Goal: Task Accomplishment & Management: Manage account settings

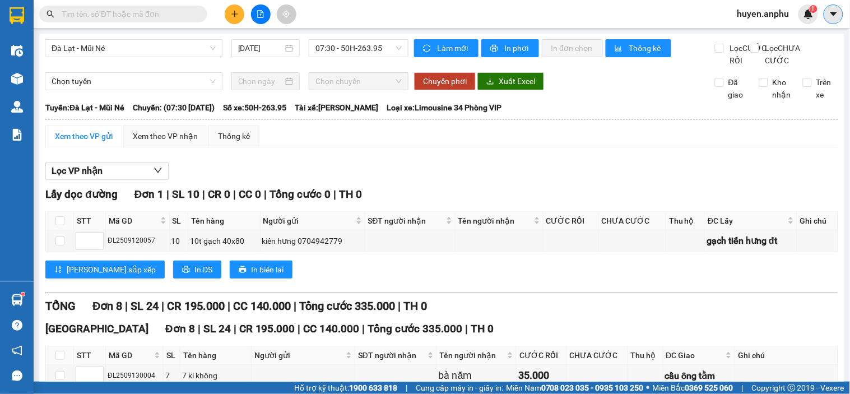
click at [825, 8] on button at bounding box center [833, 14] width 20 height 20
click at [775, 19] on span "huyen.anphu" at bounding box center [763, 14] width 70 height 14
click at [766, 34] on span "Đăng xuất" at bounding box center [769, 35] width 47 height 12
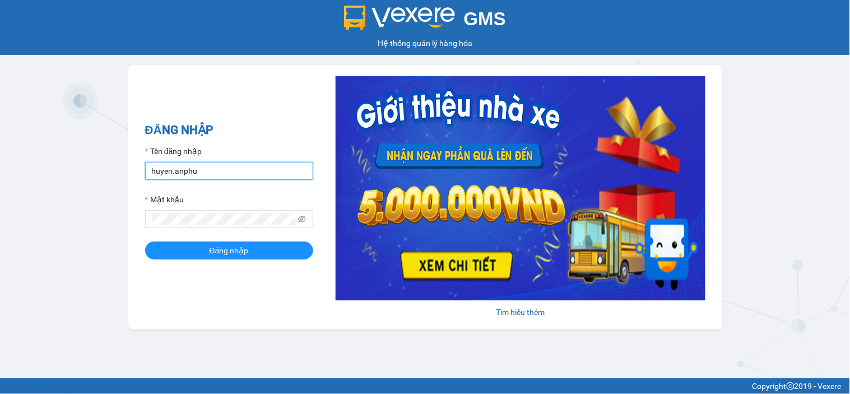
click at [232, 164] on input "huyen.anphu" at bounding box center [229, 171] width 168 height 18
type input "hoangson.anphu"
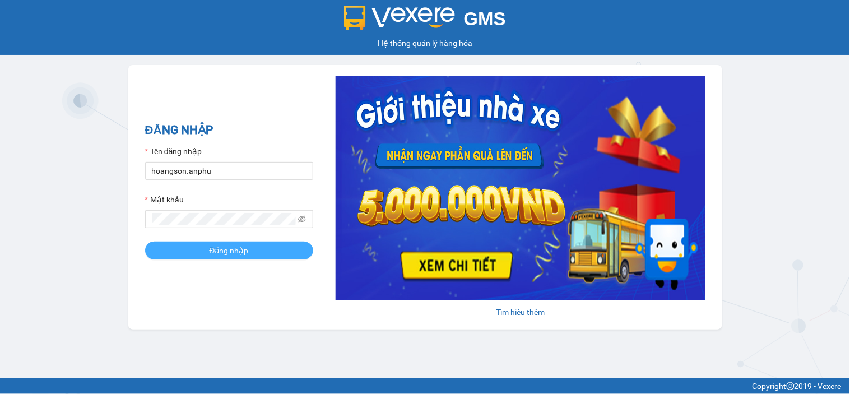
click at [231, 250] on span "Đăng nhập" at bounding box center [228, 250] width 39 height 12
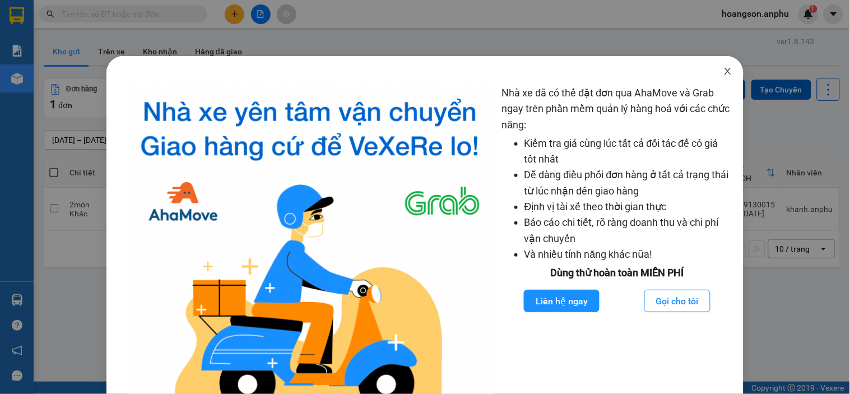
click at [723, 73] on icon "close" at bounding box center [727, 71] width 9 height 9
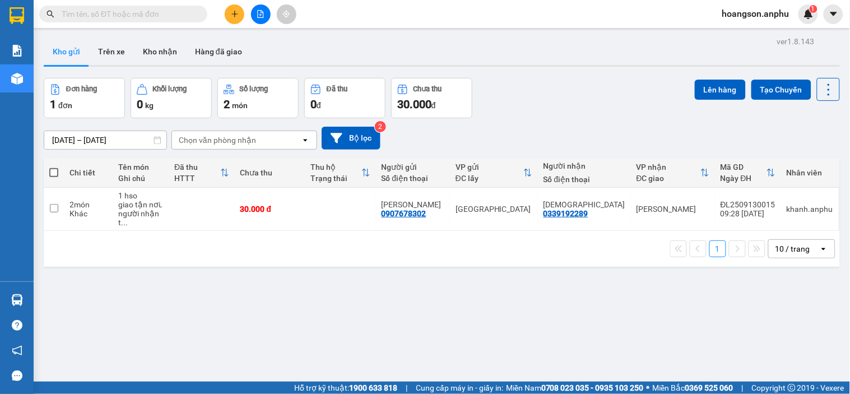
click at [239, 13] on button at bounding box center [235, 14] width 20 height 20
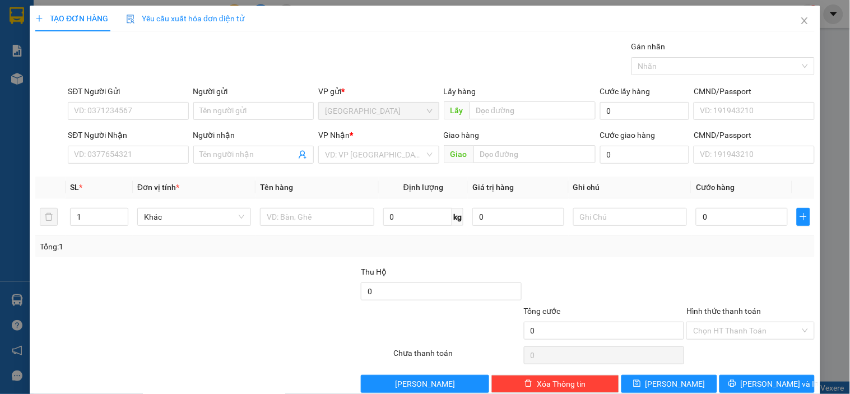
click at [519, 98] on div "Lấy hàng" at bounding box center [520, 93] width 152 height 17
click at [520, 106] on input "text" at bounding box center [532, 110] width 126 height 18
click at [492, 115] on input "n3" at bounding box center [532, 110] width 126 height 18
type input "n3"
click at [92, 116] on input "SĐT Người Gửi" at bounding box center [128, 111] width 120 height 18
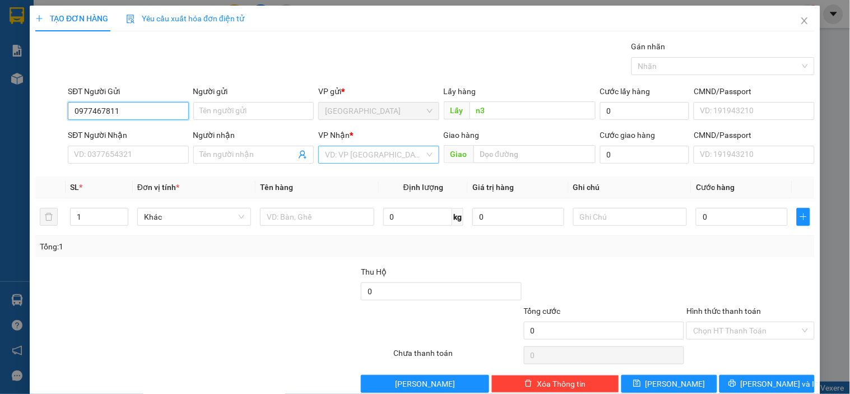
type input "0977467811"
click at [346, 154] on input "search" at bounding box center [374, 154] width 99 height 17
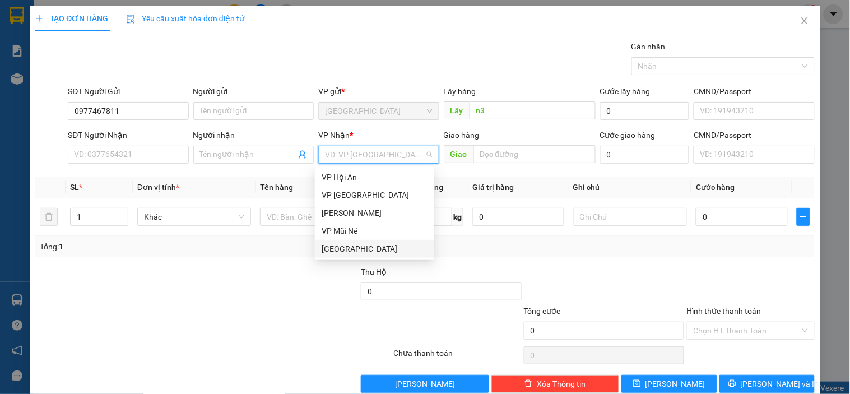
click at [344, 250] on div "[GEOGRAPHIC_DATA]" at bounding box center [375, 249] width 106 height 12
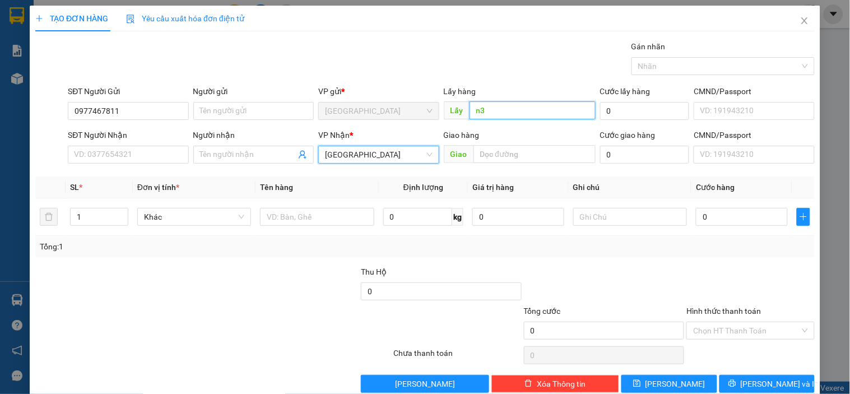
click at [495, 102] on input "n3" at bounding box center [532, 110] width 126 height 18
click at [503, 108] on input "n3" at bounding box center [532, 110] width 126 height 18
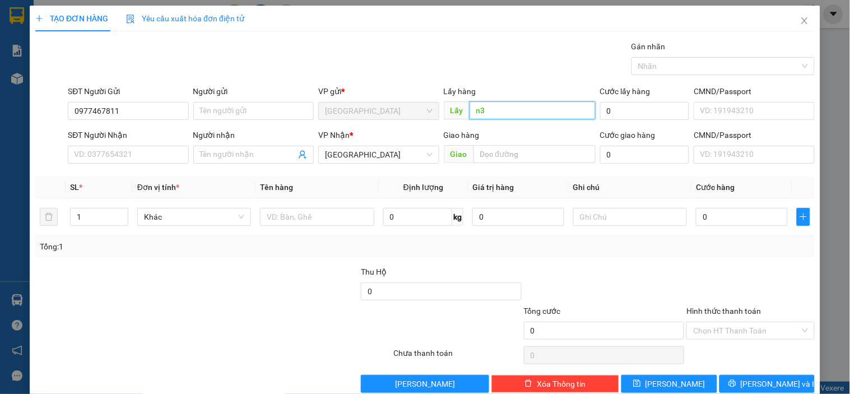
click at [503, 108] on input "n3" at bounding box center [532, 110] width 126 height 18
click at [500, 113] on input "n3" at bounding box center [532, 110] width 126 height 18
type input "n3 ta in"
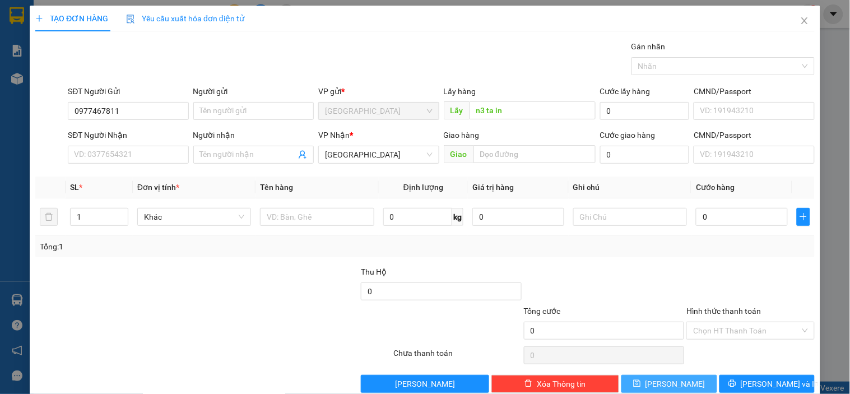
click at [688, 383] on button "[PERSON_NAME]" at bounding box center [668, 384] width 95 height 18
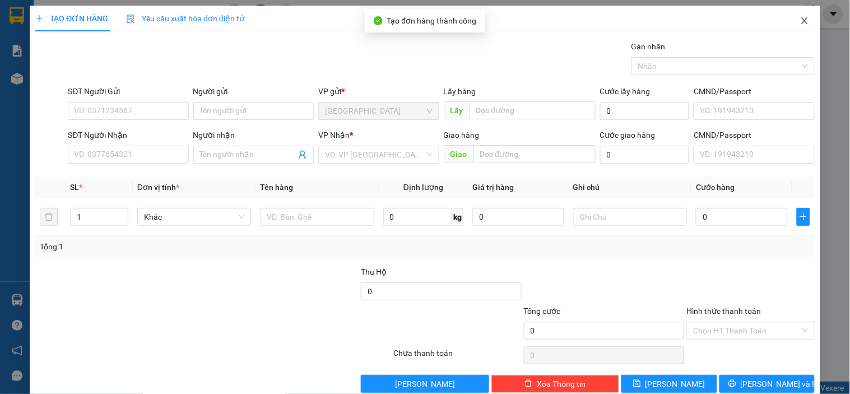
click at [800, 24] on icon "close" at bounding box center [804, 20] width 9 height 9
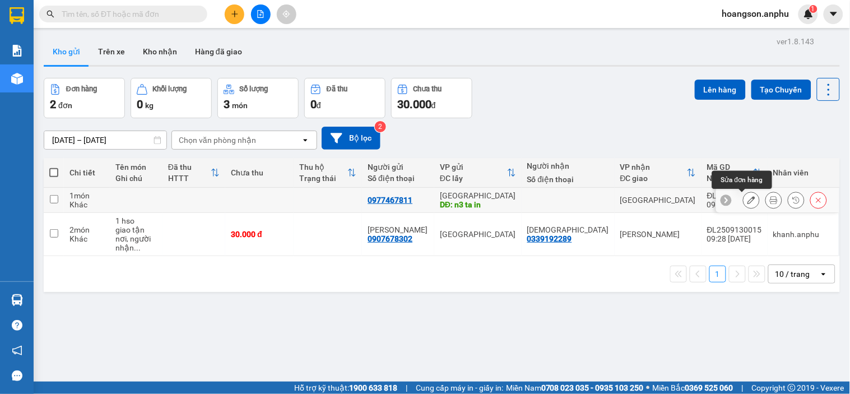
click at [747, 197] on icon at bounding box center [751, 200] width 8 height 8
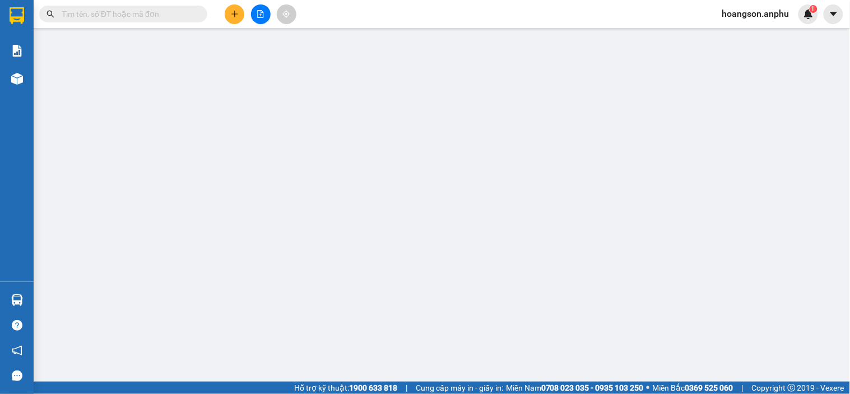
type input "0977467811"
type input "n3 ta in"
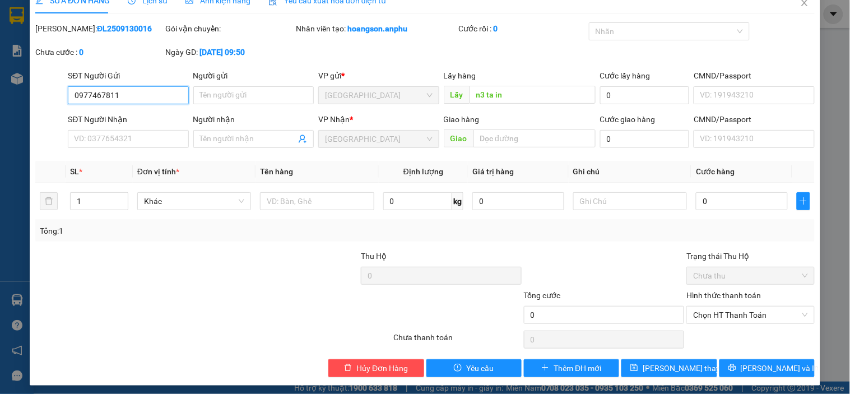
scroll to position [23, 0]
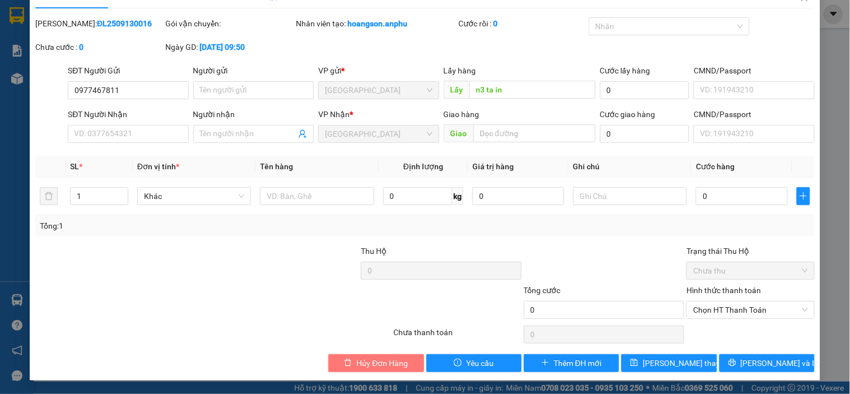
click at [383, 355] on button "Hủy Đơn Hàng" at bounding box center [375, 363] width 95 height 18
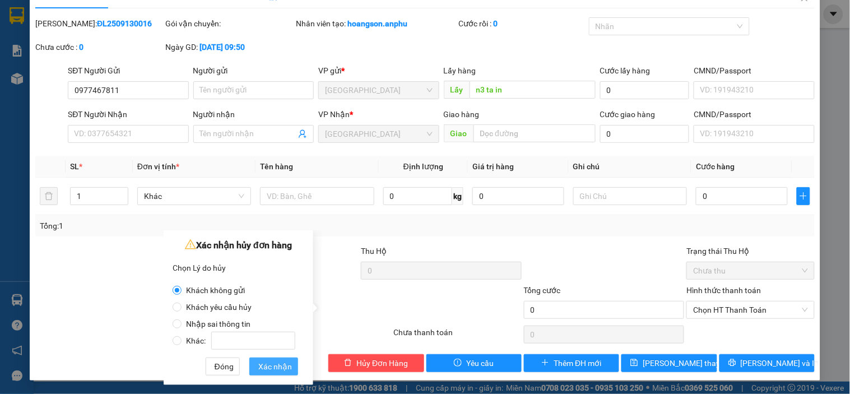
click at [269, 367] on span "Xác nhận" at bounding box center [275, 366] width 34 height 12
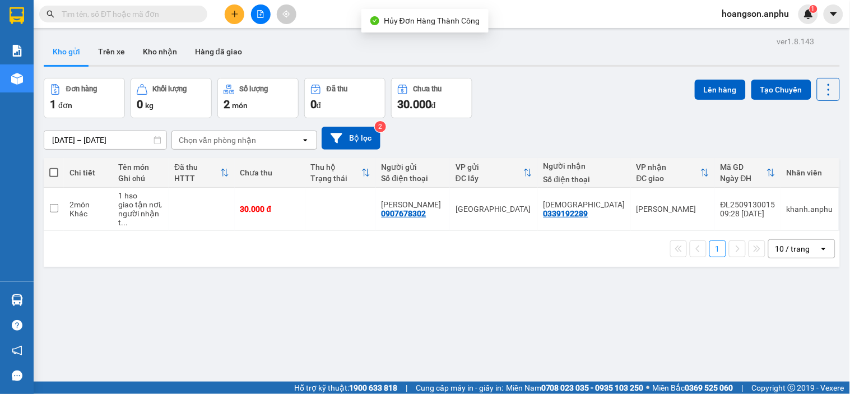
scroll to position [52, 0]
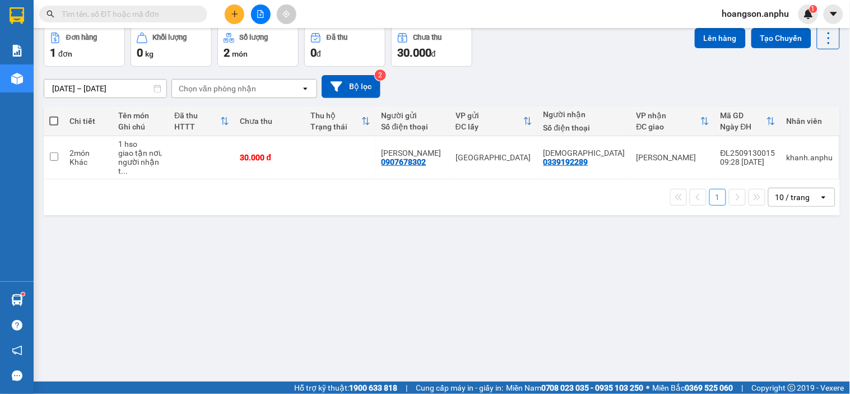
click at [232, 14] on icon "plus" at bounding box center [234, 13] width 6 height 1
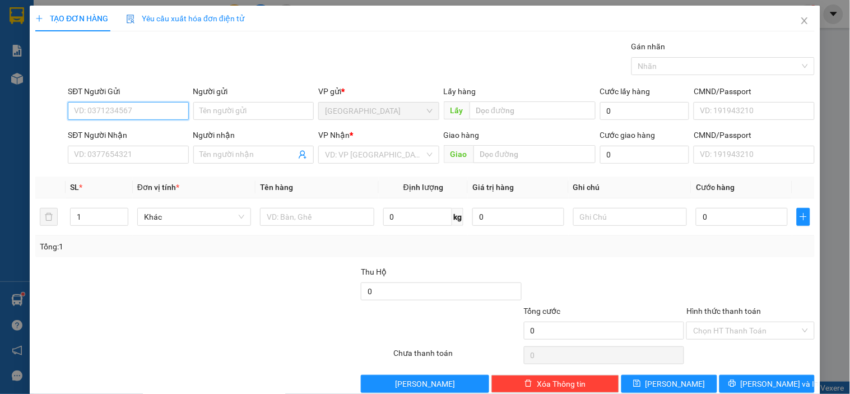
click at [148, 112] on input "SĐT Người Gửi" at bounding box center [128, 111] width 120 height 18
click at [113, 132] on div "0967882416" at bounding box center [127, 133] width 106 height 12
type input "0967882416"
type input "0378581677"
type input "chợ hằm tiến"
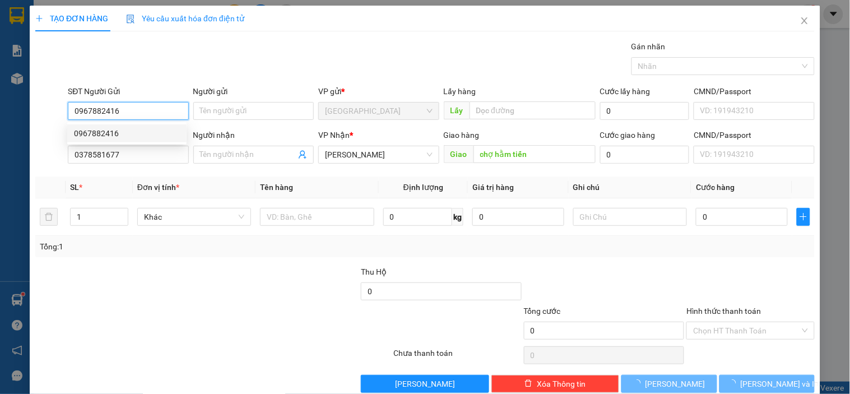
type input "30.000"
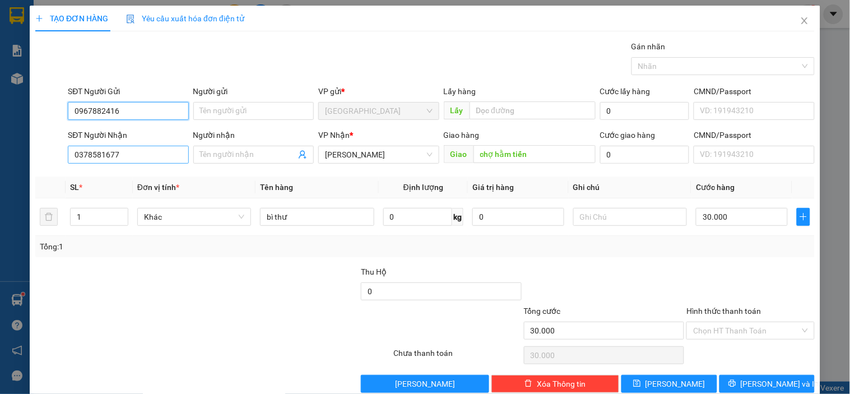
type input "0967882416"
click at [144, 157] on input "0378581677" at bounding box center [128, 155] width 120 height 18
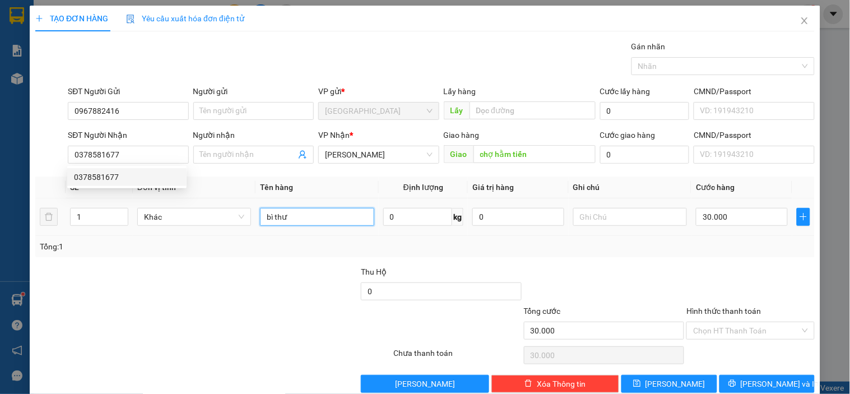
click at [301, 209] on input "bì thư" at bounding box center [317, 217] width 114 height 18
type input "b"
type input "$"
type input "40 ki bơ"
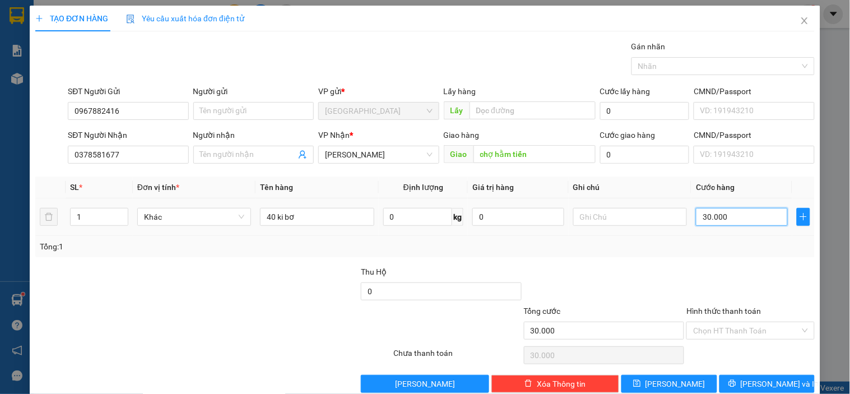
click at [724, 220] on input "30.000" at bounding box center [742, 217] width 92 height 18
type input "0"
type input "70"
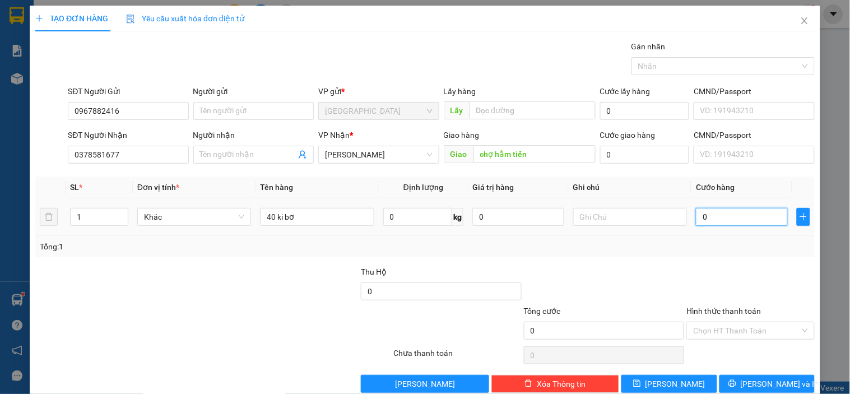
type input "70"
type input "70.000"
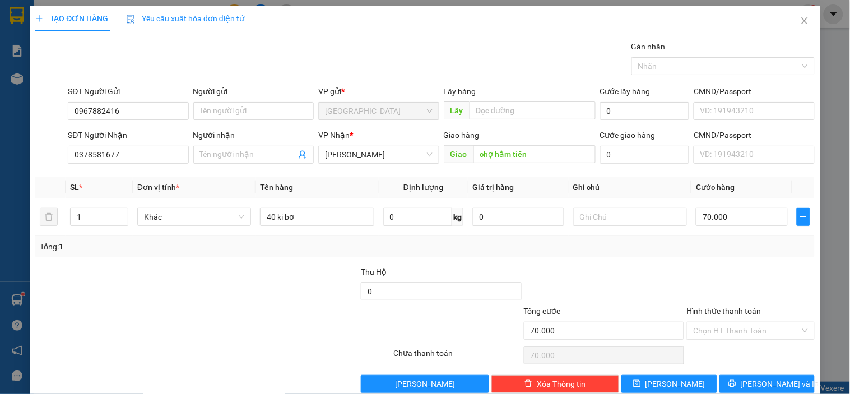
click at [658, 259] on div "Transit Pickup Surcharge Ids Transit Deliver Surcharge Ids Transit Deliver Surc…" at bounding box center [424, 216] width 779 height 352
click at [711, 328] on input "Hình thức thanh toán" at bounding box center [746, 330] width 106 height 17
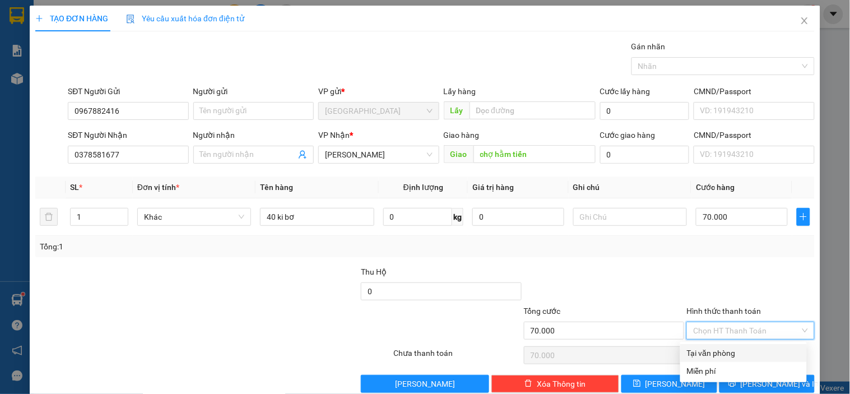
click at [707, 347] on div "Tại văn phòng" at bounding box center [743, 353] width 113 height 12
type input "0"
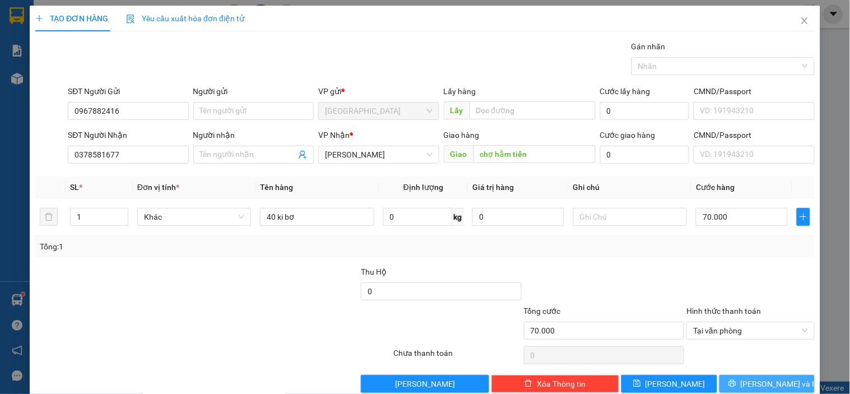
click at [747, 384] on button "[PERSON_NAME] và In" at bounding box center [766, 384] width 95 height 18
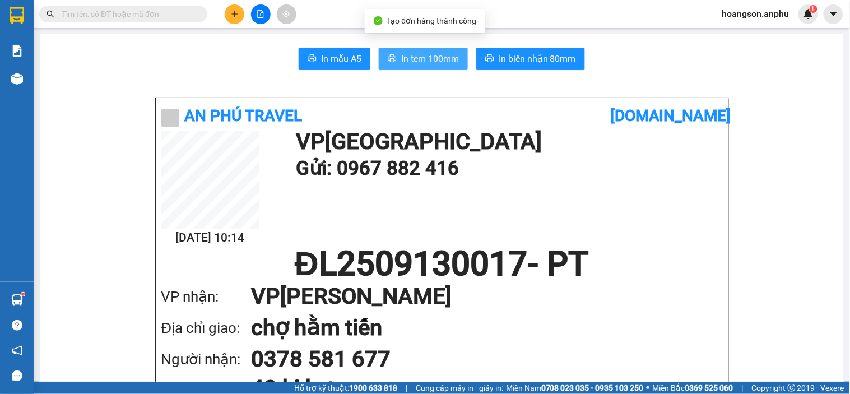
click at [444, 64] on span "In tem 100mm" at bounding box center [430, 59] width 58 height 14
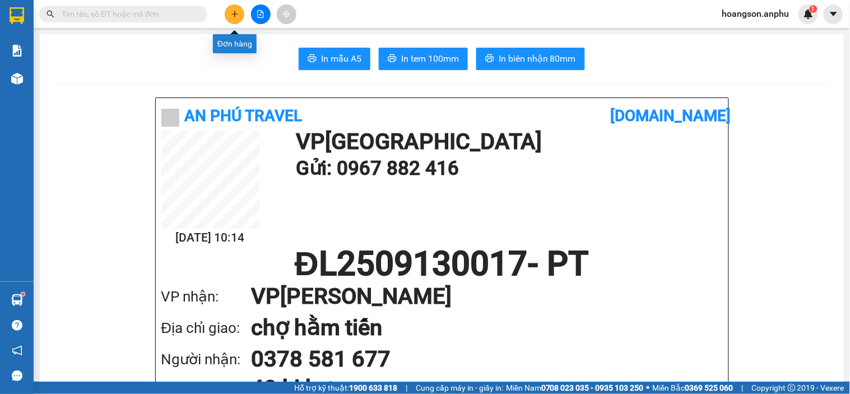
click at [242, 15] on button at bounding box center [235, 14] width 20 height 20
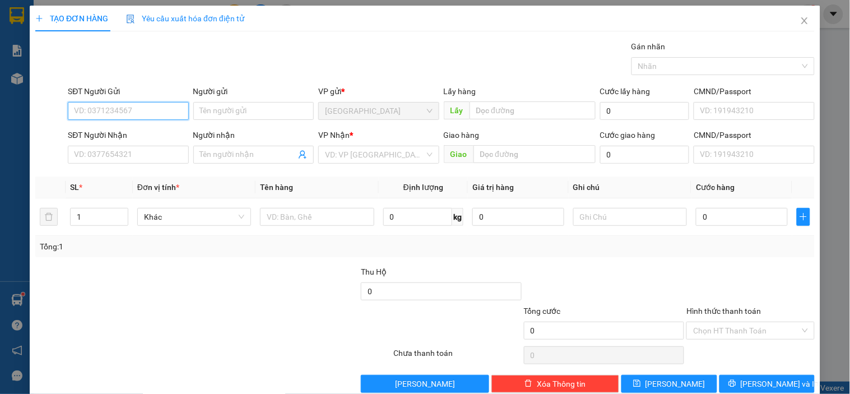
click at [131, 114] on input "SĐT Người Gửi" at bounding box center [128, 111] width 120 height 18
type input "0792250792"
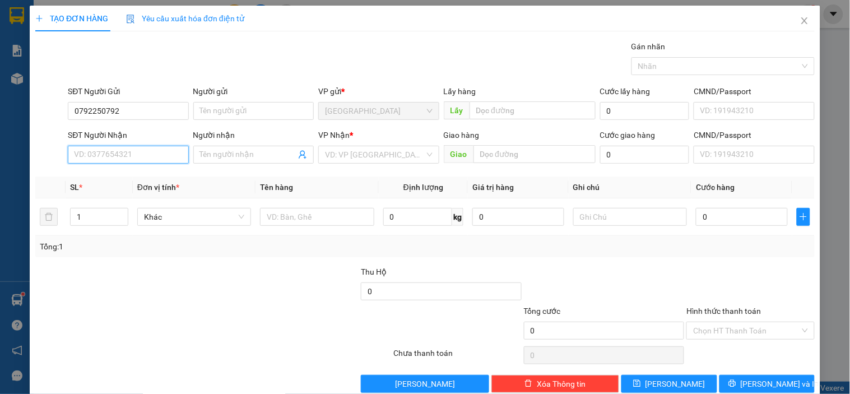
click at [107, 154] on input "SĐT Người Nhận" at bounding box center [128, 155] width 120 height 18
type input "0777892288"
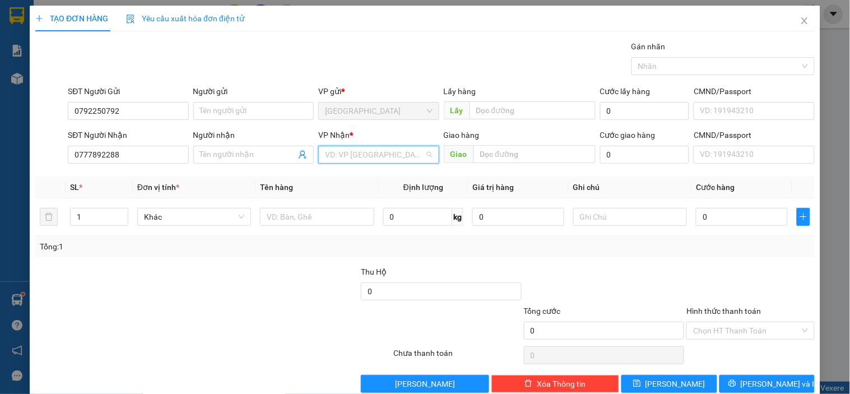
click at [367, 152] on input "search" at bounding box center [374, 154] width 99 height 17
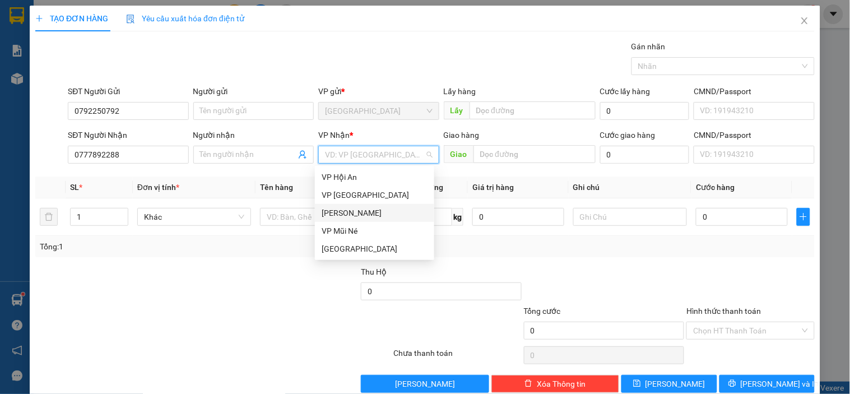
click at [348, 212] on div "[PERSON_NAME]" at bounding box center [375, 213] width 106 height 12
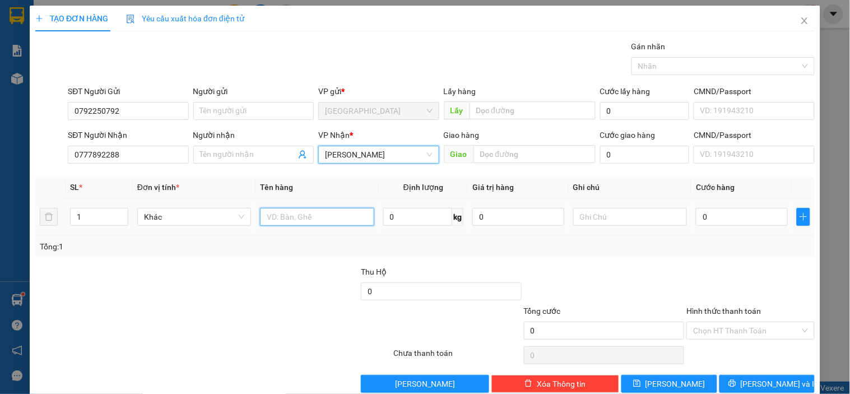
click at [322, 220] on input "text" at bounding box center [317, 217] width 114 height 18
type input "phụ tùng xe"
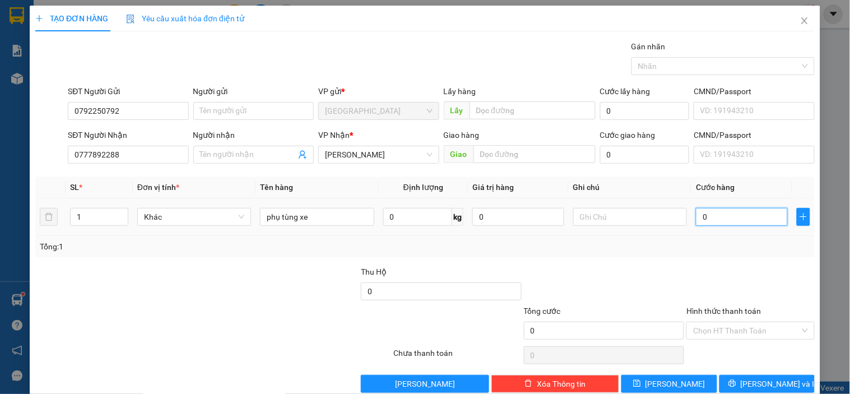
click at [729, 215] on input "0" at bounding box center [742, 217] width 92 height 18
type input "50"
type input "50.000"
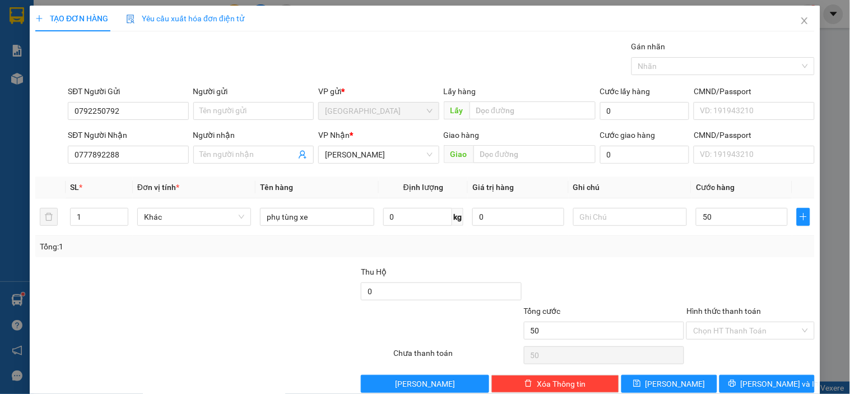
type input "50.000"
click at [647, 298] on div at bounding box center [604, 285] width 163 height 39
click at [682, 387] on button "[PERSON_NAME]" at bounding box center [668, 384] width 95 height 18
type input "0"
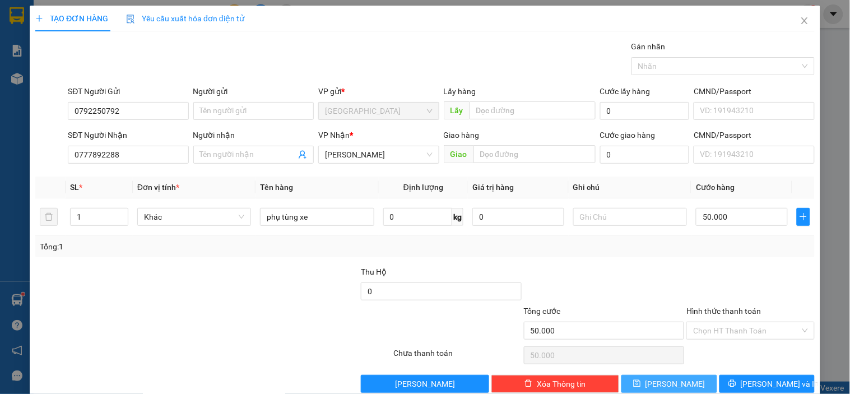
type input "0"
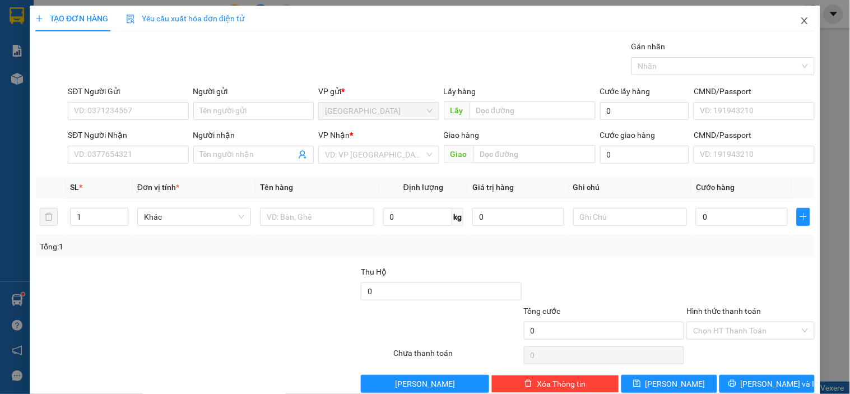
click at [801, 18] on icon "close" at bounding box center [804, 20] width 6 height 7
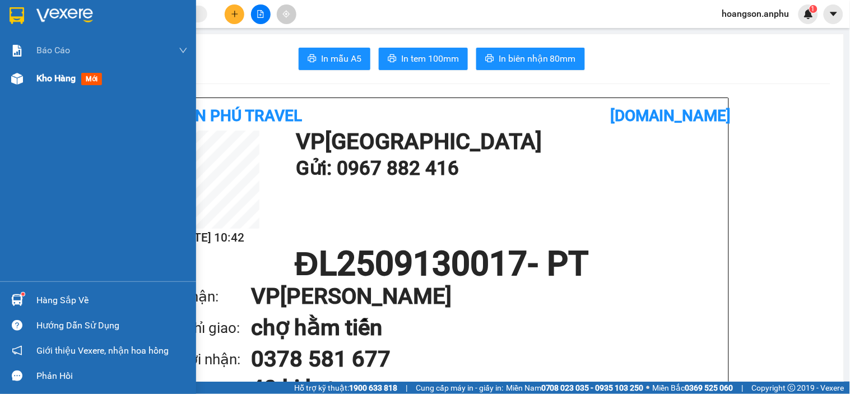
click at [18, 80] on img at bounding box center [17, 79] width 12 height 12
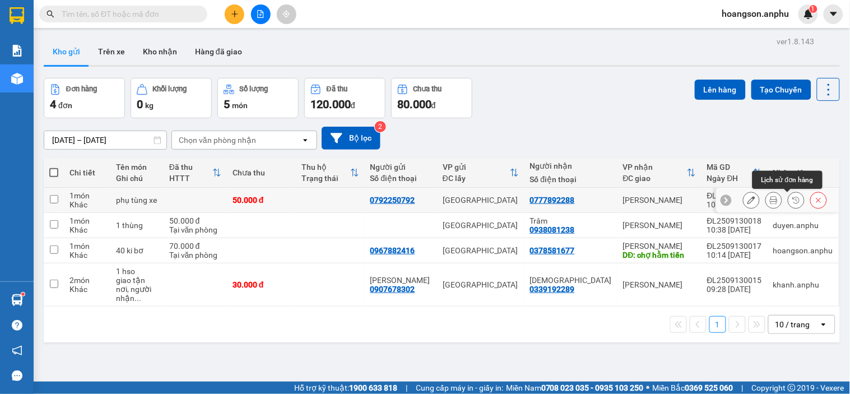
click at [769, 199] on button at bounding box center [774, 200] width 16 height 20
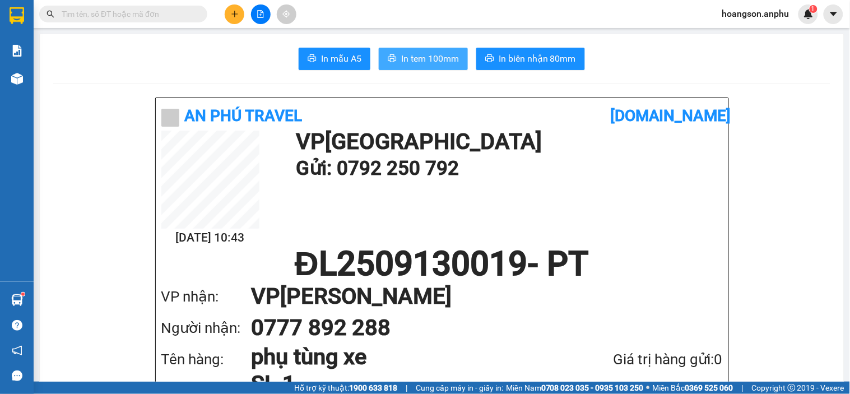
click at [441, 66] on button "In tem 100mm" at bounding box center [423, 59] width 89 height 22
click at [243, 17] on button at bounding box center [235, 14] width 20 height 20
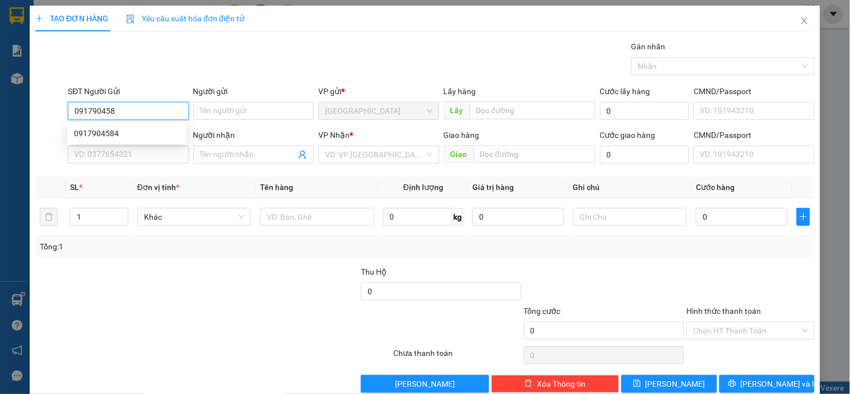
type input "0917904584"
drag, startPoint x: 129, startPoint y: 136, endPoint x: 119, endPoint y: 142, distance: 11.3
click at [129, 134] on div "0917904584" at bounding box center [127, 133] width 106 height 12
type input "0913186446"
type input "40.000"
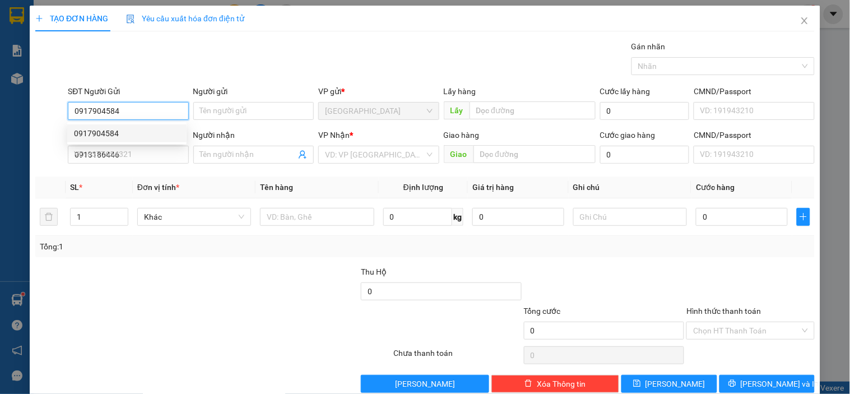
type input "40.000"
type input "0917904584"
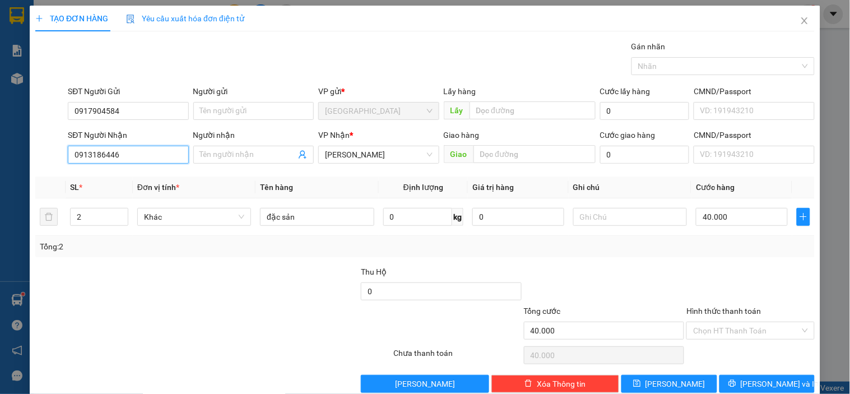
click at [127, 155] on input "0913186446" at bounding box center [128, 155] width 120 height 18
type input "0913658212"
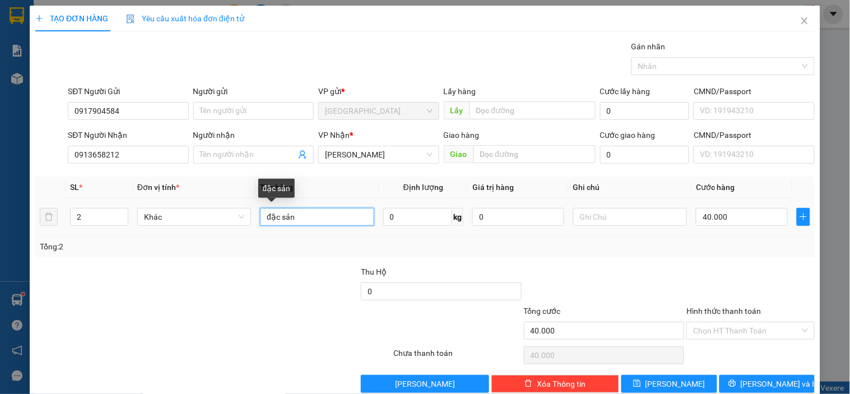
click at [317, 212] on input "đặc sản" at bounding box center [317, 217] width 114 height 18
type input "đ"
type input "1t hồng"
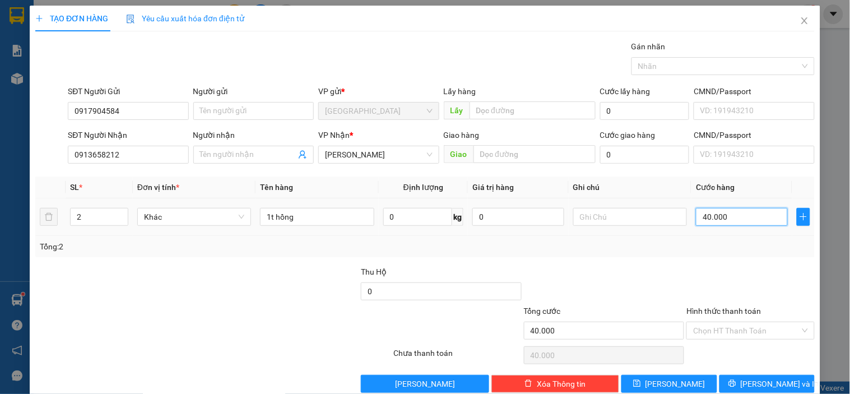
click at [724, 217] on input "40.000" at bounding box center [742, 217] width 92 height 18
click at [730, 216] on input "40.000" at bounding box center [742, 217] width 92 height 18
click at [719, 327] on input "Hình thức thanh toán" at bounding box center [746, 330] width 106 height 17
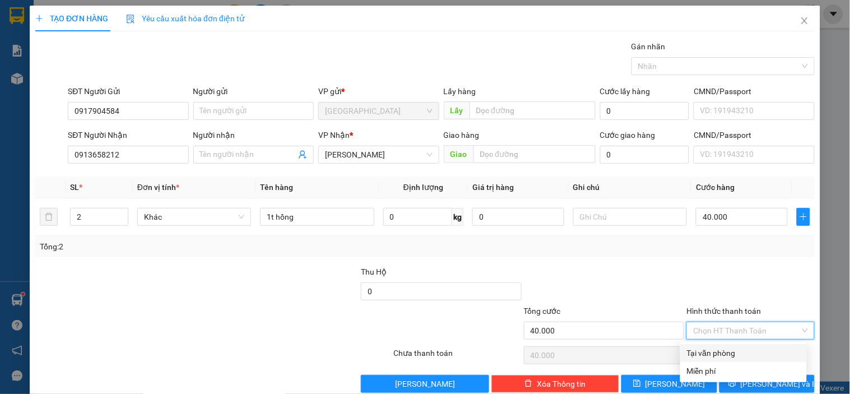
click at [720, 347] on div "Tại văn phòng" at bounding box center [743, 353] width 113 height 12
type input "0"
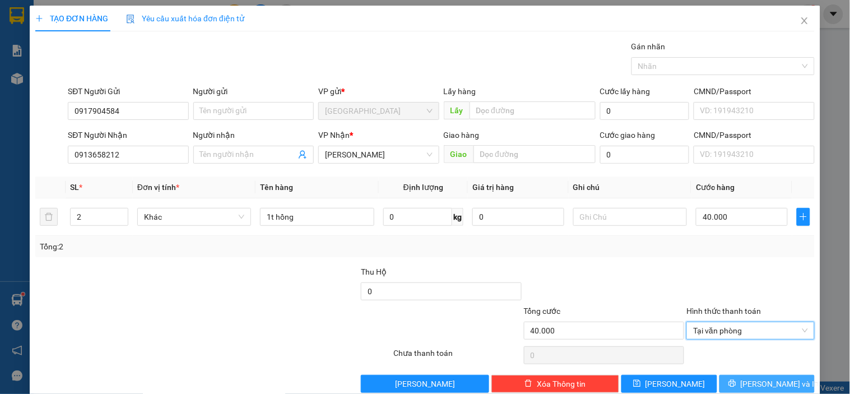
click at [749, 383] on span "[PERSON_NAME] và In" at bounding box center [780, 384] width 78 height 12
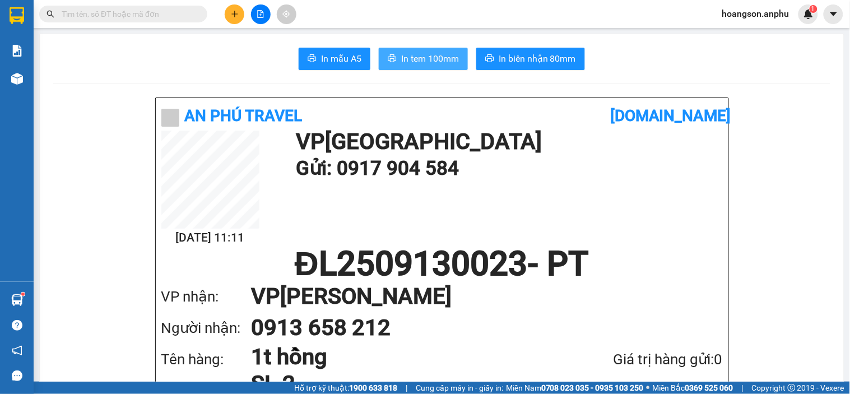
click at [450, 64] on span "In tem 100mm" at bounding box center [430, 59] width 58 height 14
click at [229, 17] on button at bounding box center [235, 14] width 20 height 20
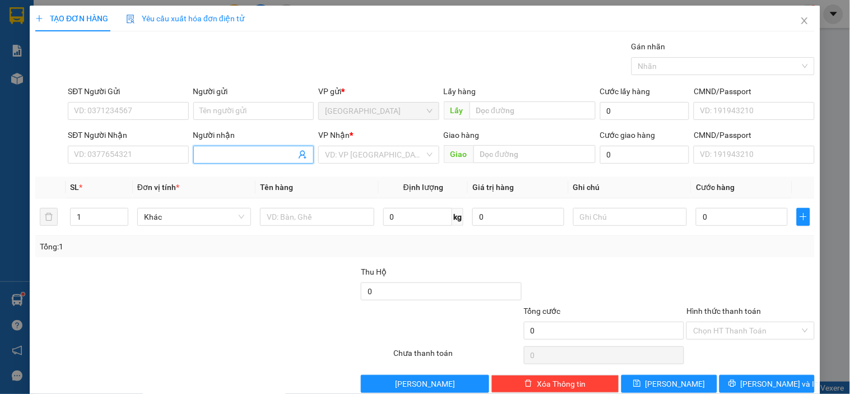
click at [225, 163] on span at bounding box center [253, 155] width 120 height 18
click at [223, 159] on input "Người nhận" at bounding box center [248, 154] width 96 height 12
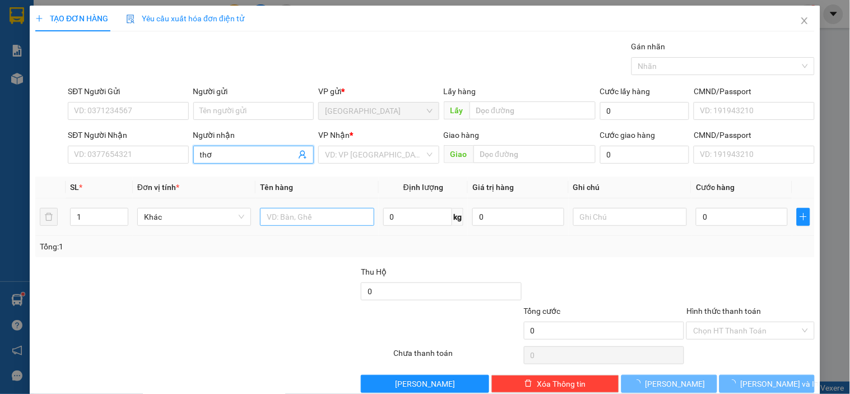
type input "thơ"
click at [306, 216] on input "text" at bounding box center [317, 217] width 114 height 18
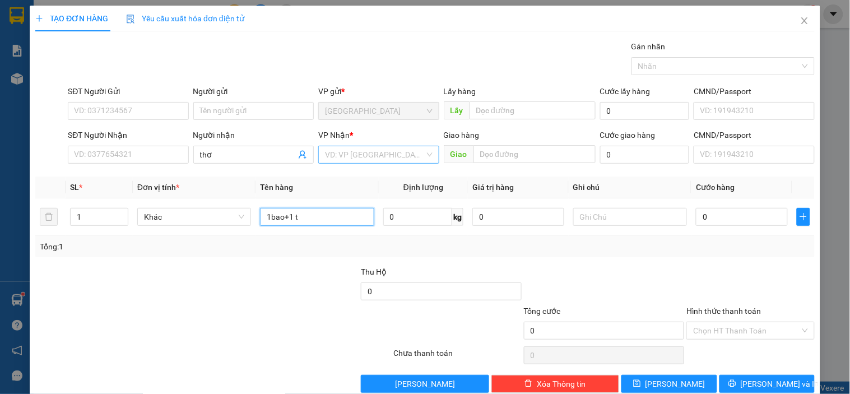
type input "1bao+1 t"
click at [372, 157] on input "search" at bounding box center [374, 154] width 99 height 17
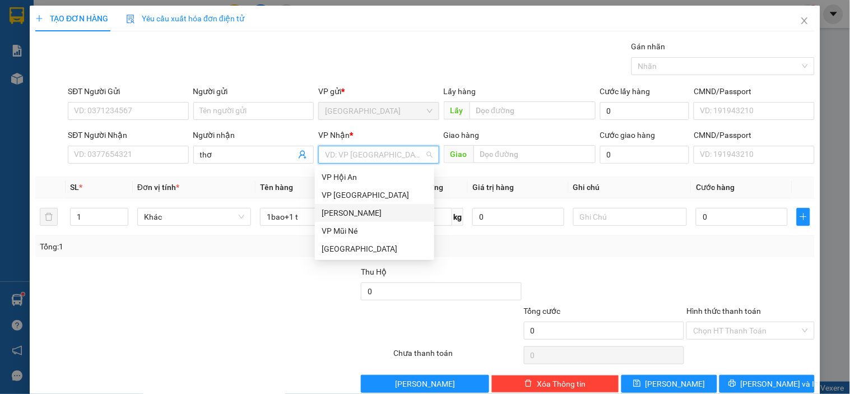
click at [344, 207] on div "[PERSON_NAME]" at bounding box center [375, 213] width 106 height 12
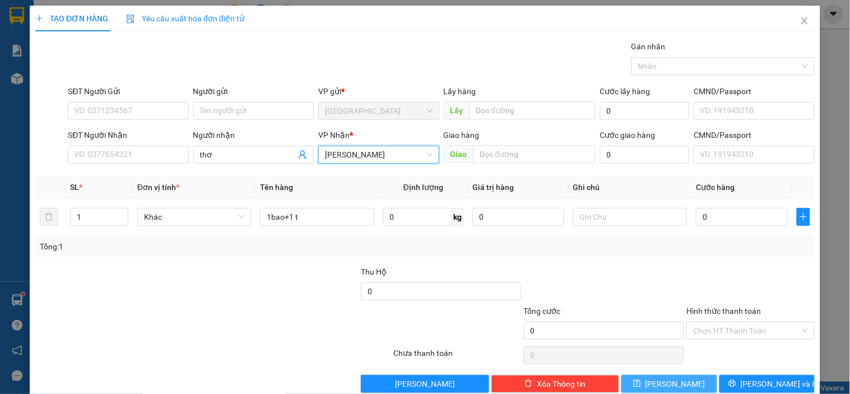
click at [682, 387] on button "[PERSON_NAME]" at bounding box center [668, 384] width 95 height 18
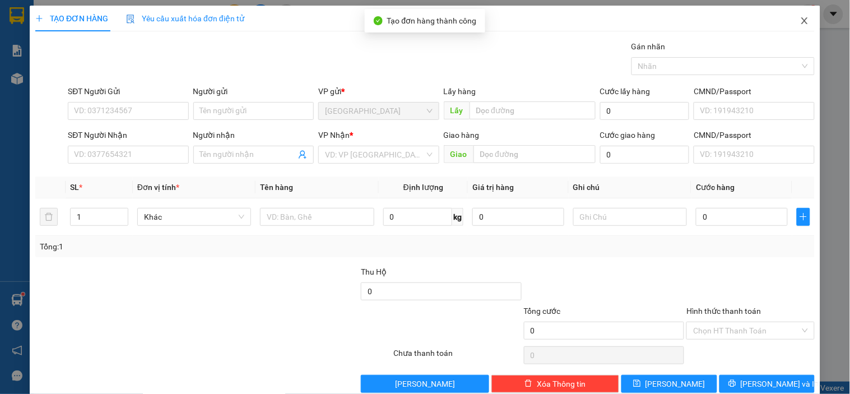
click at [800, 17] on icon "close" at bounding box center [804, 20] width 9 height 9
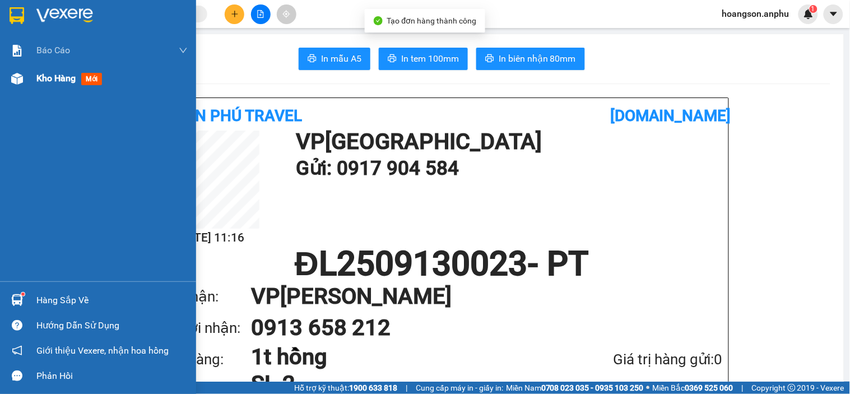
click at [17, 87] on div at bounding box center [17, 79] width 20 height 20
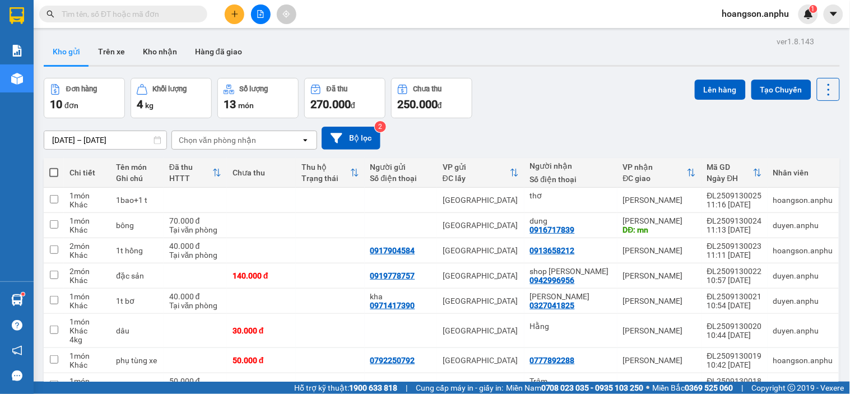
click at [234, 14] on icon "plus" at bounding box center [234, 13] width 6 height 1
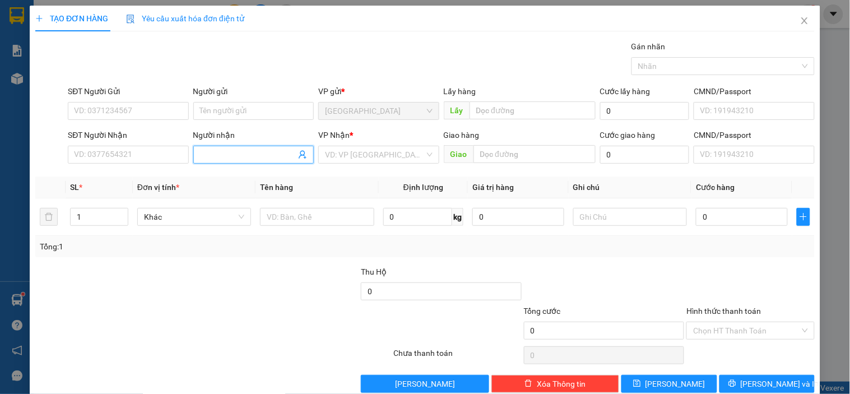
click at [213, 153] on input "Người nhận" at bounding box center [248, 154] width 96 height 12
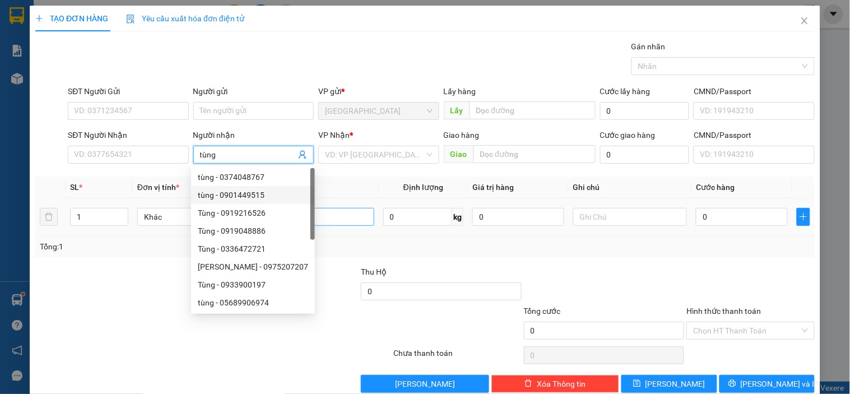
type input "tùng"
click at [345, 222] on input "text" at bounding box center [317, 217] width 114 height 18
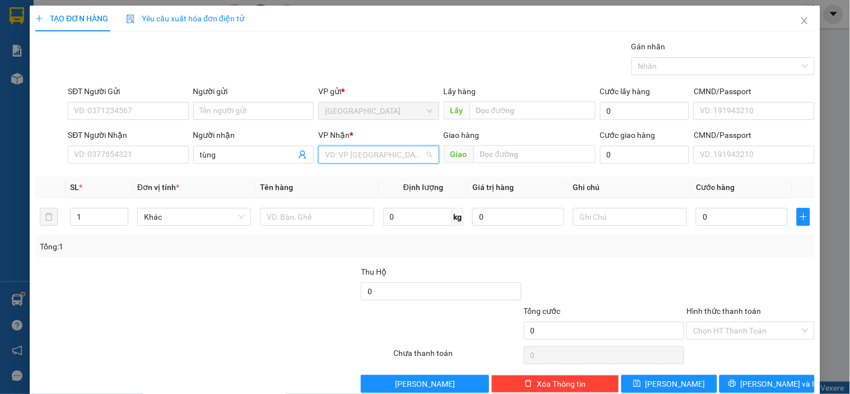
click at [355, 157] on input "search" at bounding box center [374, 154] width 99 height 17
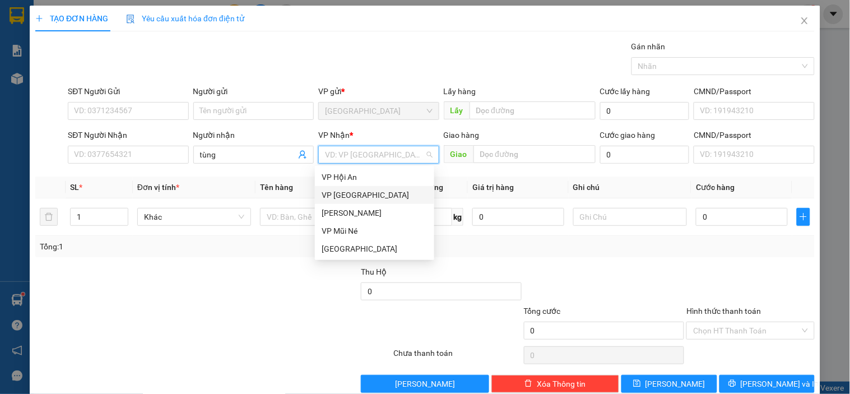
click at [345, 207] on div "[PERSON_NAME]" at bounding box center [375, 213] width 106 height 12
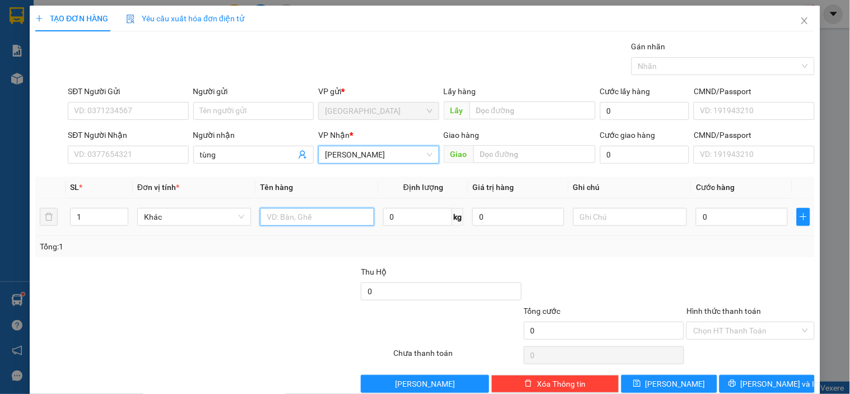
click at [298, 216] on input "text" at bounding box center [317, 217] width 114 height 18
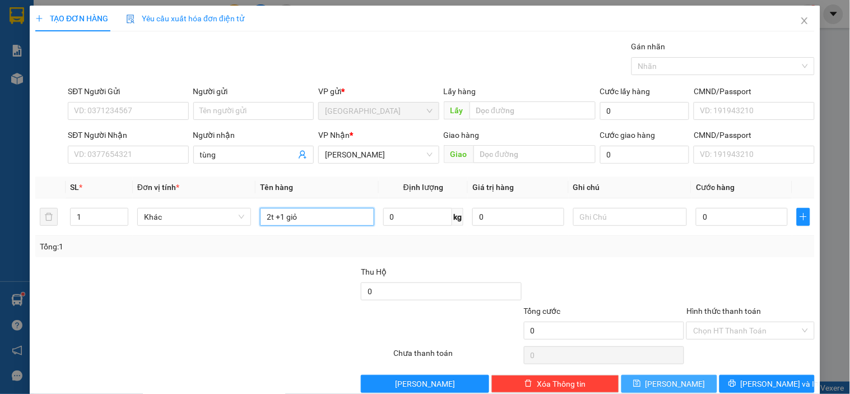
type input "2t +1 giỏ"
click at [691, 383] on button "[PERSON_NAME]" at bounding box center [668, 384] width 95 height 18
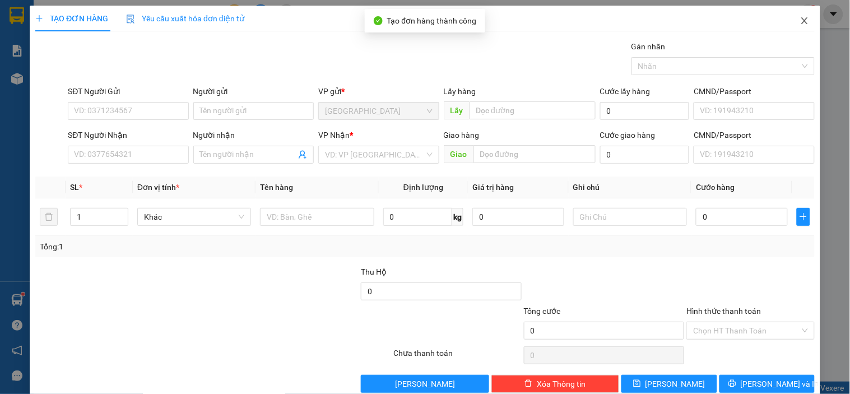
click at [800, 17] on span "Close" at bounding box center [804, 21] width 31 height 31
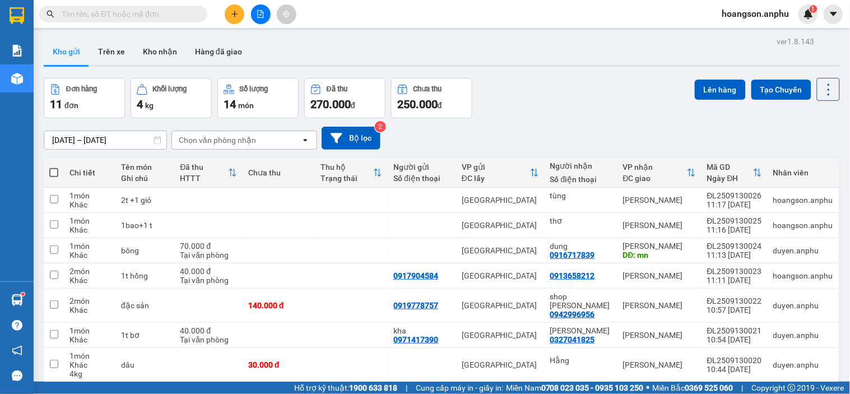
click at [229, 12] on button at bounding box center [235, 14] width 20 height 20
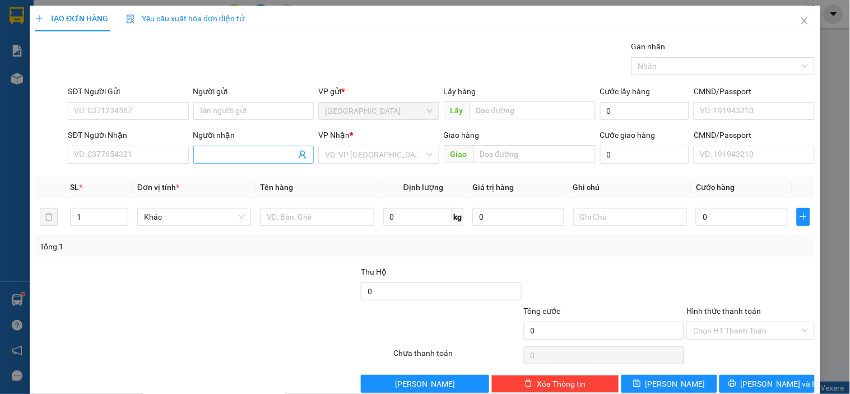
click at [237, 147] on span at bounding box center [253, 155] width 120 height 18
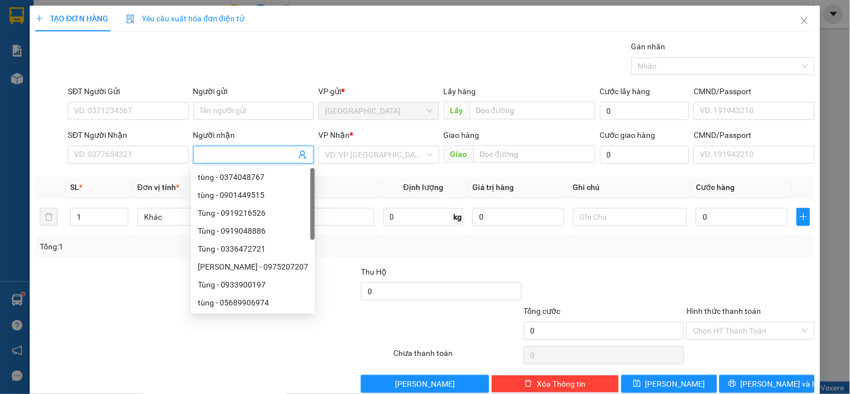
click at [237, 149] on input "Người nhận" at bounding box center [248, 154] width 96 height 12
type input "hằng"
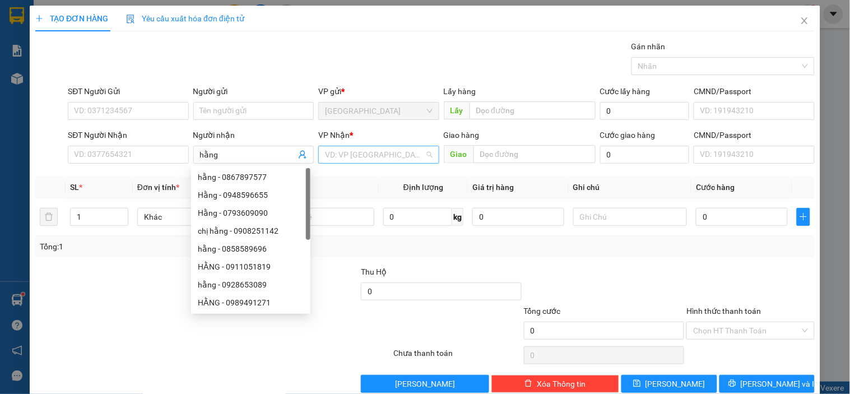
click at [370, 153] on input "search" at bounding box center [374, 154] width 99 height 17
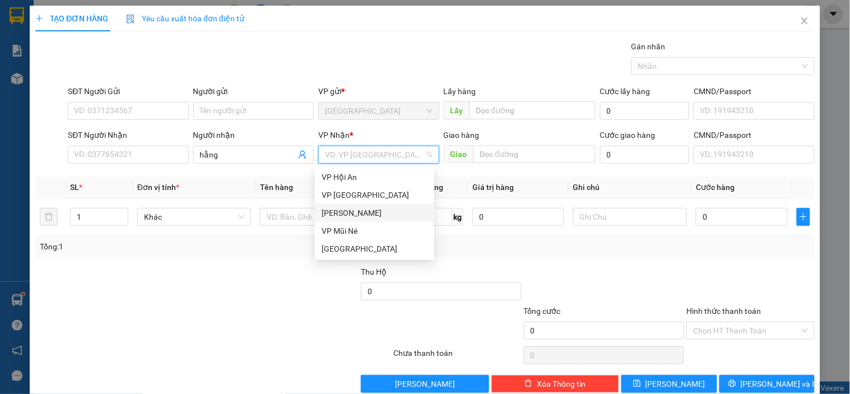
click at [360, 207] on div "[PERSON_NAME]" at bounding box center [375, 213] width 106 height 12
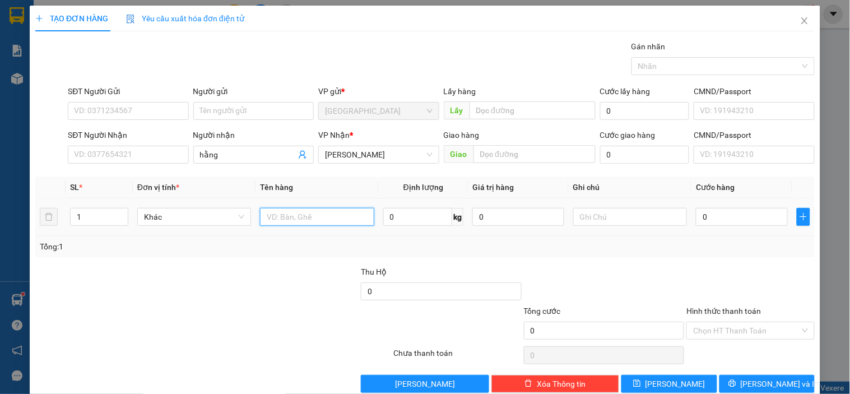
click at [310, 218] on input "text" at bounding box center [317, 217] width 114 height 18
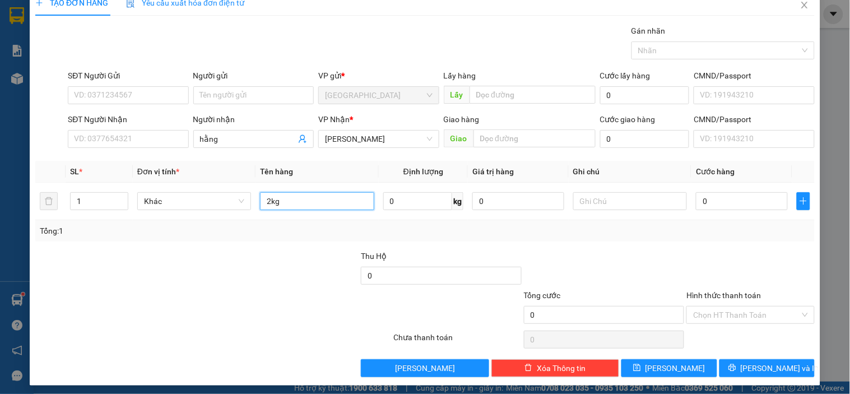
scroll to position [20, 0]
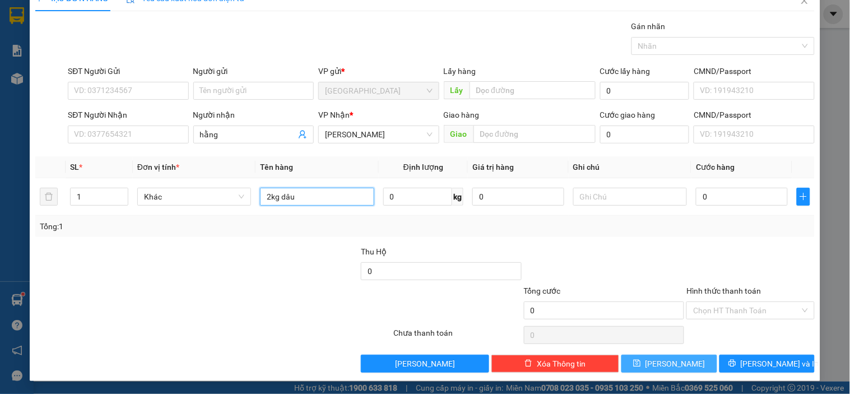
type input "2kg dâu"
click at [641, 366] on icon "save" at bounding box center [637, 363] width 7 height 7
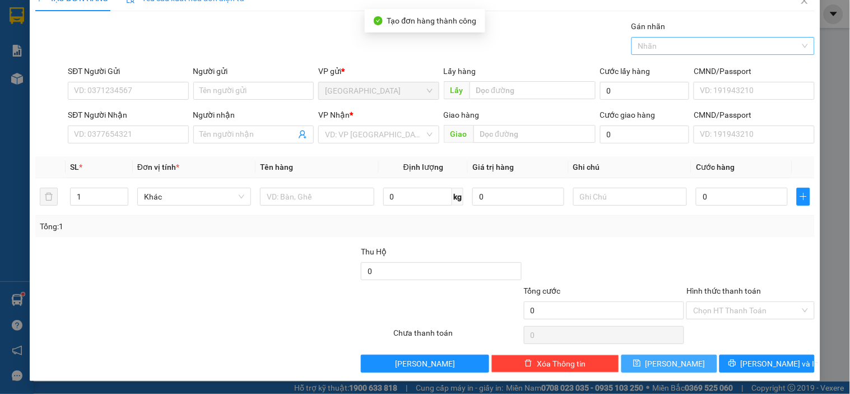
scroll to position [0, 0]
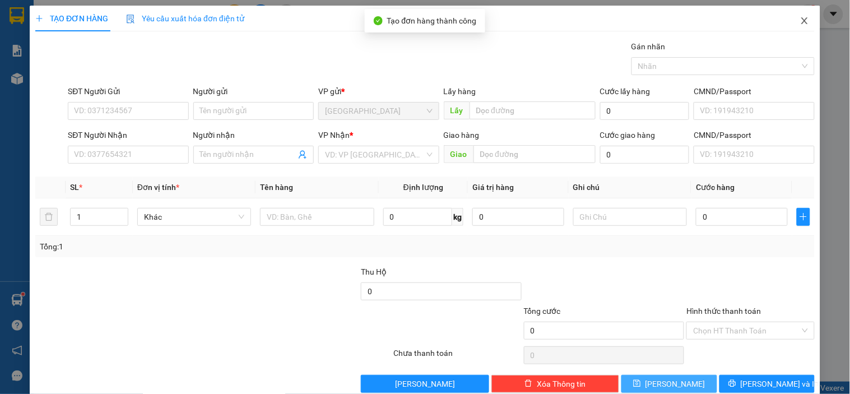
click at [792, 24] on span "Close" at bounding box center [804, 21] width 31 height 31
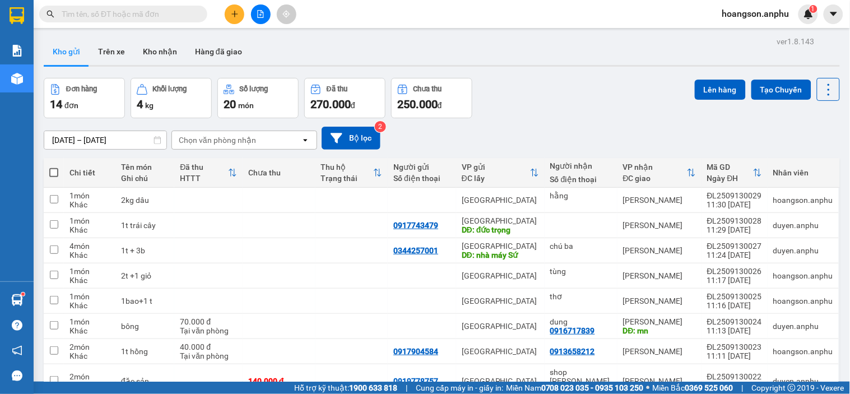
click at [110, 8] on input "text" at bounding box center [128, 14] width 132 height 12
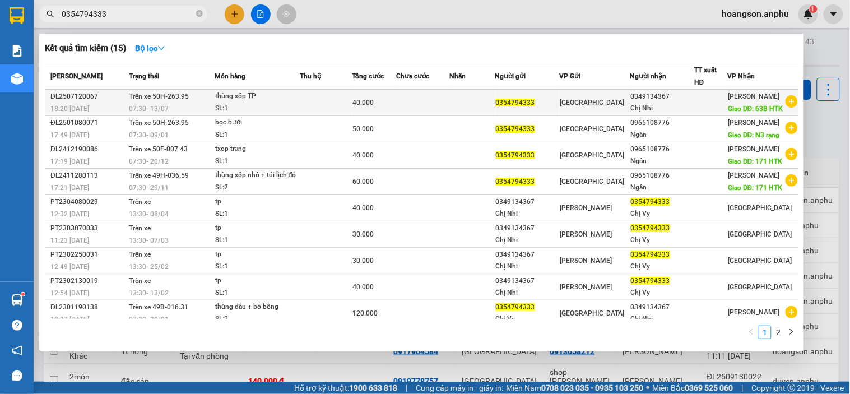
type input "0354794333"
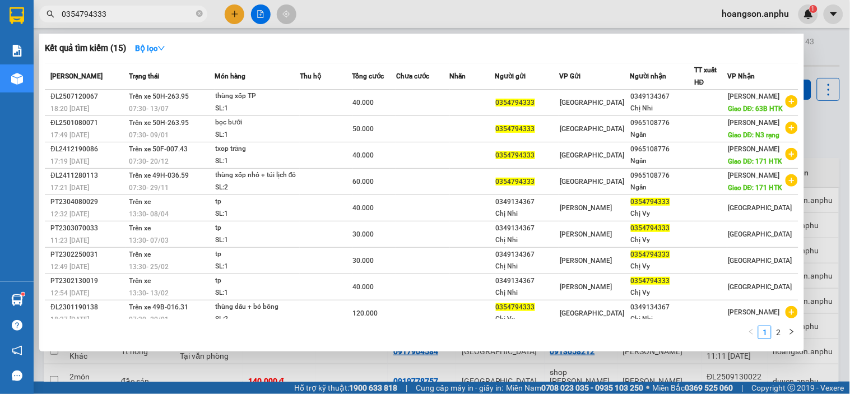
click at [199, 114] on div "07:30 [DATE]" at bounding box center [171, 109] width 85 height 12
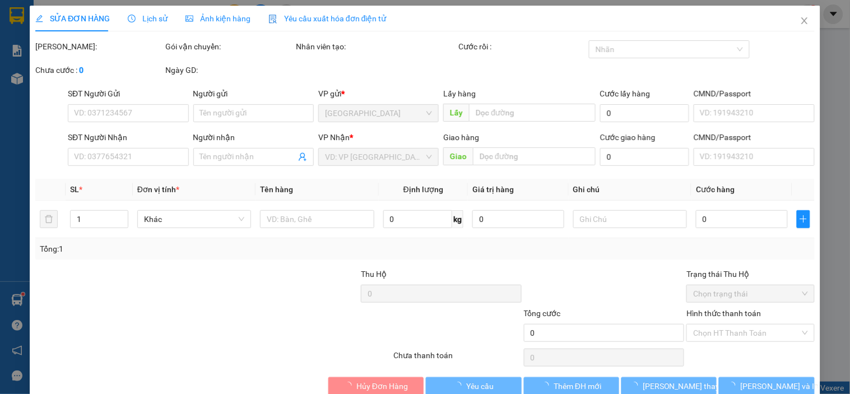
type input "0354794333"
type input "0349134367"
type input "Chị Nhi"
type input "63B HTK"
type input "40.000"
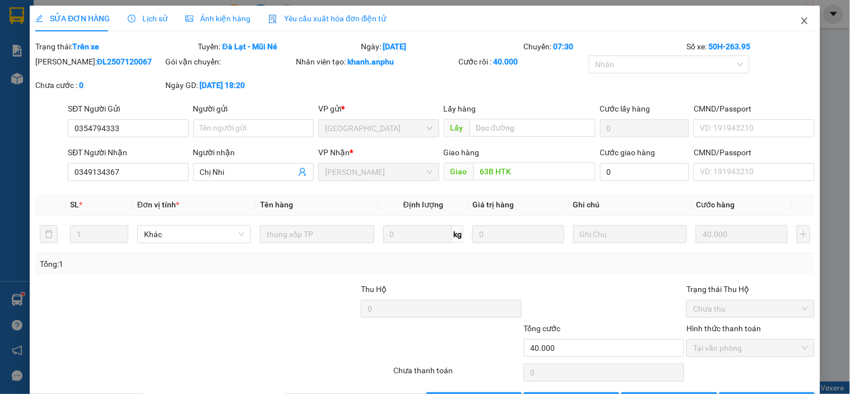
click at [800, 25] on icon "close" at bounding box center [804, 20] width 9 height 9
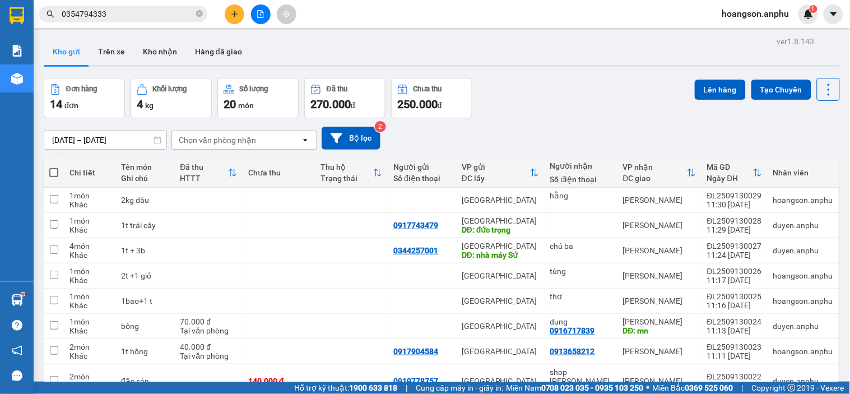
click at [161, 18] on input "0354794333" at bounding box center [128, 14] width 132 height 12
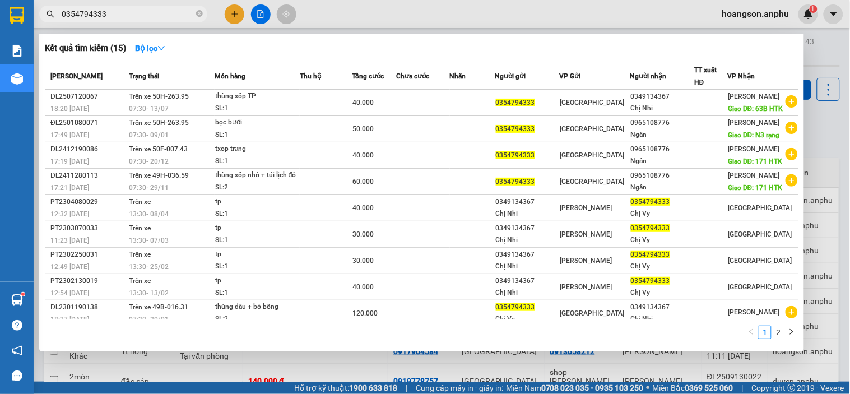
click at [505, 363] on div at bounding box center [425, 197] width 850 height 394
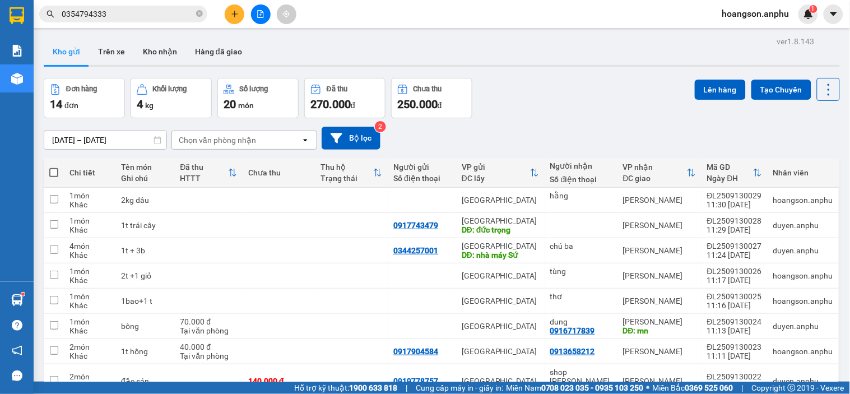
click at [268, 18] on button at bounding box center [261, 14] width 20 height 20
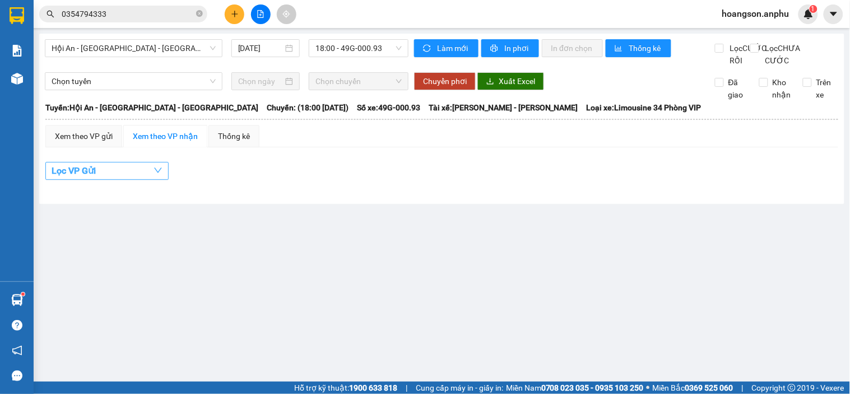
click at [137, 177] on button "Lọc VP Gửi" at bounding box center [106, 171] width 123 height 18
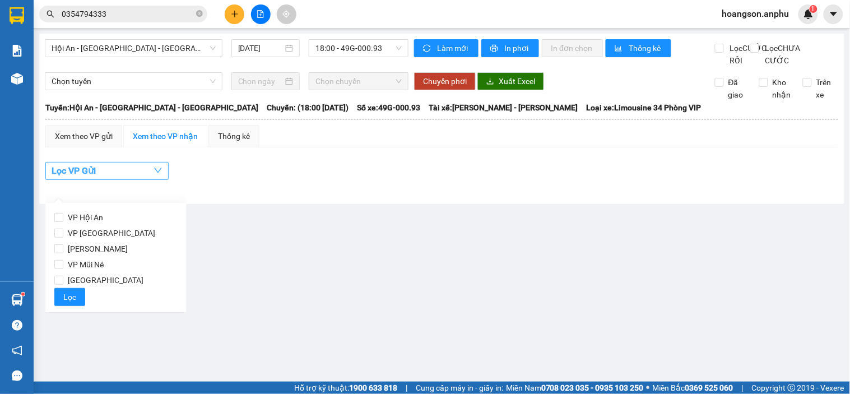
click at [129, 180] on button "Lọc VP Gửi" at bounding box center [106, 171] width 123 height 18
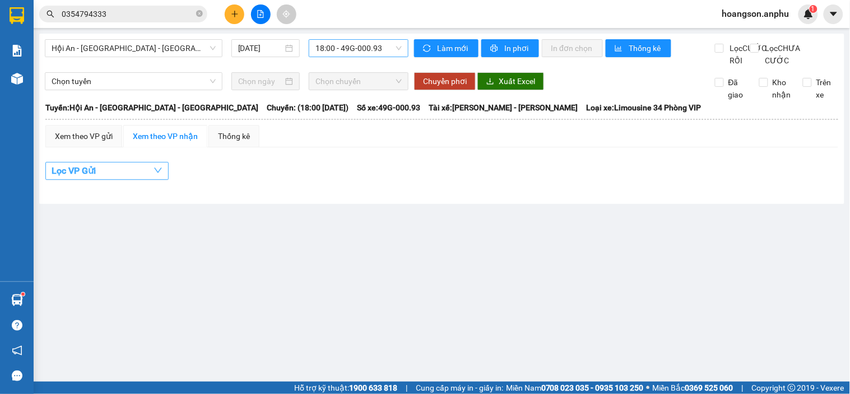
click at [341, 49] on span "18:00 - 49G-000.93" at bounding box center [358, 48] width 86 height 17
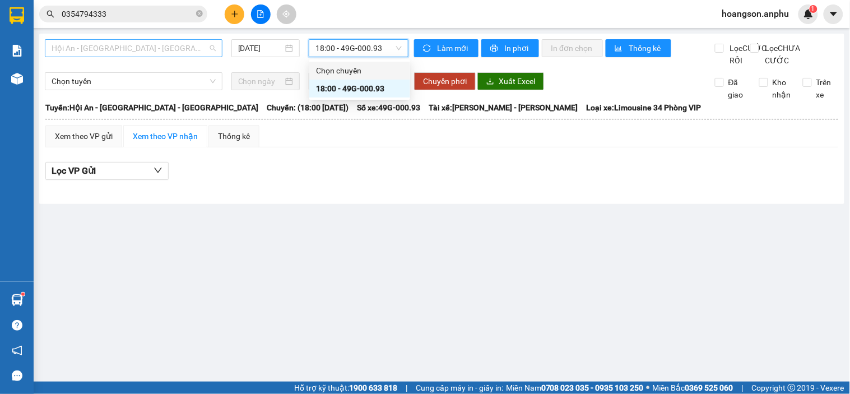
click at [101, 39] on div "Hội An - [GEOGRAPHIC_DATA] - [GEOGRAPHIC_DATA]" at bounding box center [134, 48] width 178 height 18
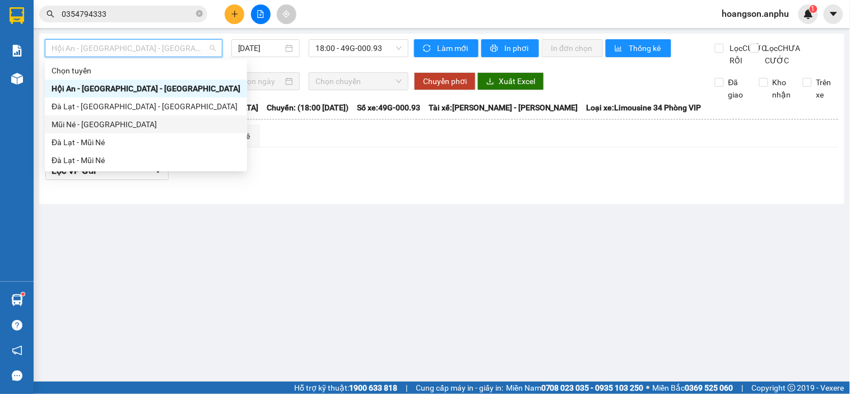
click at [86, 119] on div "Mũi Né - [GEOGRAPHIC_DATA]" at bounding box center [146, 124] width 189 height 12
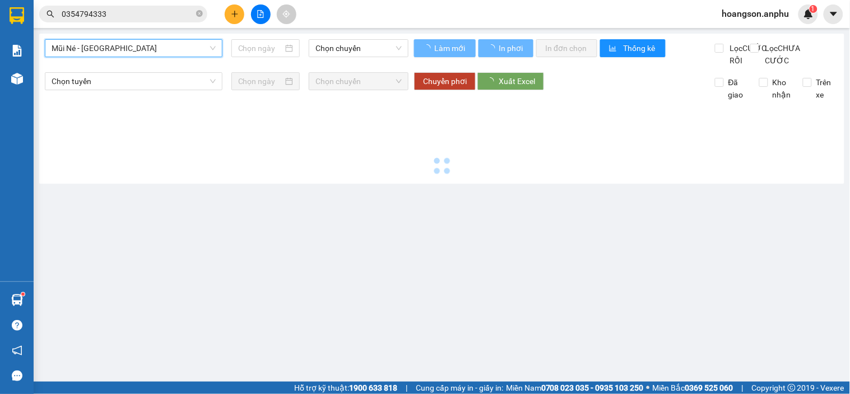
type input "[DATE]"
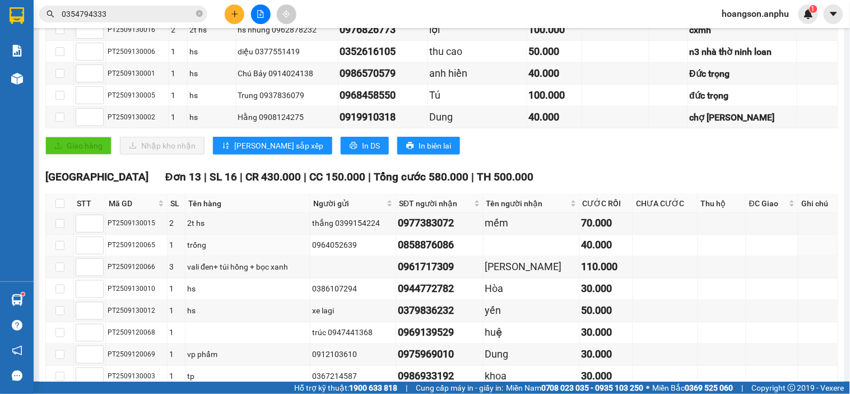
scroll to position [373, 0]
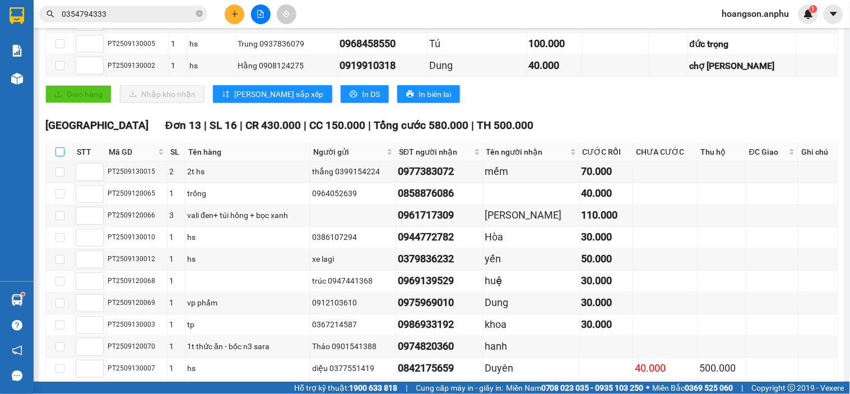
click at [58, 156] on input "checkbox" at bounding box center [59, 151] width 9 height 9
checkbox input "true"
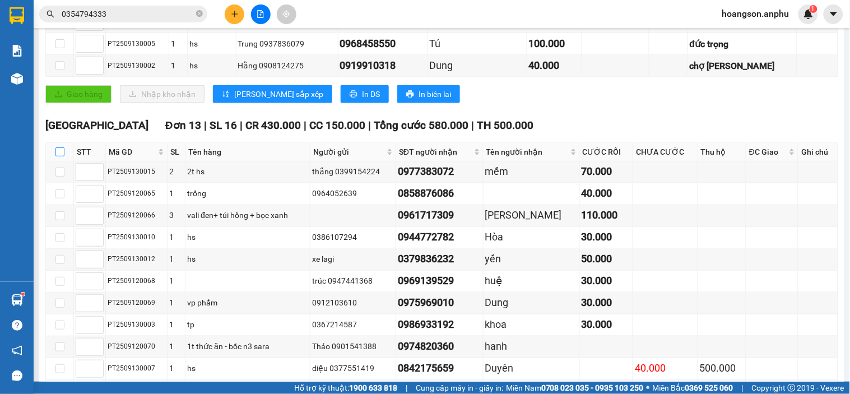
checkbox input "true"
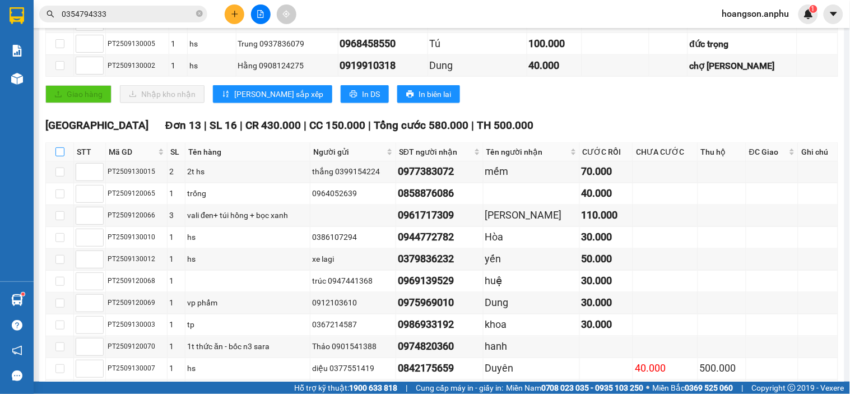
checkbox input "true"
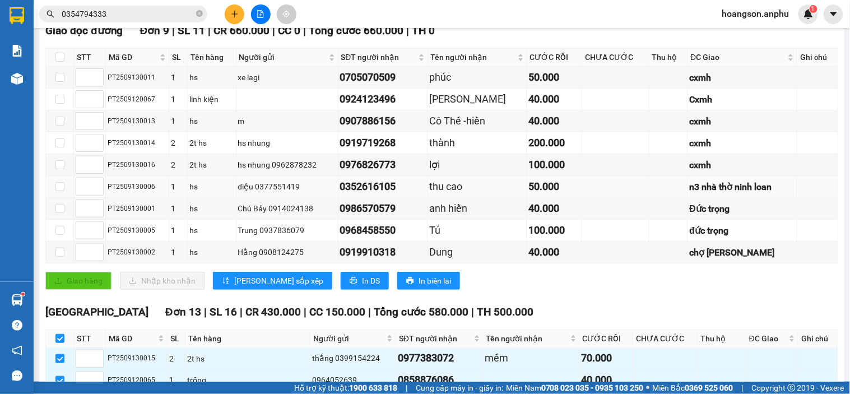
scroll to position [511, 0]
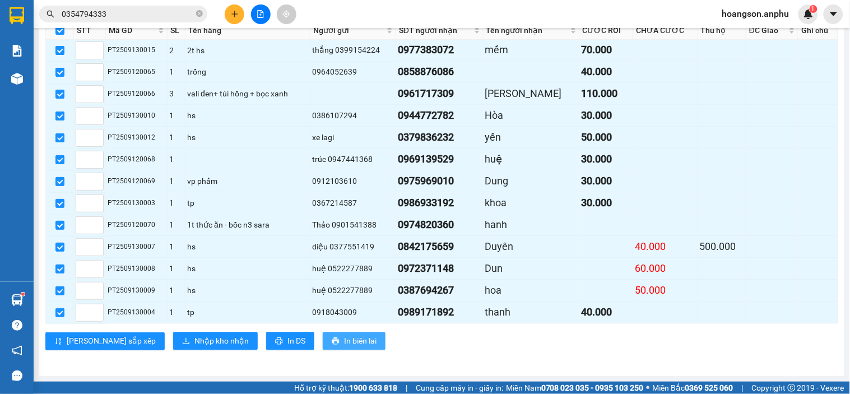
click at [323, 344] on button "In biên lai" at bounding box center [354, 341] width 63 height 18
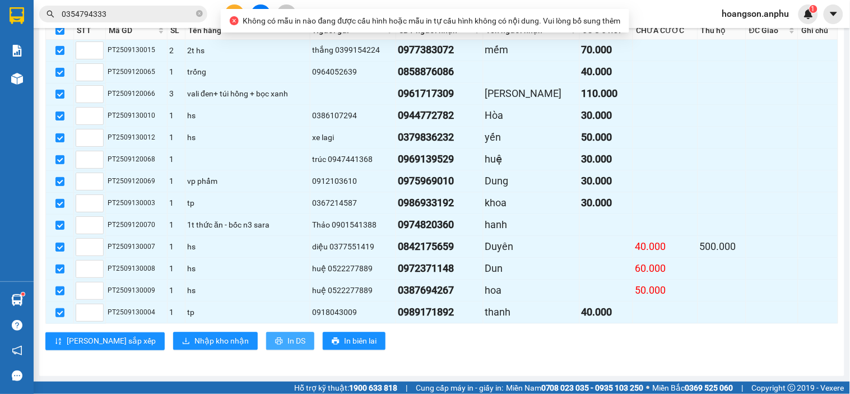
click at [287, 342] on span "In DS" at bounding box center [296, 341] width 18 height 12
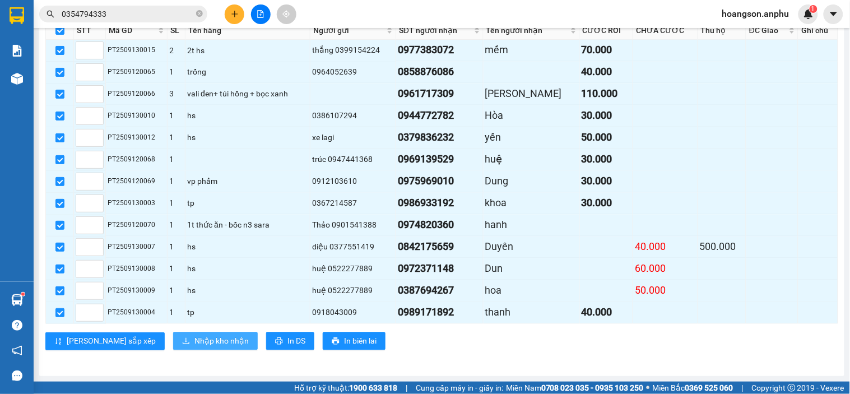
click at [194, 338] on span "Nhập kho nhận" at bounding box center [221, 341] width 54 height 12
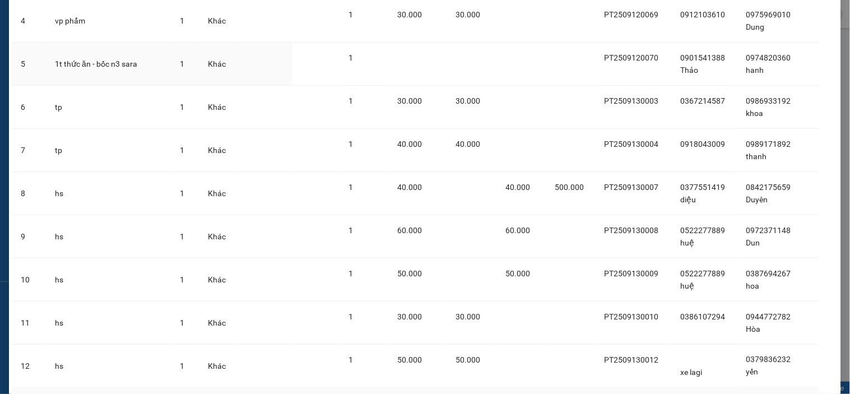
scroll to position [330, 0]
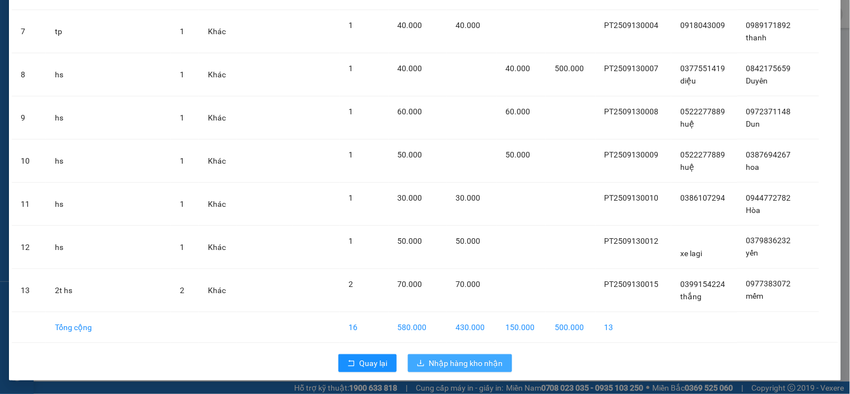
click at [434, 357] on span "Nhập hàng kho nhận" at bounding box center [466, 363] width 74 height 12
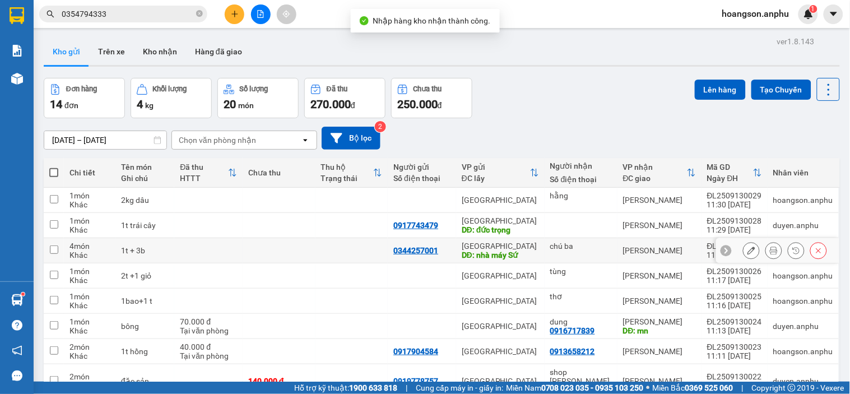
scroll to position [114, 0]
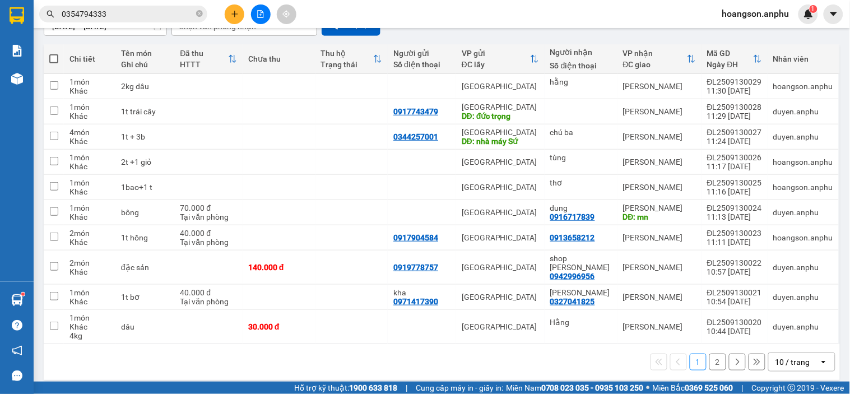
click at [234, 15] on icon "plus" at bounding box center [235, 14] width 8 height 8
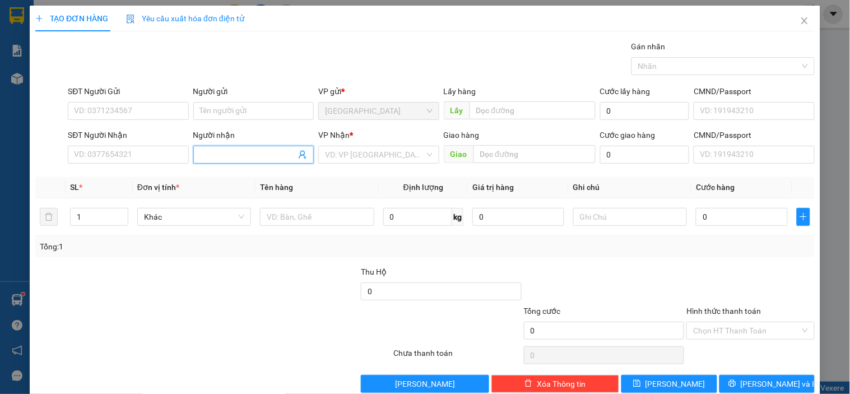
click at [226, 155] on input "Người nhận" at bounding box center [248, 154] width 96 height 12
type input "h"
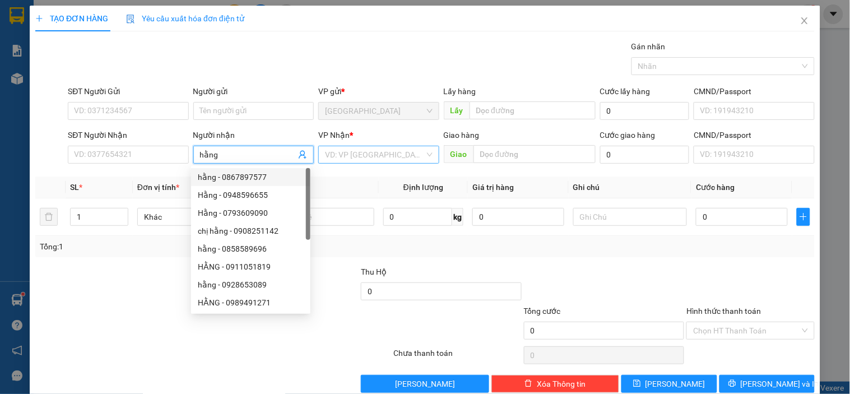
type input "hằng"
click at [353, 150] on input "search" at bounding box center [374, 154] width 99 height 17
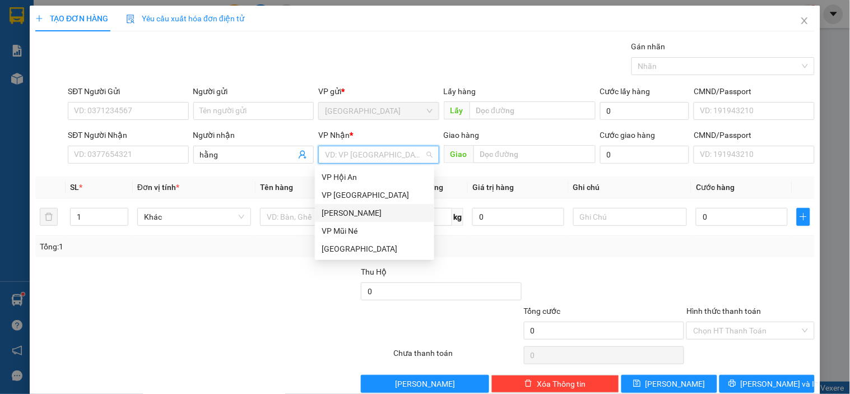
click at [351, 208] on div "[PERSON_NAME]" at bounding box center [375, 213] width 106 height 12
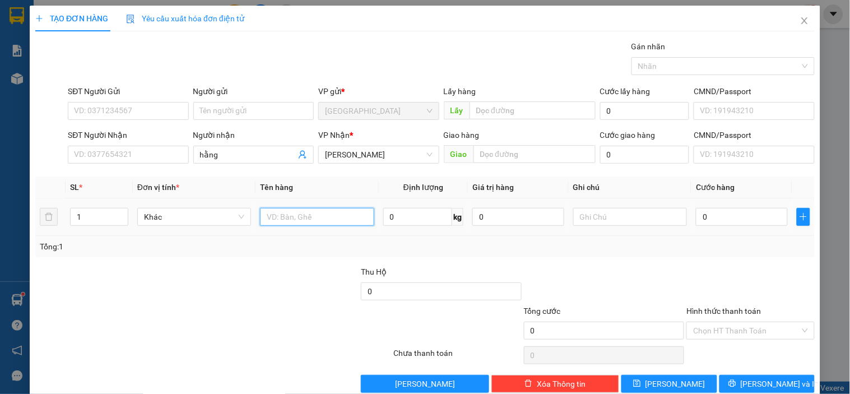
click at [302, 212] on input "text" at bounding box center [317, 217] width 114 height 18
type input "7 hộp"
click at [682, 383] on button "[PERSON_NAME]" at bounding box center [668, 384] width 95 height 18
click at [223, 158] on input "Người nhận" at bounding box center [248, 154] width 96 height 12
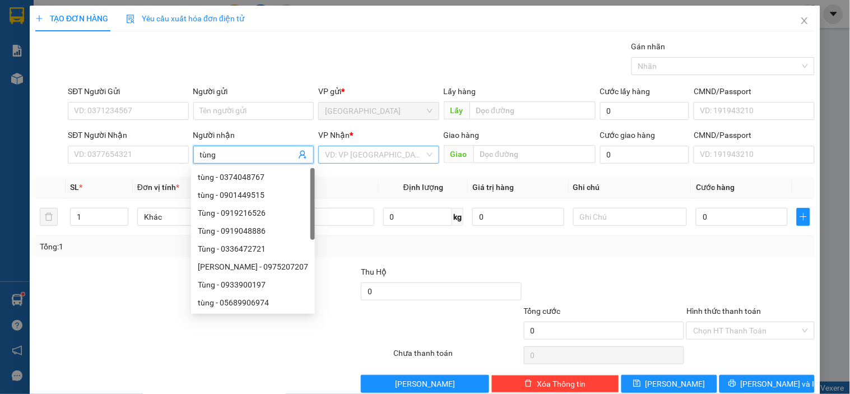
type input "tùng"
click at [371, 153] on input "search" at bounding box center [374, 154] width 99 height 17
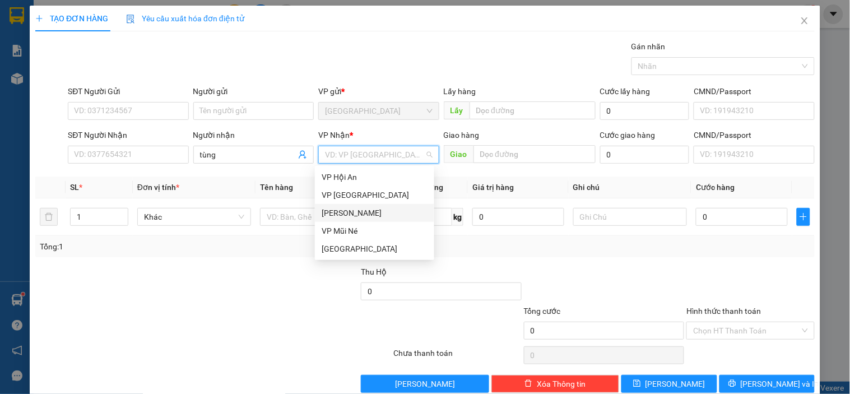
click at [353, 211] on div "[PERSON_NAME]" at bounding box center [375, 213] width 106 height 12
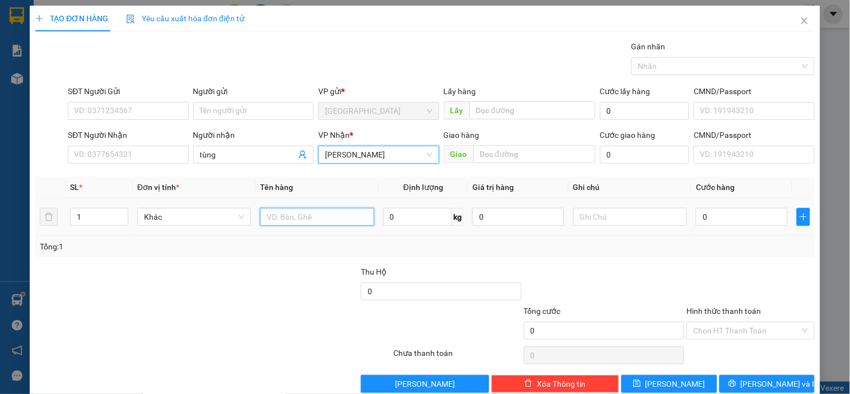
click at [286, 215] on input "text" at bounding box center [317, 217] width 114 height 18
click at [415, 266] on div "Thu Hộ" at bounding box center [441, 272] width 161 height 12
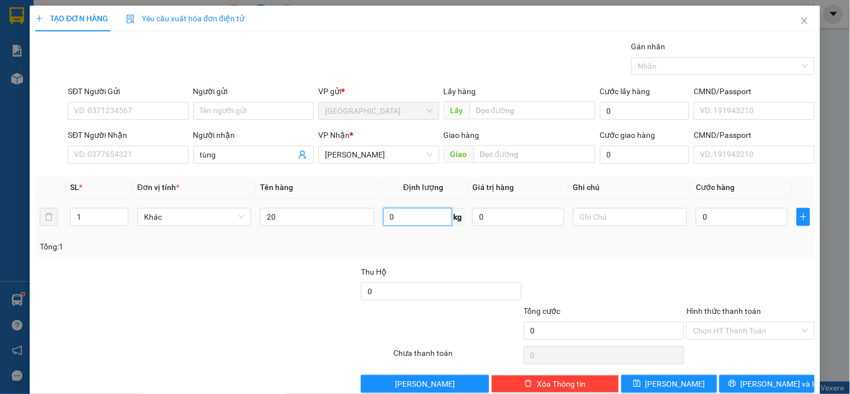
click at [408, 216] on input "0" at bounding box center [417, 217] width 69 height 18
click at [285, 221] on input "20" at bounding box center [317, 217] width 114 height 18
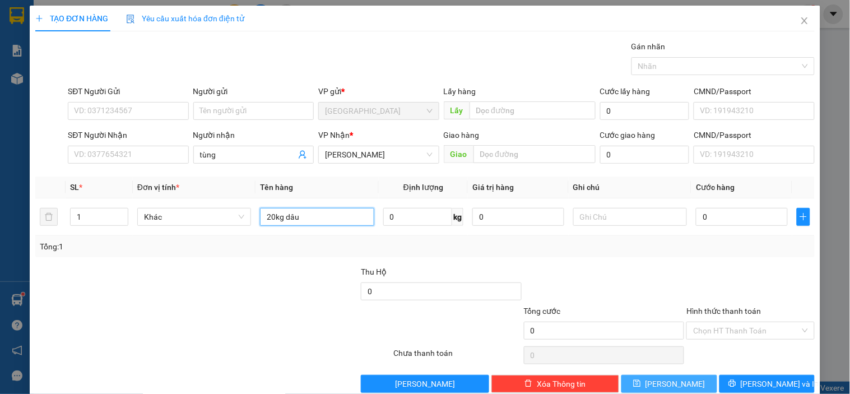
type input "20kg dâu"
click at [693, 390] on button "[PERSON_NAME]" at bounding box center [668, 384] width 95 height 18
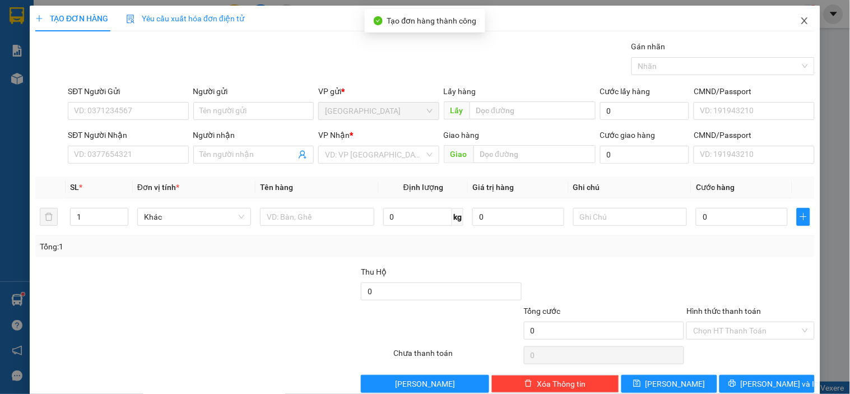
click at [798, 29] on span "Close" at bounding box center [804, 21] width 31 height 31
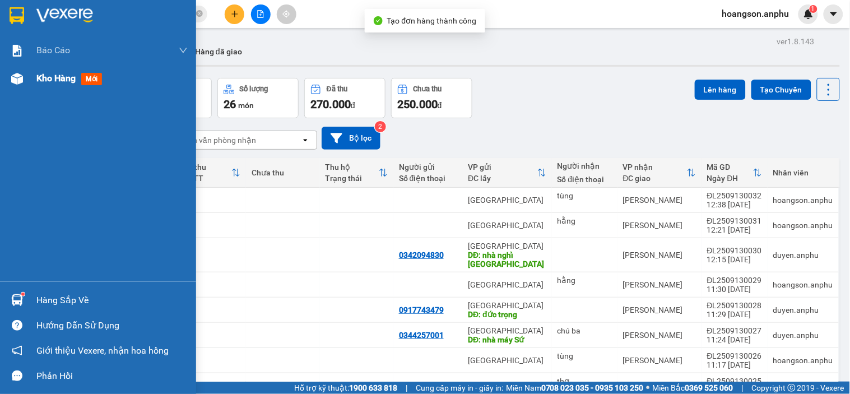
click at [20, 82] on img at bounding box center [17, 79] width 12 height 12
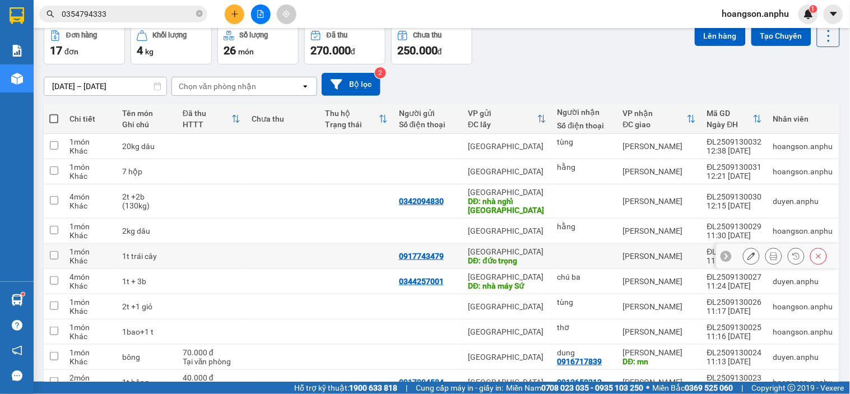
scroll to position [52, 0]
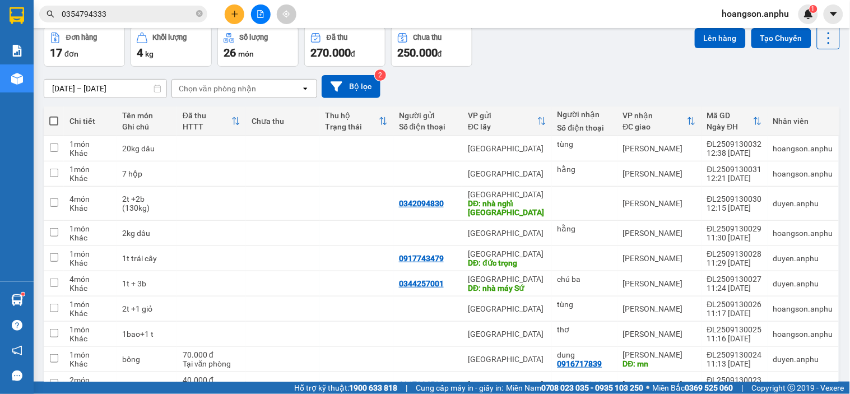
click at [223, 15] on div at bounding box center [260, 14] width 84 height 20
click at [234, 12] on icon "plus" at bounding box center [235, 14] width 8 height 8
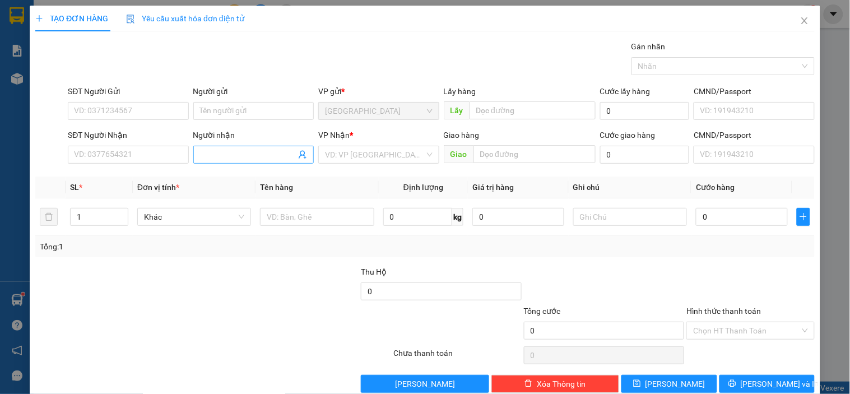
click at [256, 157] on input "Người nhận" at bounding box center [248, 154] width 96 height 12
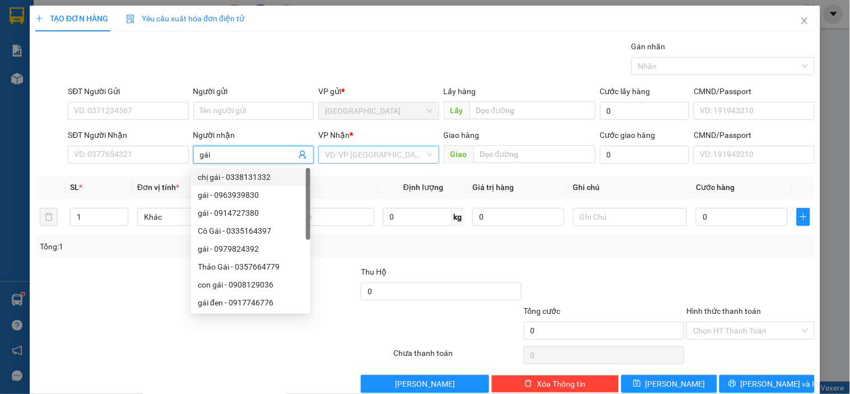
type input "gái"
click at [361, 151] on input "search" at bounding box center [374, 154] width 99 height 17
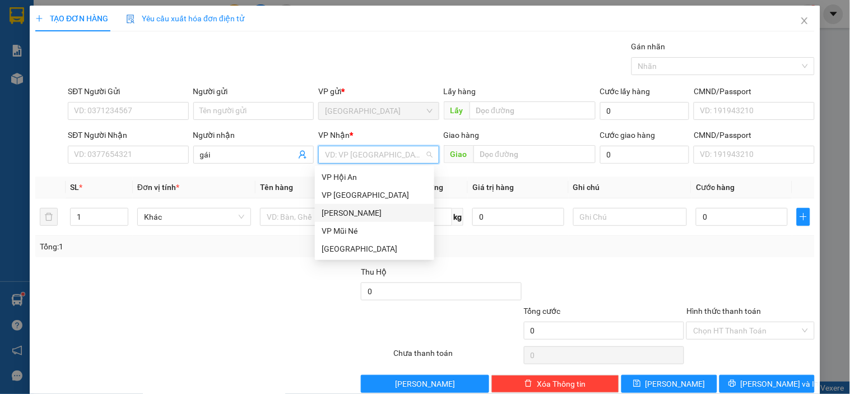
click at [355, 215] on div "[PERSON_NAME]" at bounding box center [375, 213] width 106 height 12
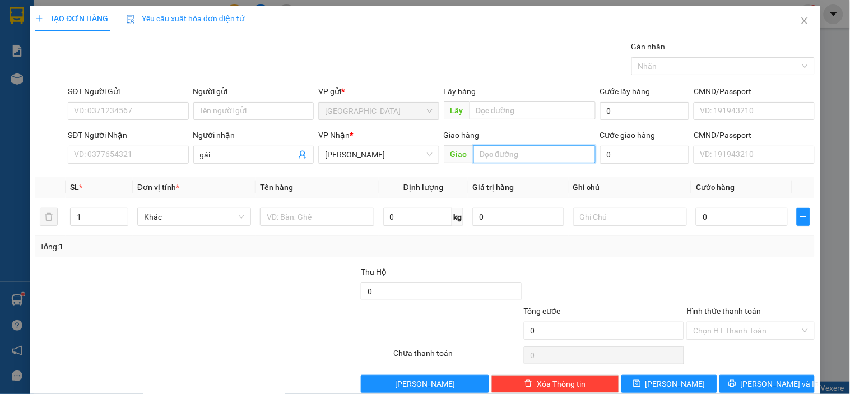
click at [491, 149] on input "text" at bounding box center [534, 154] width 122 height 18
type input "MN"
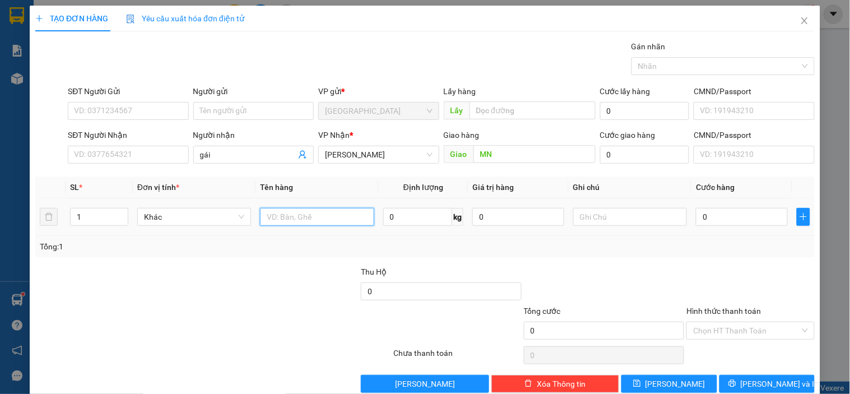
click at [297, 217] on input "text" at bounding box center [317, 217] width 114 height 18
type input "1t bông"
type input "001"
type input "1"
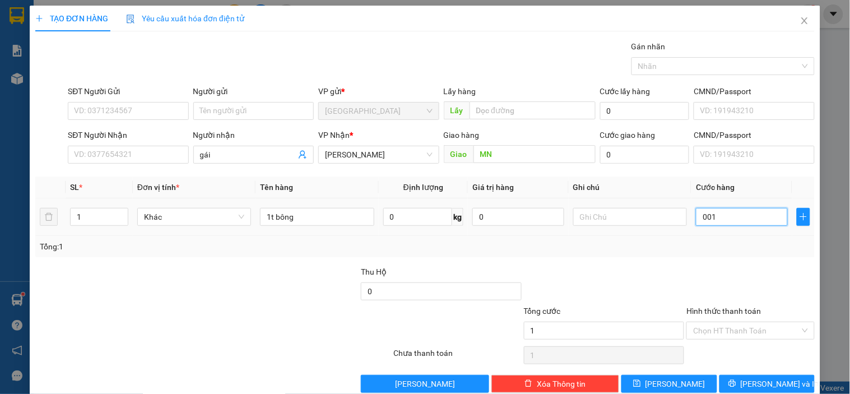
type input "0.013"
type input "13"
type input "00.130"
type input "130"
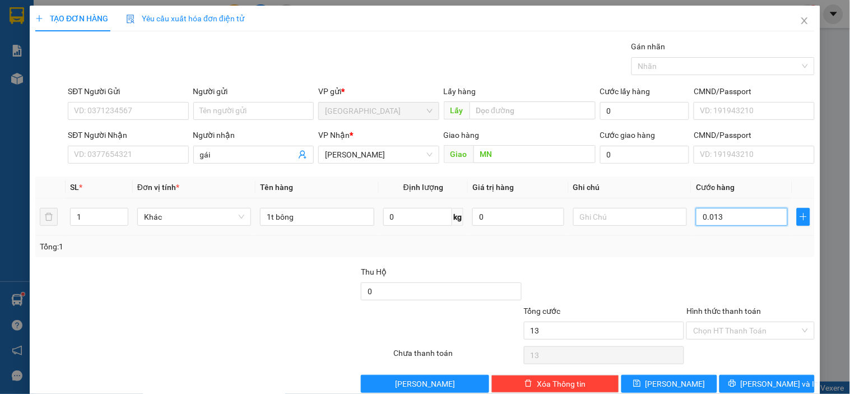
type input "130"
click at [630, 267] on div at bounding box center [604, 285] width 163 height 39
type input "130.000"
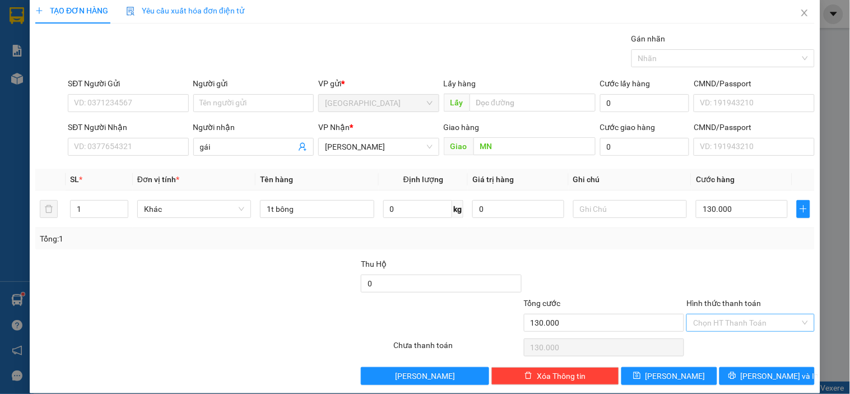
scroll to position [20, 0]
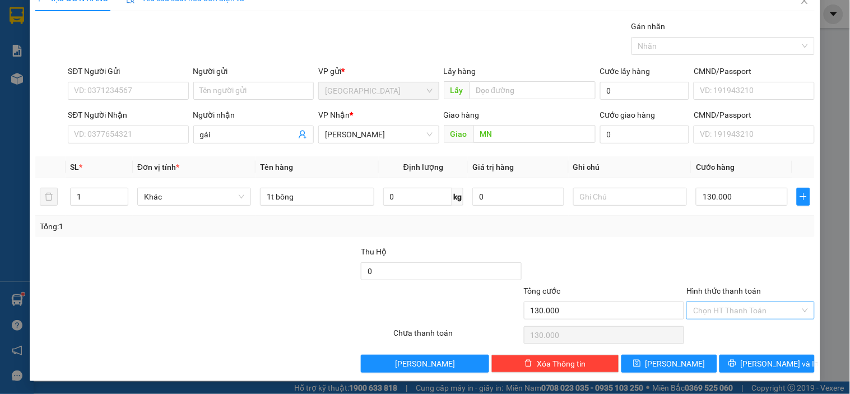
click at [758, 310] on input "Hình thức thanh toán" at bounding box center [746, 310] width 106 height 17
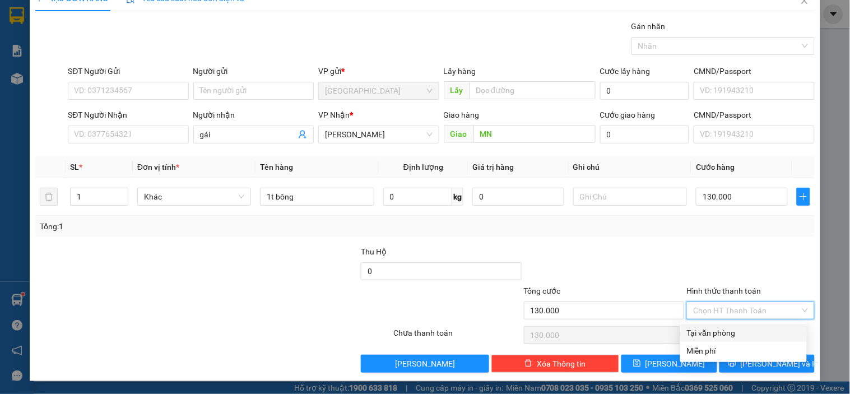
click at [718, 334] on div "Tại văn phòng" at bounding box center [743, 333] width 113 height 12
type input "0"
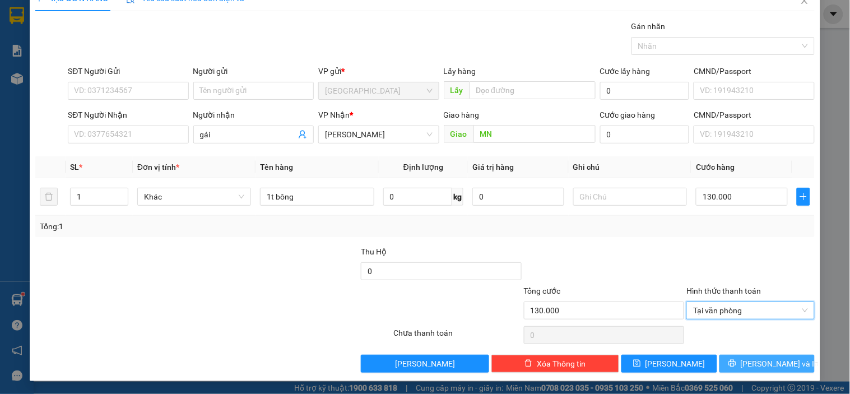
click at [736, 360] on icon "printer" at bounding box center [732, 363] width 8 height 8
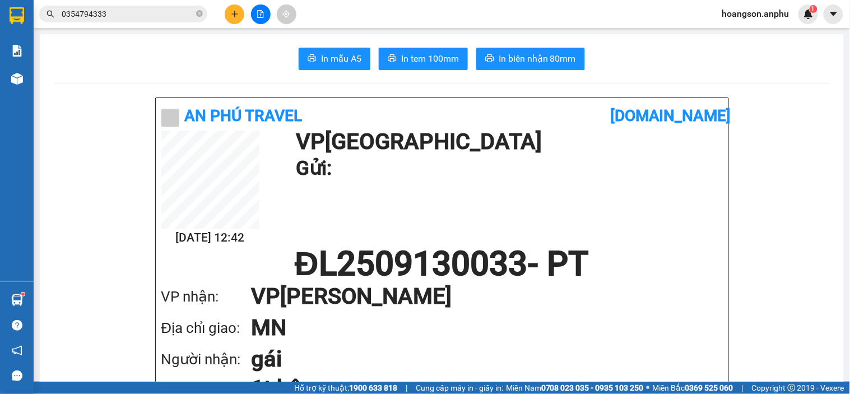
click at [248, 18] on div at bounding box center [260, 14] width 84 height 20
click at [243, 18] on div at bounding box center [260, 14] width 84 height 20
click at [241, 18] on button at bounding box center [235, 14] width 20 height 20
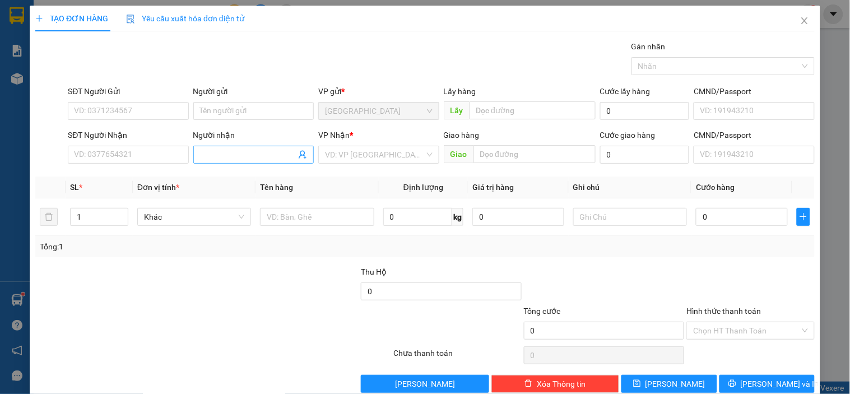
click at [243, 152] on input "Người nhận" at bounding box center [248, 154] width 96 height 12
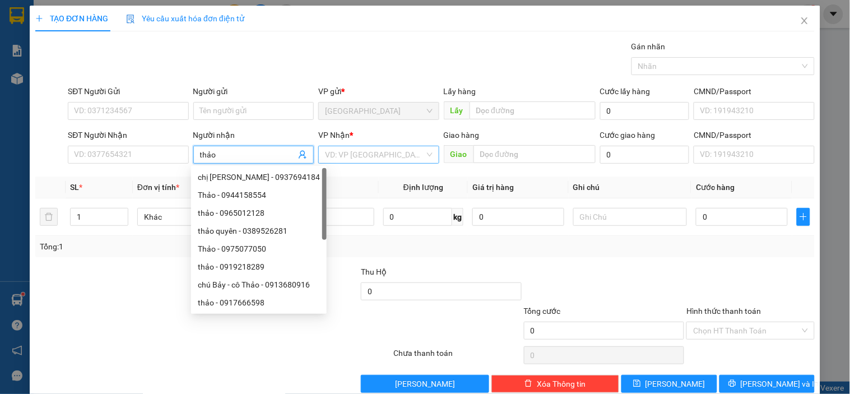
type input "thảo"
click at [406, 160] on input "search" at bounding box center [374, 154] width 99 height 17
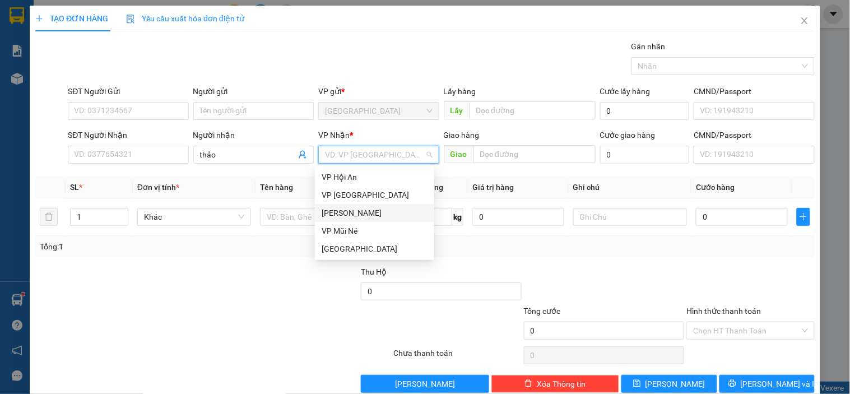
click at [354, 209] on div "[PERSON_NAME]" at bounding box center [375, 213] width 106 height 12
click at [362, 155] on span "[PERSON_NAME]" at bounding box center [378, 154] width 107 height 17
click at [342, 210] on div "[PERSON_NAME]" at bounding box center [375, 213] width 106 height 12
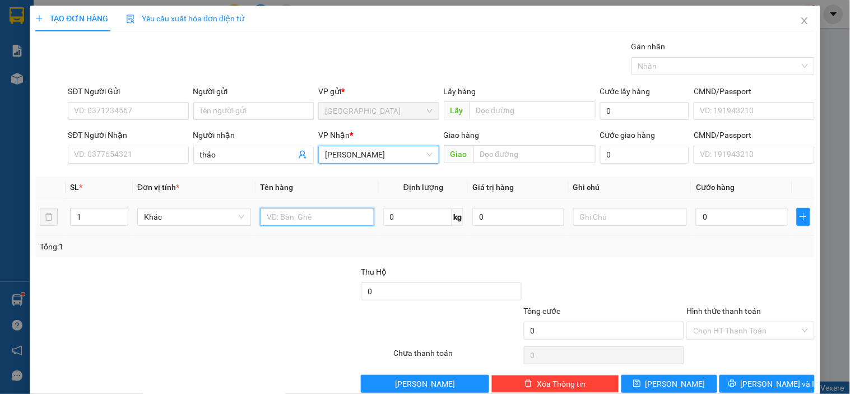
click at [303, 218] on input "text" at bounding box center [317, 217] width 114 height 18
type input "dau"
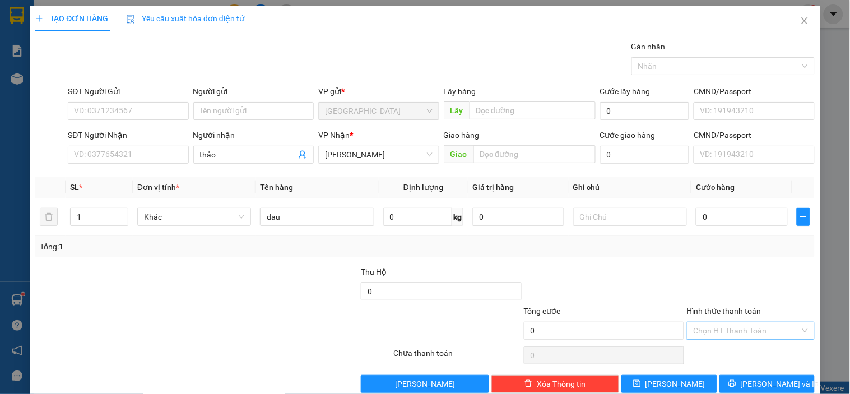
click at [715, 329] on input "Hình thức thanh toán" at bounding box center [746, 330] width 106 height 17
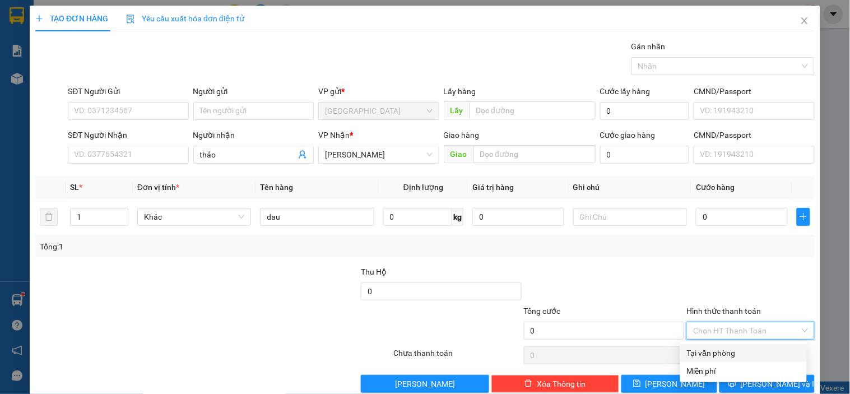
click at [729, 287] on div at bounding box center [750, 285] width 130 height 39
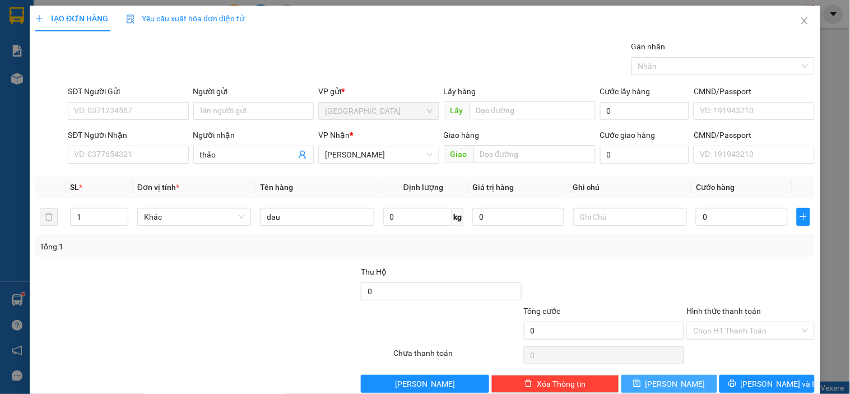
click at [659, 387] on button "[PERSON_NAME]" at bounding box center [668, 384] width 95 height 18
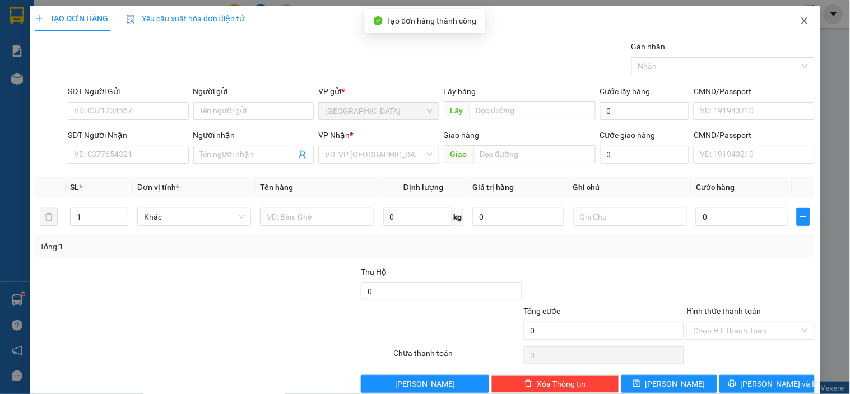
click at [800, 17] on icon "close" at bounding box center [804, 20] width 9 height 9
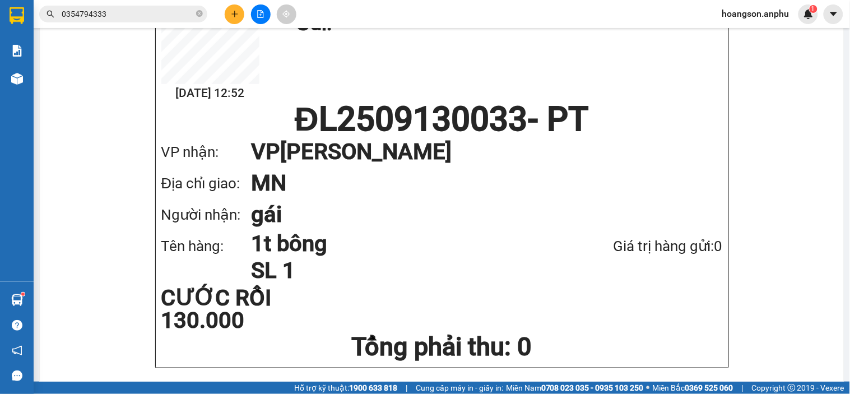
scroll to position [124, 0]
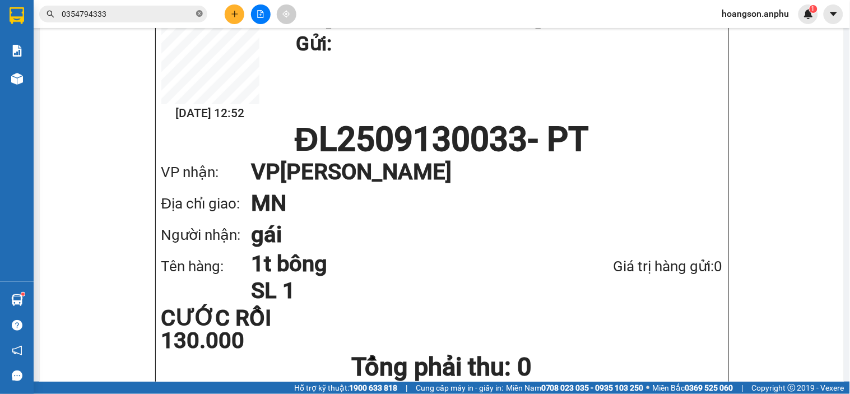
click at [200, 17] on span at bounding box center [199, 14] width 7 height 11
click at [229, 17] on button at bounding box center [235, 14] width 20 height 20
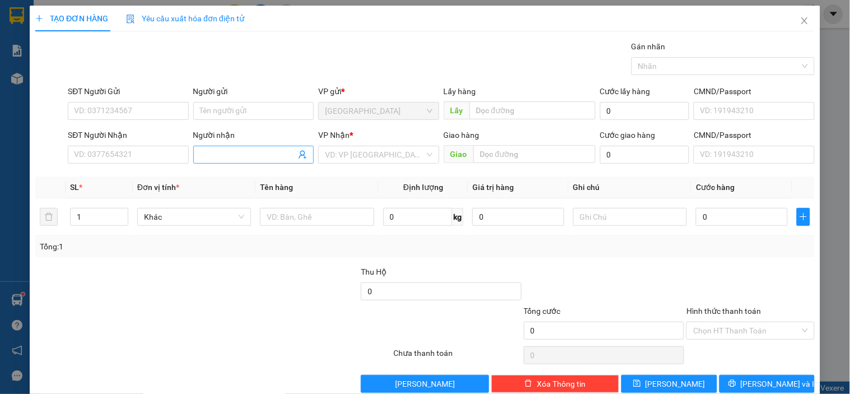
click at [221, 156] on input "Người nhận" at bounding box center [248, 154] width 96 height 12
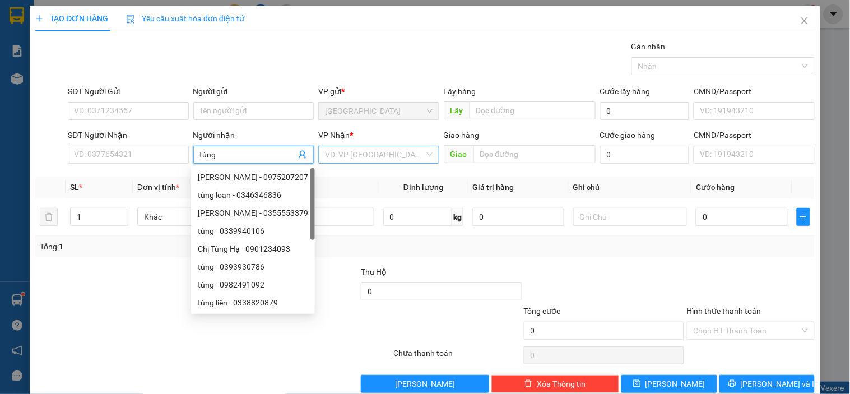
type input "tùng"
click at [350, 146] on input "search" at bounding box center [374, 154] width 99 height 17
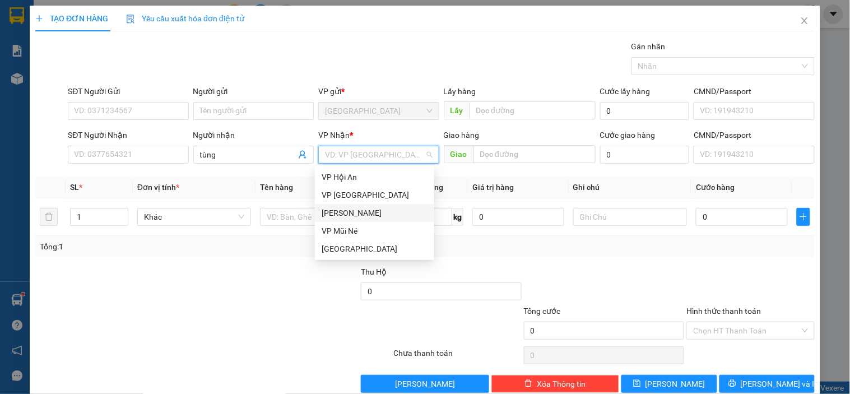
click at [349, 211] on div "[PERSON_NAME]" at bounding box center [375, 213] width 106 height 12
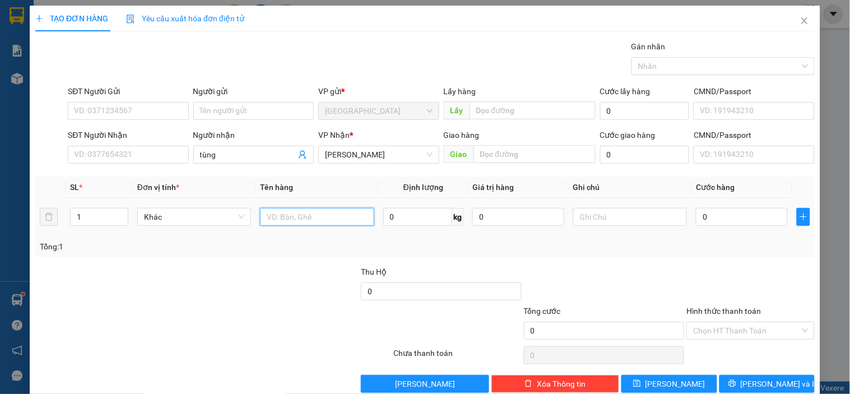
click at [286, 217] on input "text" at bounding box center [317, 217] width 114 height 18
type input "10kg dâu"
click at [679, 378] on button "[PERSON_NAME]" at bounding box center [668, 384] width 95 height 18
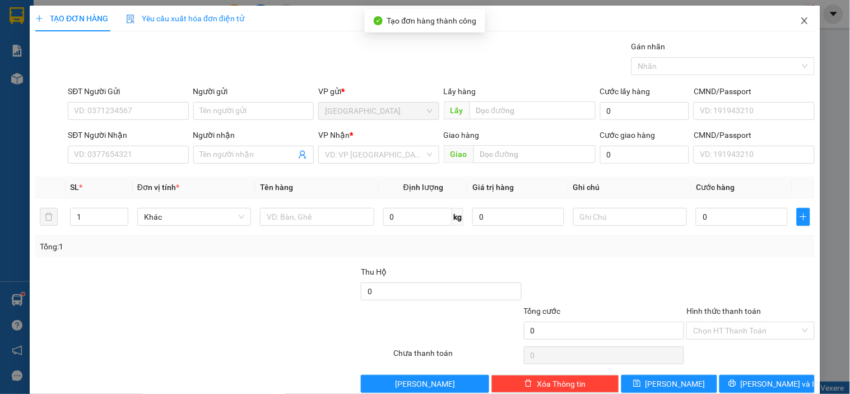
click at [799, 14] on span "Close" at bounding box center [804, 21] width 31 height 31
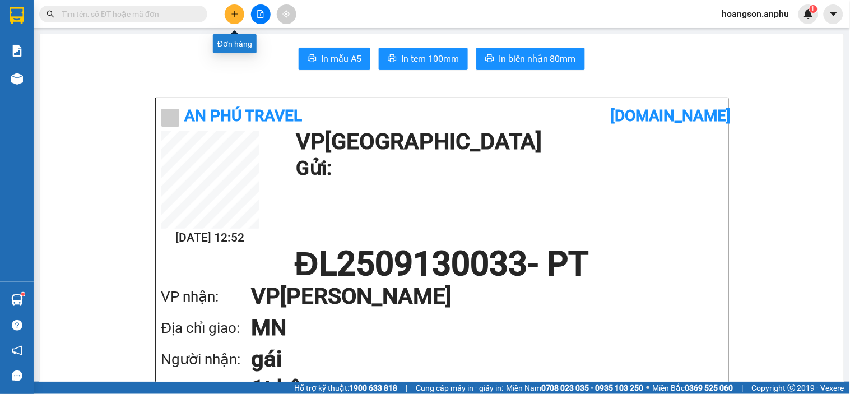
click at [229, 12] on button at bounding box center [235, 14] width 20 height 20
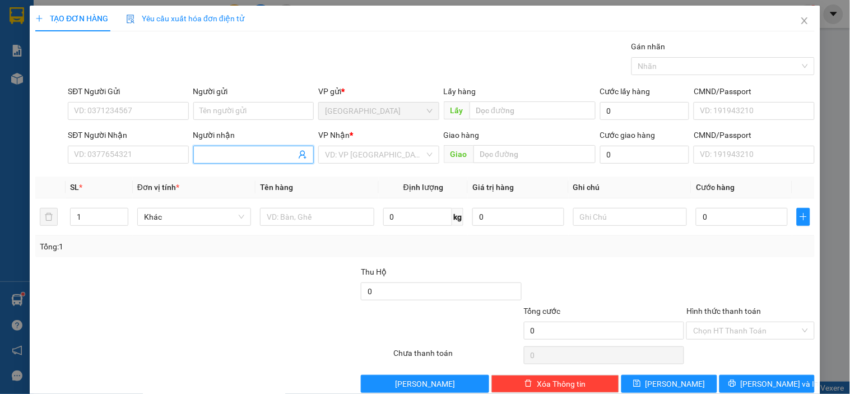
click at [216, 152] on input "Người nhận" at bounding box center [248, 154] width 96 height 12
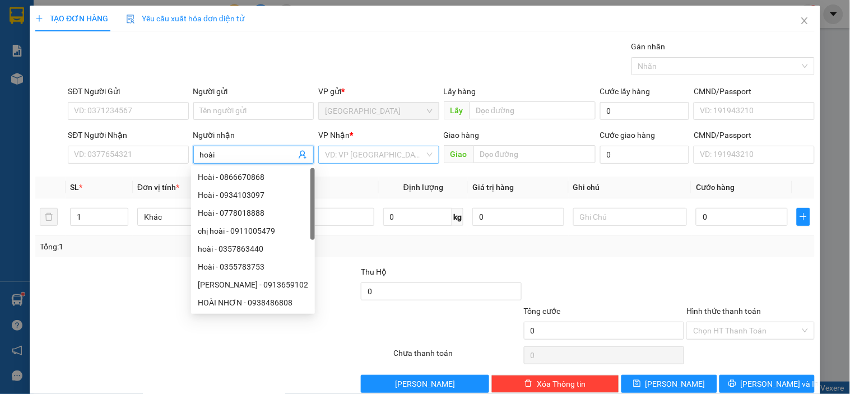
type input "hoài"
click at [365, 153] on input "search" at bounding box center [374, 154] width 99 height 17
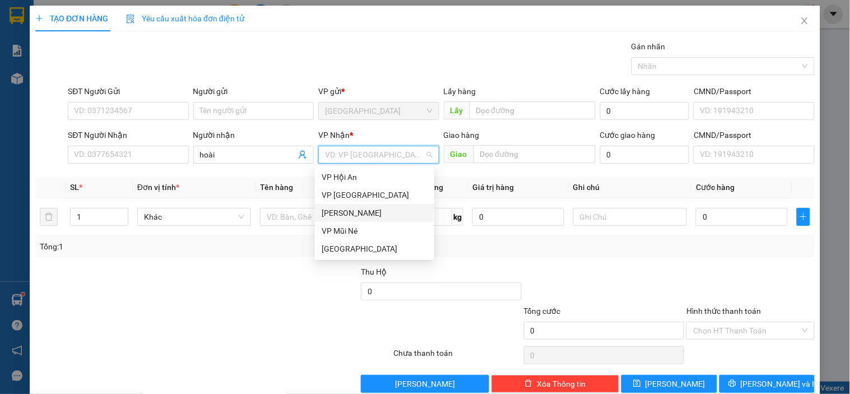
click at [353, 212] on div "[PERSON_NAME]" at bounding box center [375, 213] width 106 height 12
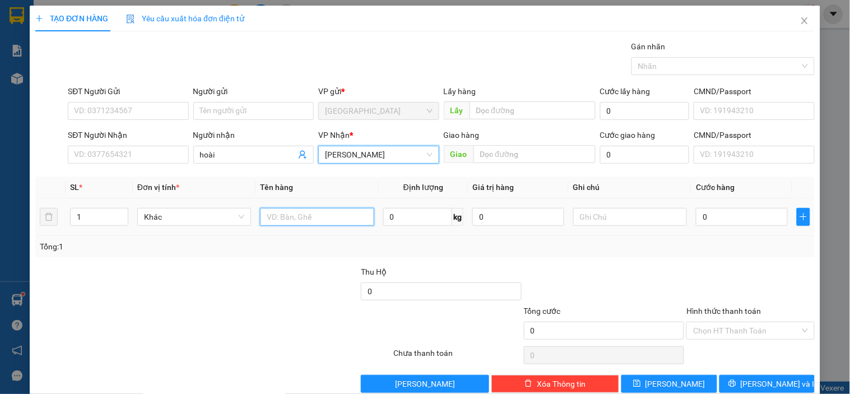
click at [288, 217] on input "text" at bounding box center [317, 217] width 114 height 18
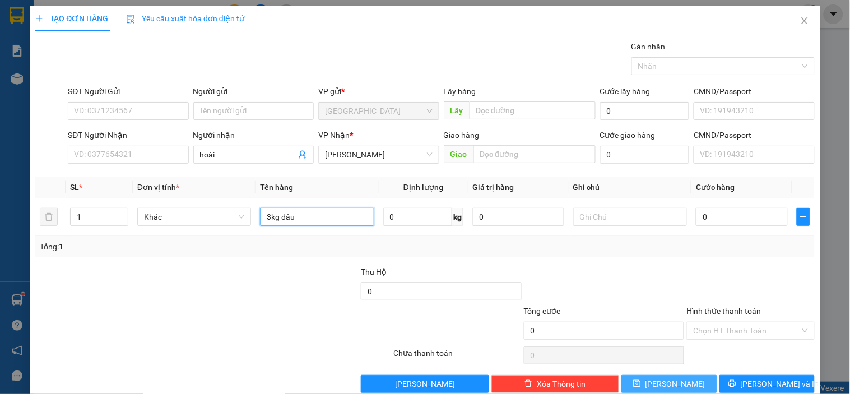
type input "3kg dâu"
click at [679, 390] on button "[PERSON_NAME]" at bounding box center [668, 384] width 95 height 18
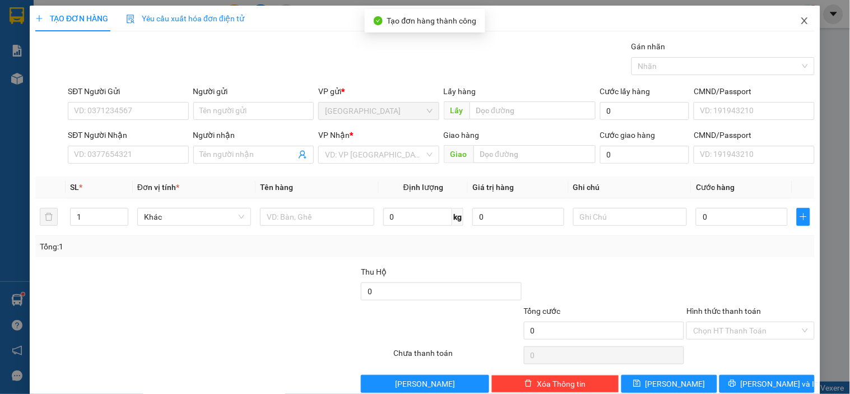
click at [790, 20] on span "Close" at bounding box center [804, 21] width 31 height 31
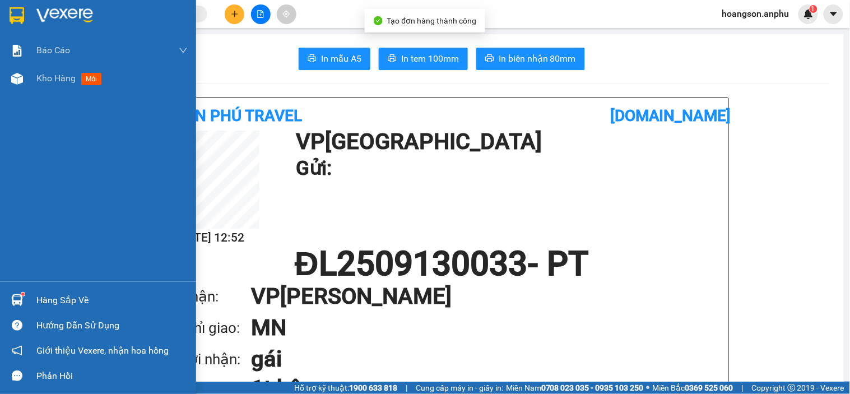
click at [3, 76] on div "Kho hàng mới" at bounding box center [98, 78] width 196 height 28
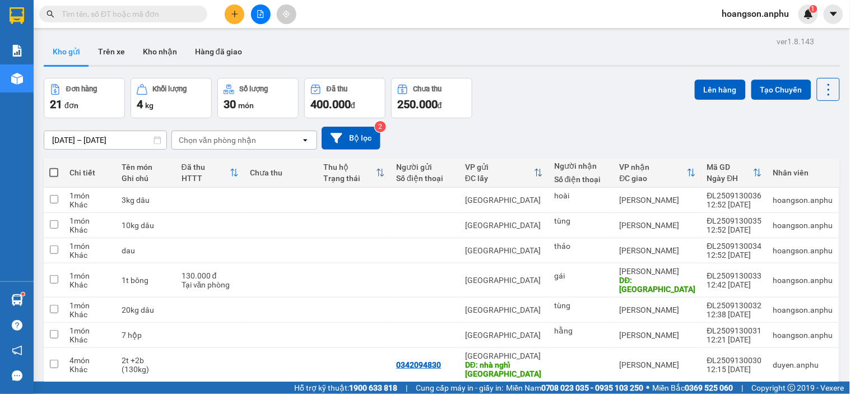
click at [237, 17] on icon "plus" at bounding box center [235, 14] width 8 height 8
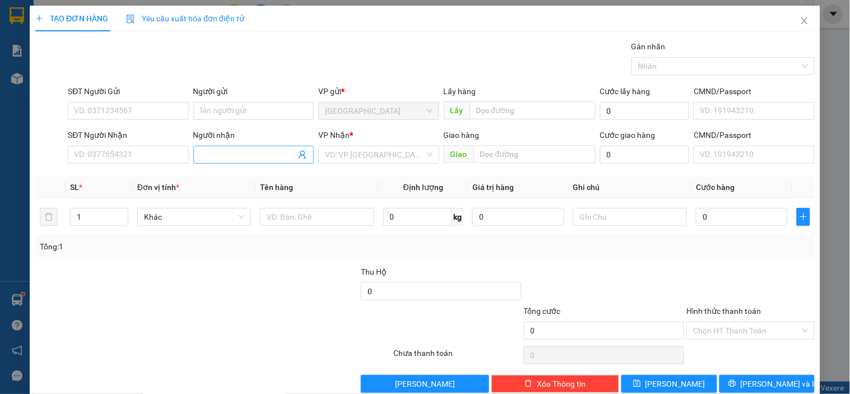
click at [245, 150] on input "Người nhận" at bounding box center [248, 154] width 96 height 12
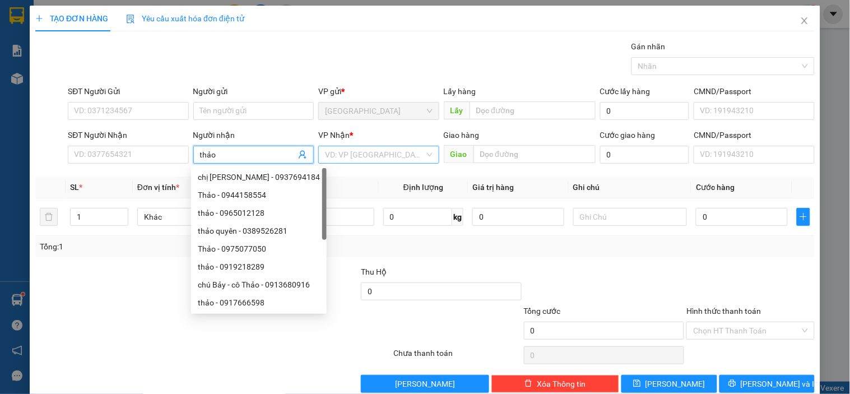
type input "thảo"
click at [388, 157] on input "search" at bounding box center [374, 154] width 99 height 17
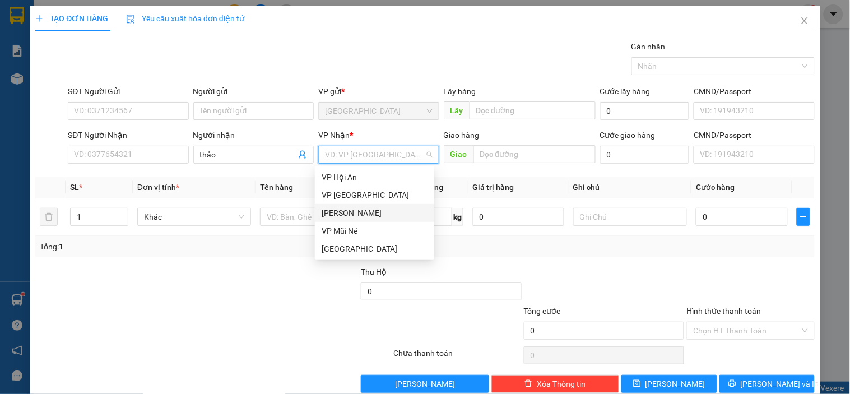
click at [356, 211] on div "[PERSON_NAME]" at bounding box center [375, 213] width 106 height 12
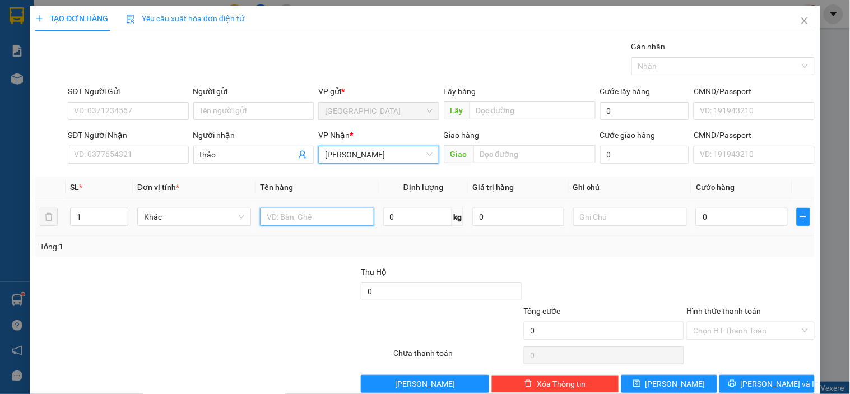
click at [295, 221] on input "text" at bounding box center [317, 217] width 114 height 18
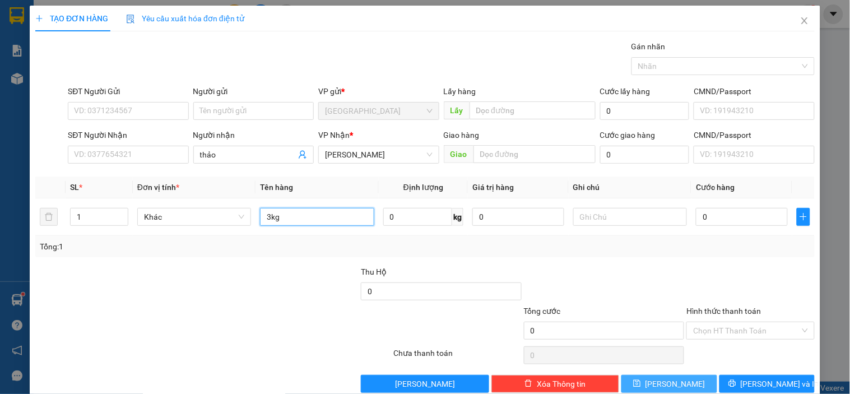
type input "3kg"
click at [641, 382] on icon "save" at bounding box center [637, 383] width 8 height 8
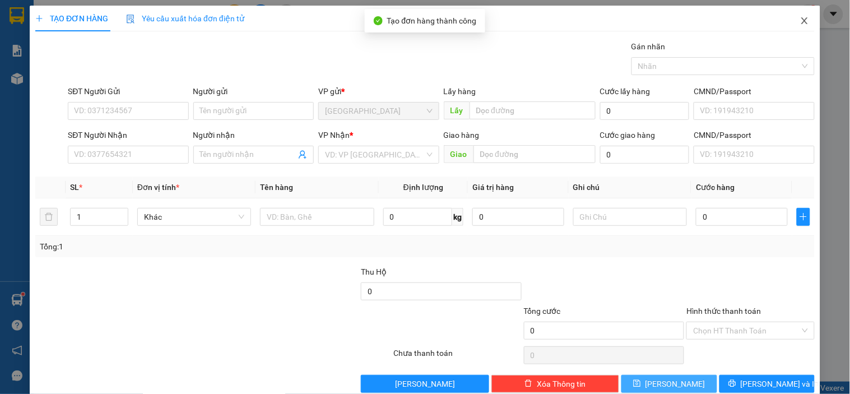
click at [800, 24] on icon "close" at bounding box center [804, 20] width 9 height 9
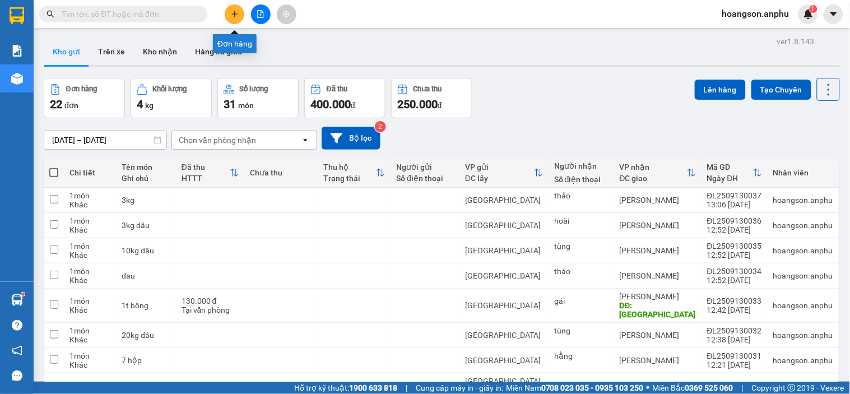
click at [238, 15] on icon "plus" at bounding box center [235, 14] width 8 height 8
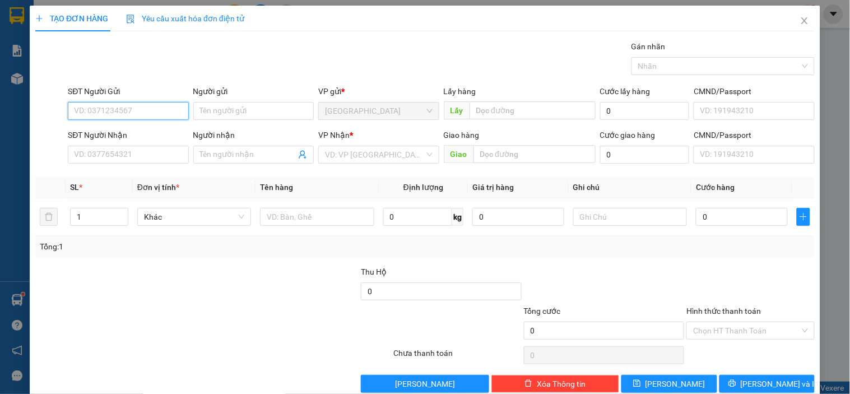
click at [176, 108] on input "SĐT Người Gửi" at bounding box center [128, 111] width 120 height 18
type input "0968294410"
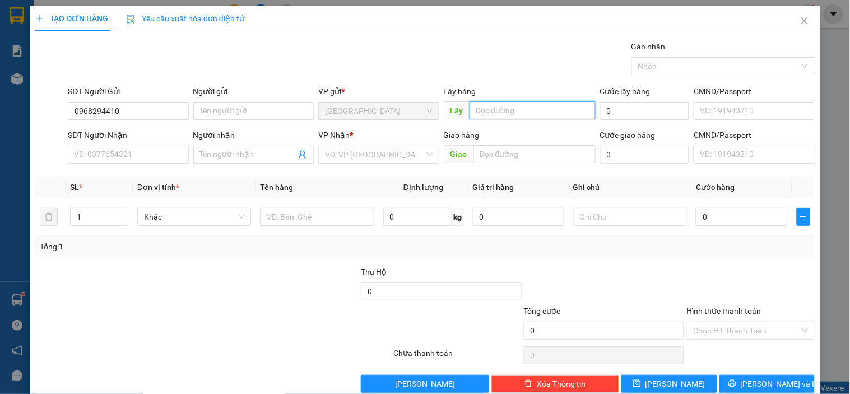
click at [494, 113] on input "text" at bounding box center [532, 110] width 126 height 18
type input "sông bình"
click at [360, 153] on input "search" at bounding box center [374, 154] width 99 height 17
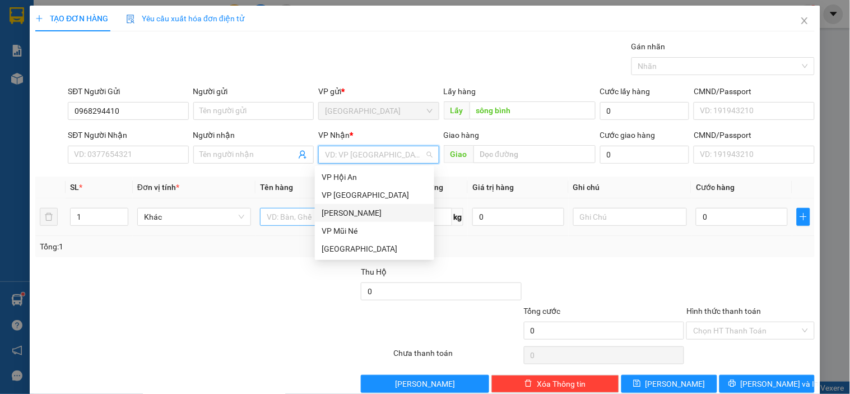
drag, startPoint x: 349, startPoint y: 216, endPoint x: 318, endPoint y: 217, distance: 30.8
click at [348, 216] on div "[PERSON_NAME]" at bounding box center [375, 213] width 106 height 12
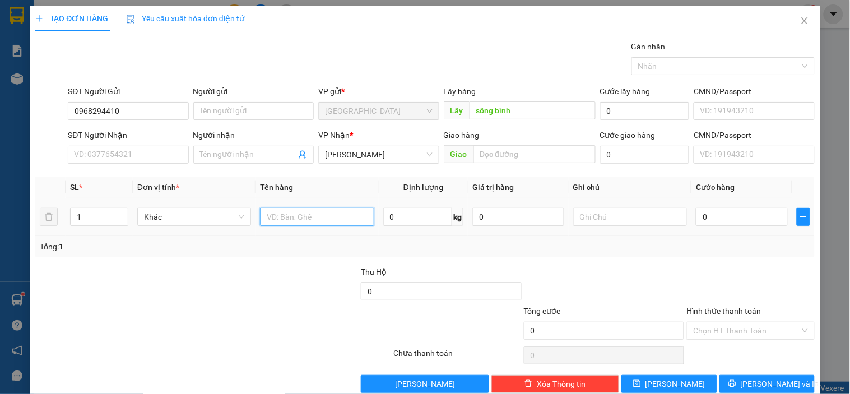
click at [310, 217] on input "text" at bounding box center [317, 217] width 114 height 18
type input "1 máy đá bào"
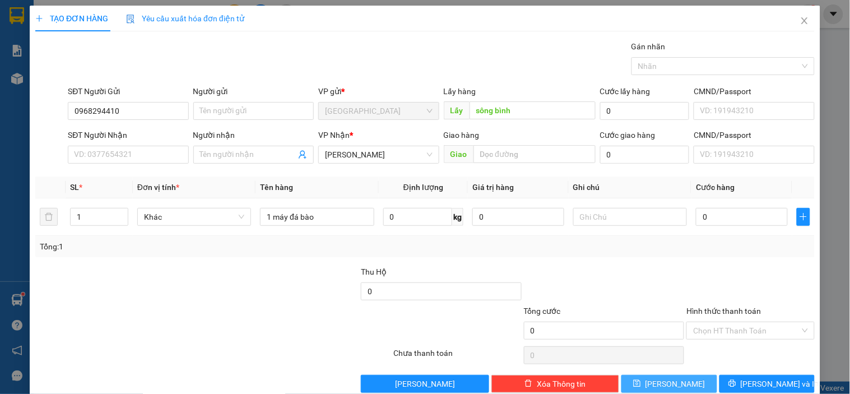
click at [678, 378] on button "[PERSON_NAME]" at bounding box center [668, 384] width 95 height 18
click at [789, 24] on span "Close" at bounding box center [804, 21] width 31 height 31
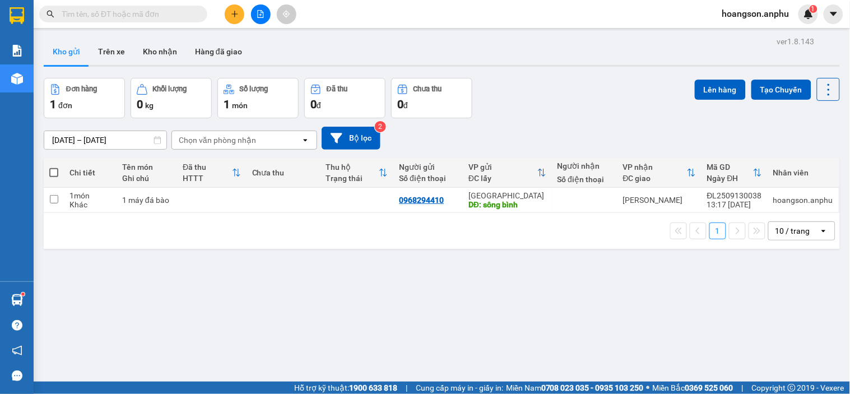
click at [229, 15] on button at bounding box center [235, 14] width 20 height 20
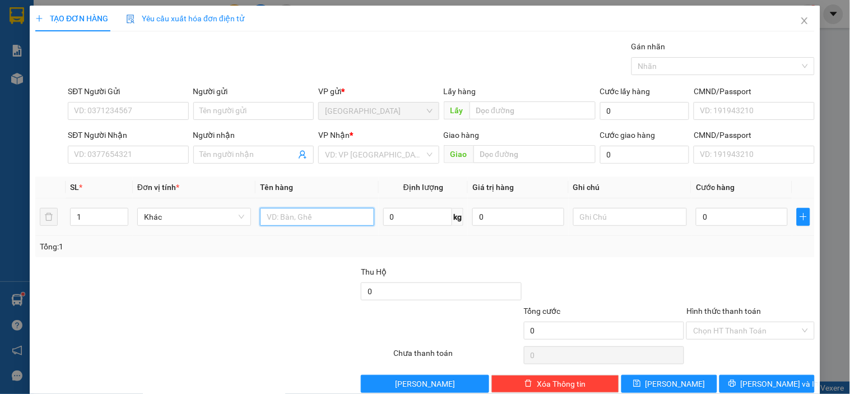
click at [283, 220] on input "text" at bounding box center [317, 217] width 114 height 18
type input "bánh tráng+ củ năng"
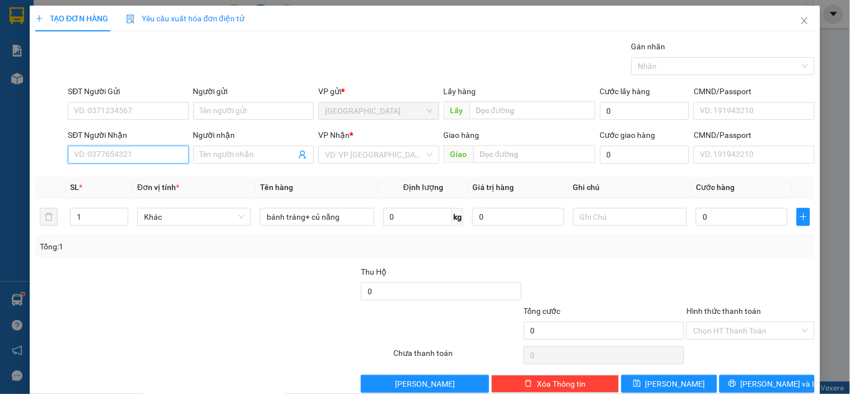
click at [100, 150] on input "SĐT Người Nhận" at bounding box center [128, 155] width 120 height 18
click at [101, 179] on div "0376672949" at bounding box center [127, 177] width 106 height 12
type input "0376672949"
type input "mn"
type input "70.000"
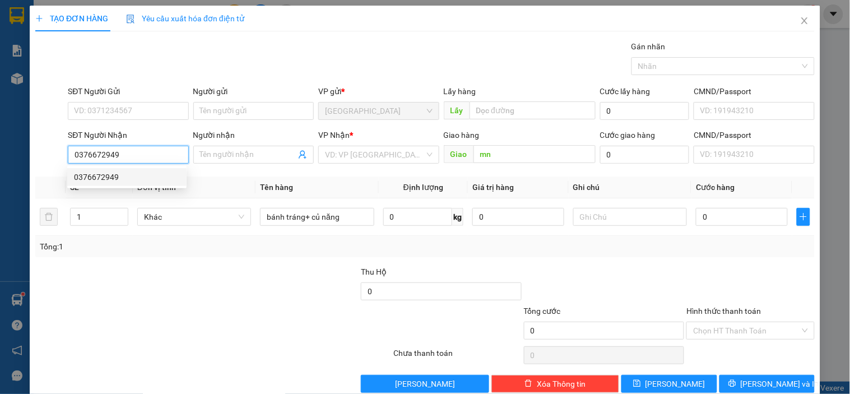
type input "70.000"
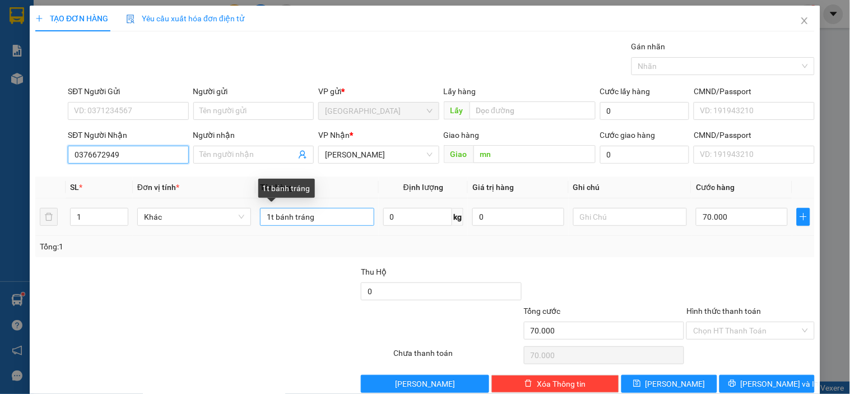
type input "0376672949"
drag, startPoint x: 329, startPoint y: 215, endPoint x: 263, endPoint y: 213, distance: 65.6
click at [263, 213] on input "1t bánh tráng" at bounding box center [317, 217] width 114 height 18
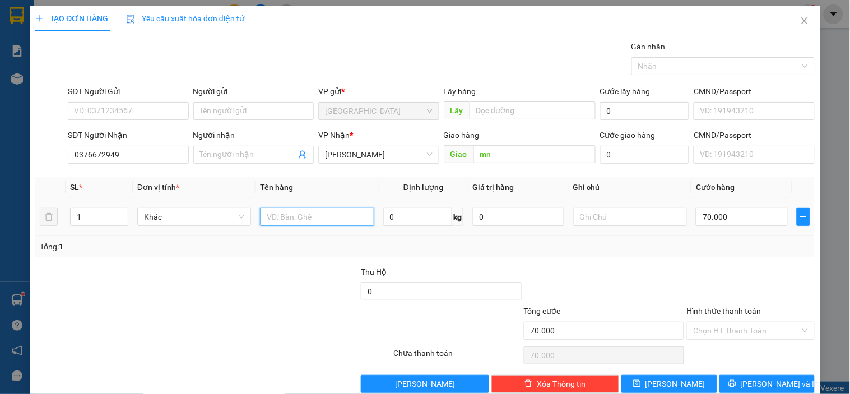
click at [285, 218] on input "text" at bounding box center [317, 217] width 114 height 18
type input "bánh tráng"
click at [725, 217] on input "70.000" at bounding box center [742, 217] width 92 height 18
type input "0"
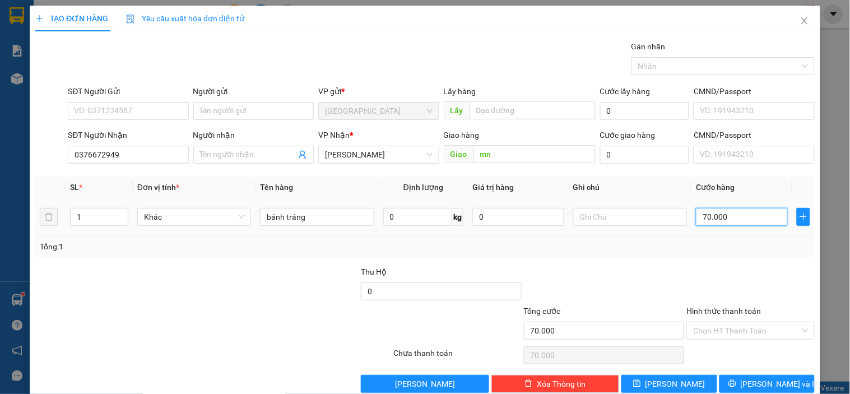
type input "0"
type input "5"
type input "005"
type input "50"
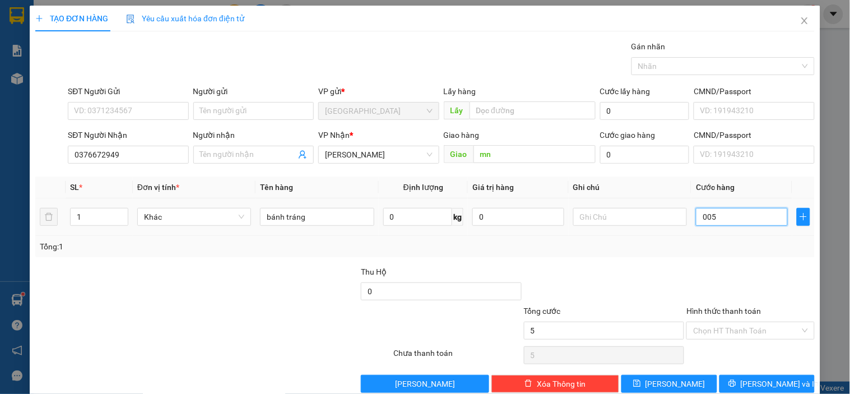
type input "50"
type input "0.050"
type input "50.000"
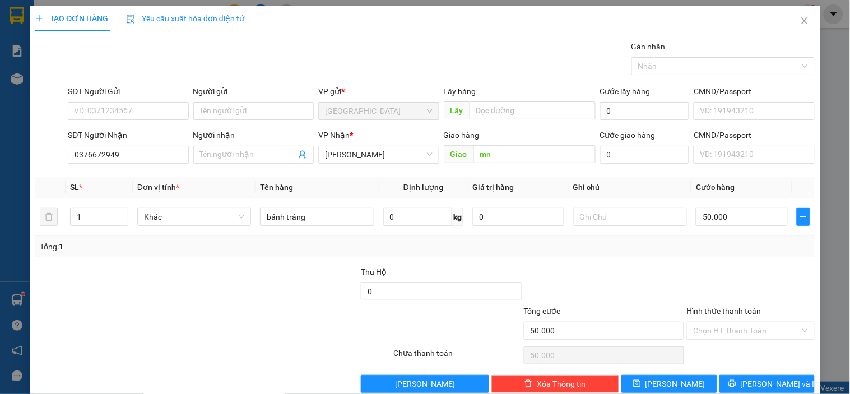
click at [683, 254] on div "Tổng: 1" at bounding box center [424, 246] width 779 height 21
click at [734, 333] on input "Hình thức thanh toán" at bounding box center [746, 330] width 106 height 17
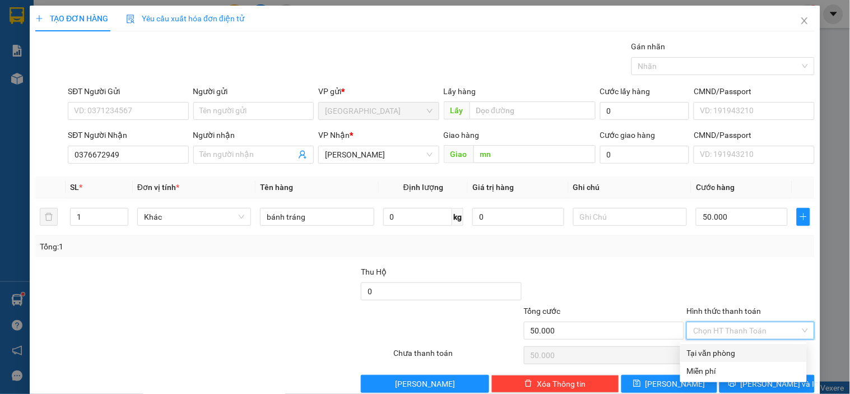
click at [704, 350] on div "Tại văn phòng" at bounding box center [743, 353] width 113 height 12
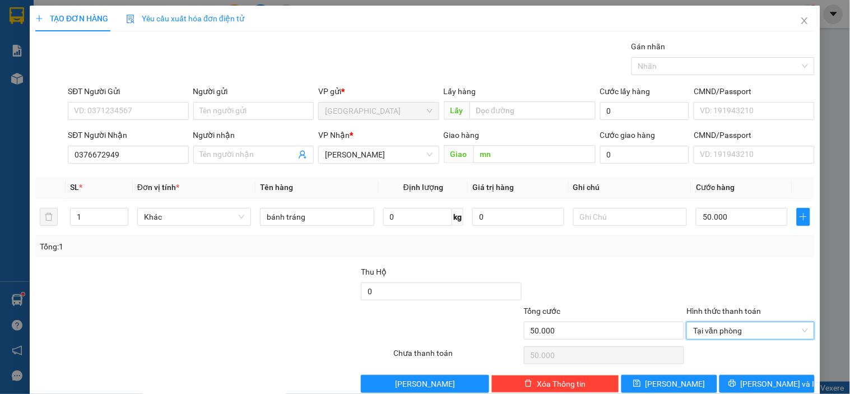
type input "0"
click at [672, 379] on span "[PERSON_NAME]" at bounding box center [675, 384] width 60 height 12
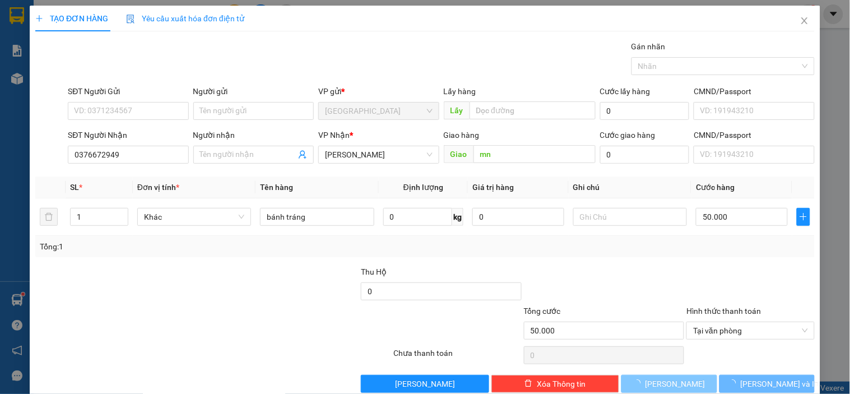
type input "0"
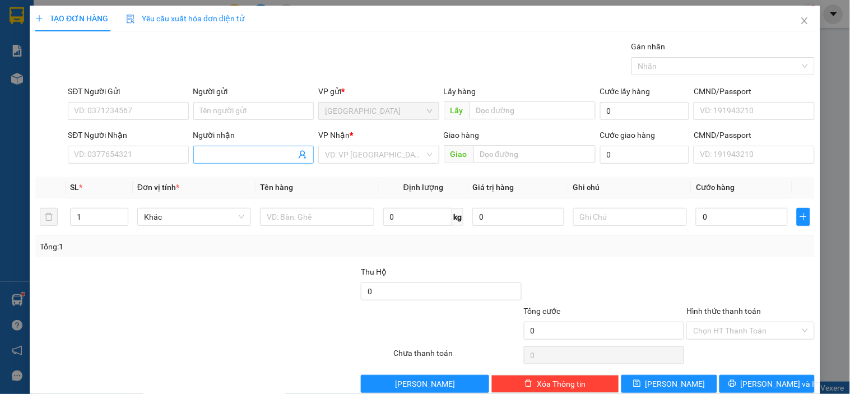
click at [217, 159] on input "Người nhận" at bounding box center [248, 154] width 96 height 12
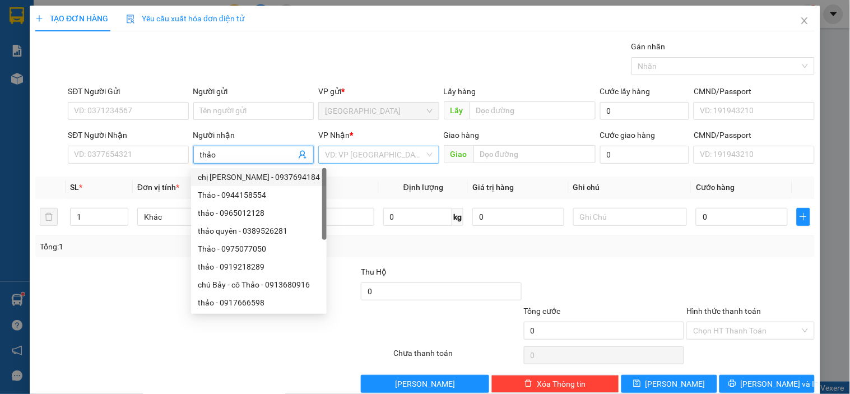
type input "thảo"
click at [370, 152] on input "search" at bounding box center [374, 154] width 99 height 17
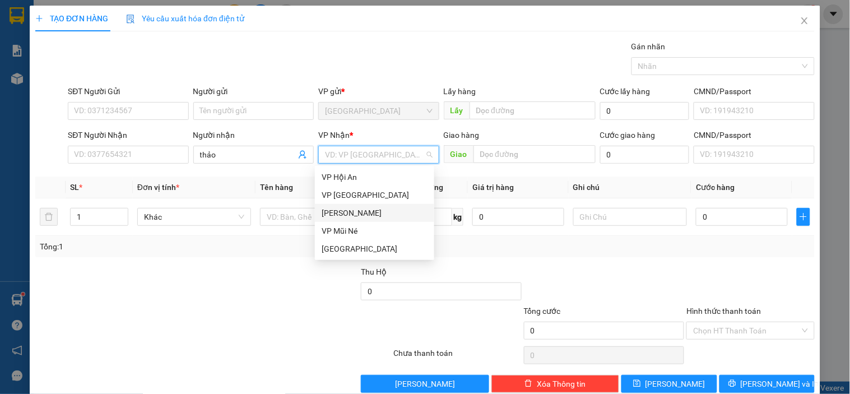
click at [342, 209] on div "[PERSON_NAME]" at bounding box center [375, 213] width 106 height 12
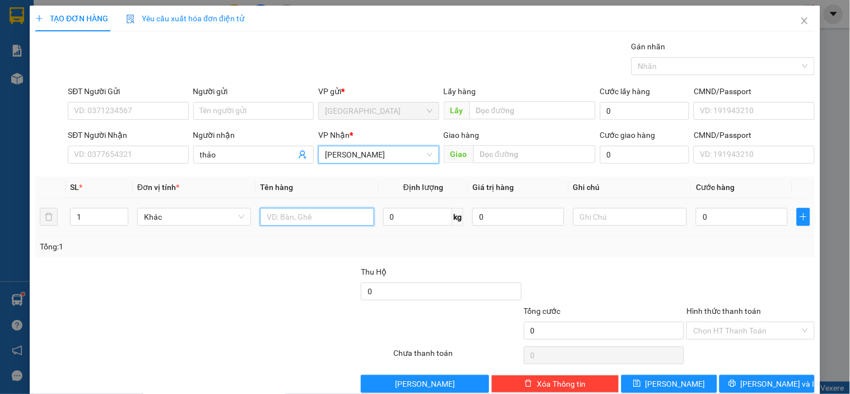
click at [295, 213] on input "text" at bounding box center [317, 217] width 114 height 18
type input "c"
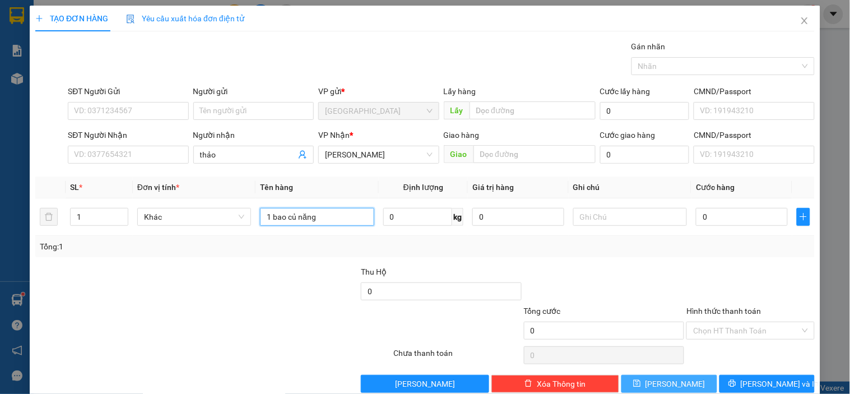
type input "1 bao củ năng"
click at [682, 380] on button "[PERSON_NAME]" at bounding box center [668, 384] width 95 height 18
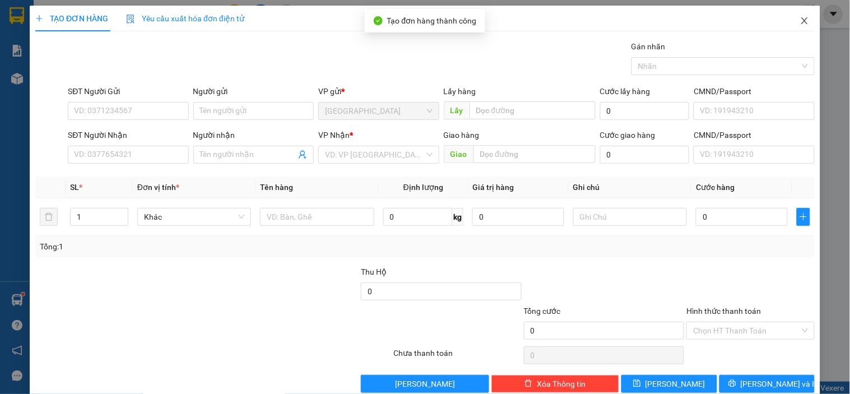
click at [802, 18] on span "Close" at bounding box center [804, 21] width 31 height 31
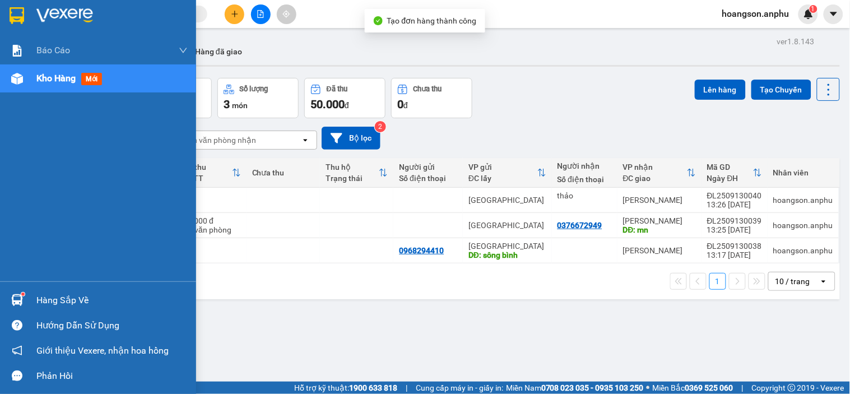
click at [21, 77] on img at bounding box center [17, 79] width 12 height 12
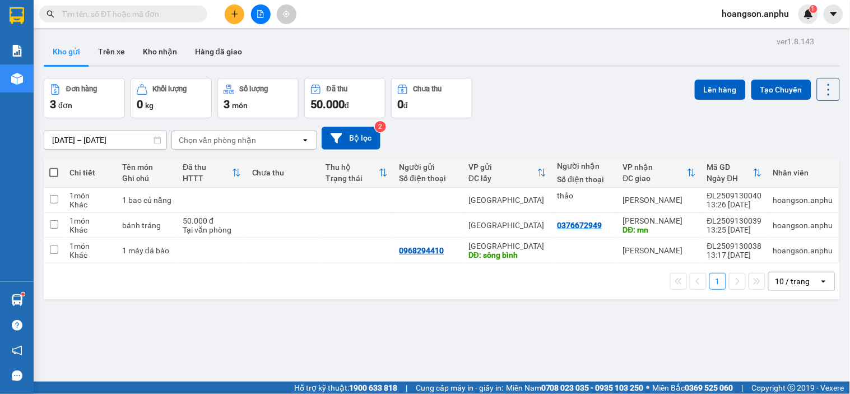
click at [244, 16] on button at bounding box center [235, 14] width 20 height 20
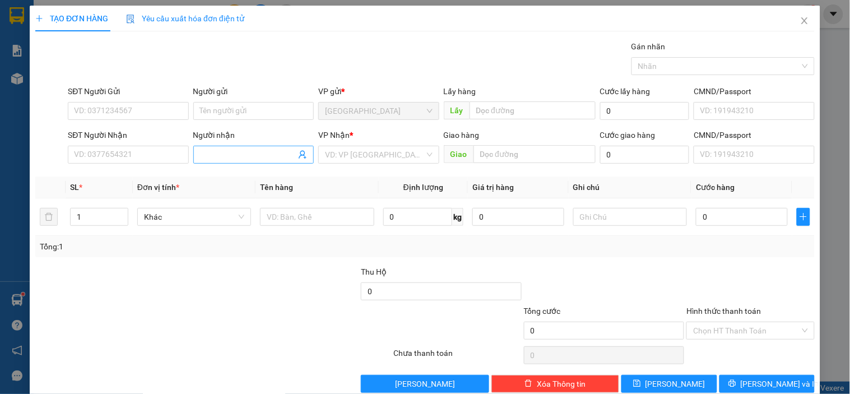
click at [227, 149] on input "Người nhận" at bounding box center [248, 154] width 96 height 12
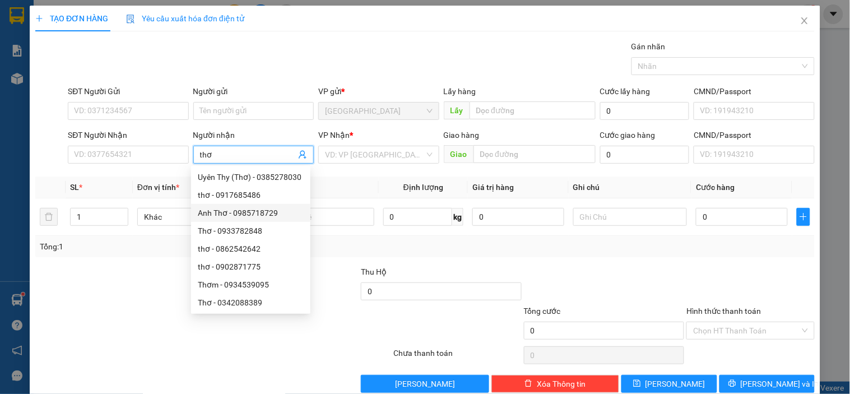
type input "thơ"
click at [334, 191] on th "Tên hàng" at bounding box center [316, 187] width 123 height 22
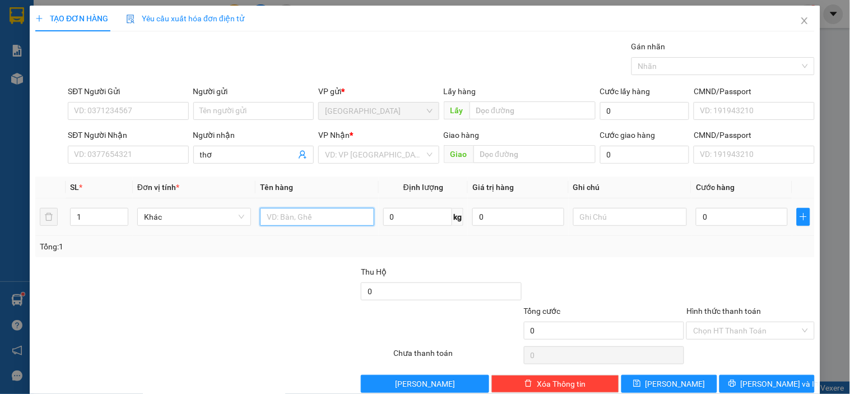
click at [332, 222] on input "text" at bounding box center [317, 217] width 114 height 18
type input "dâu"
click at [416, 212] on input "0" at bounding box center [417, 217] width 69 height 18
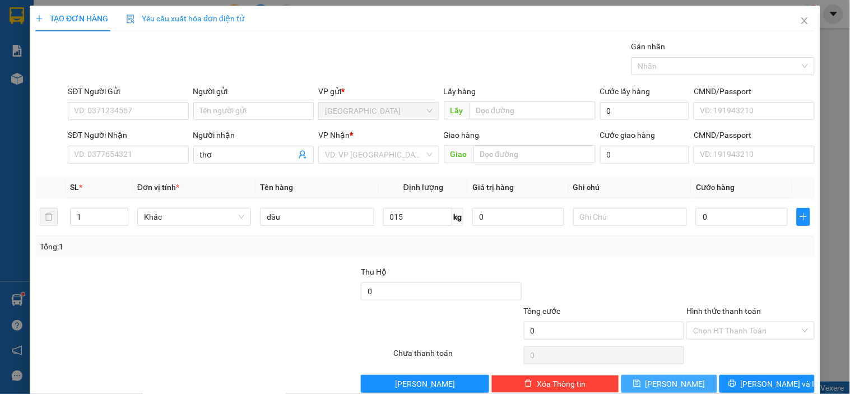
type input "15"
click at [675, 387] on button "[PERSON_NAME]" at bounding box center [668, 384] width 95 height 18
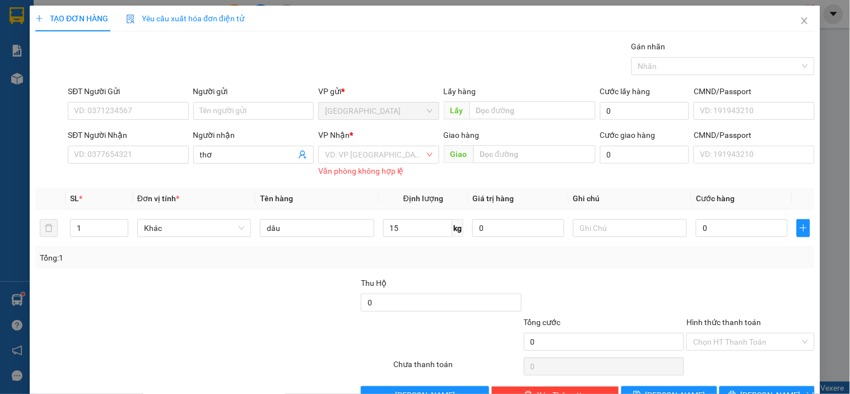
click at [365, 165] on div "Văn phòng không hợp lệ" at bounding box center [378, 171] width 120 height 13
click at [363, 163] on input "search" at bounding box center [374, 154] width 99 height 17
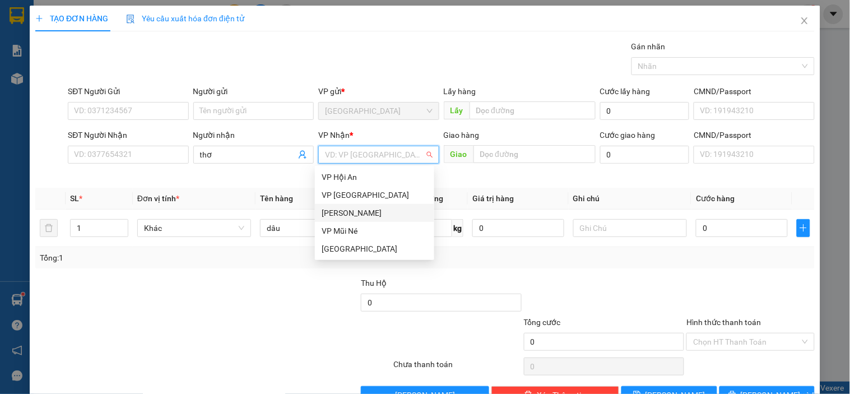
click at [343, 207] on div "[PERSON_NAME]" at bounding box center [375, 213] width 106 height 12
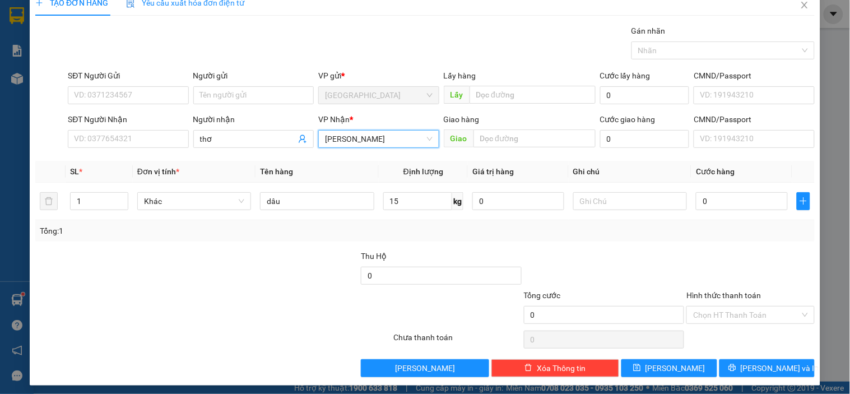
scroll to position [20, 0]
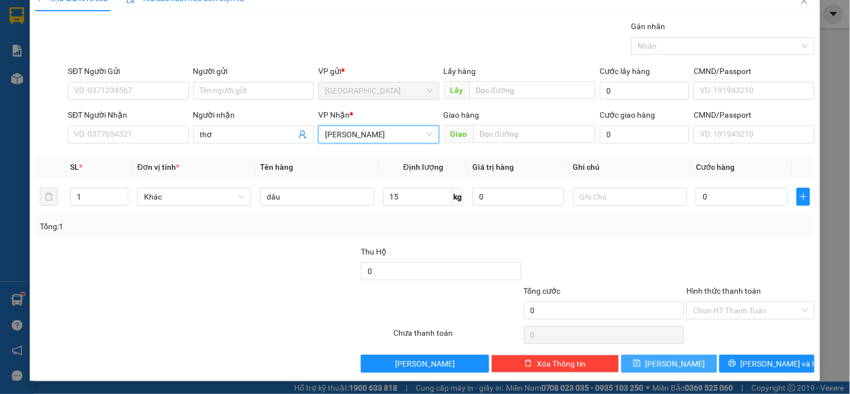
click at [658, 357] on button "[PERSON_NAME]" at bounding box center [668, 364] width 95 height 18
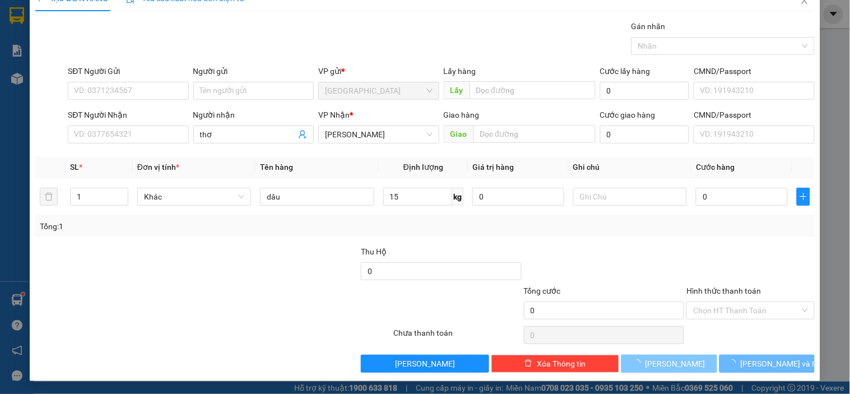
type input "0"
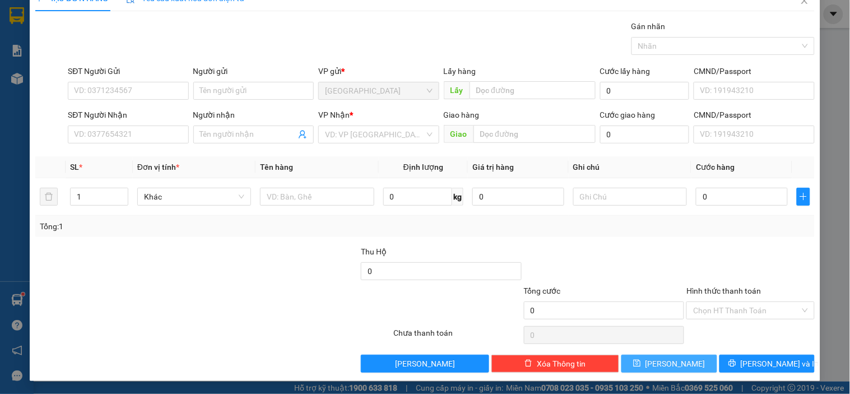
scroll to position [0, 0]
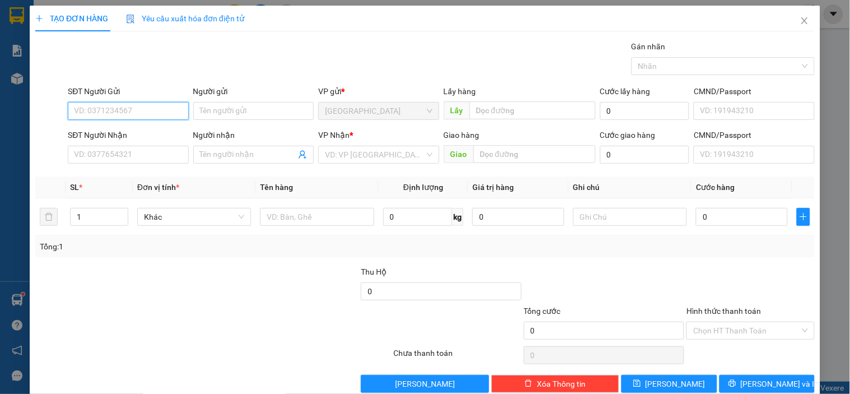
click at [152, 106] on input "SĐT Người Gửi" at bounding box center [128, 111] width 120 height 18
click at [119, 104] on input "SĐT Người Gửi" at bounding box center [128, 111] width 120 height 18
type input "0943135909"
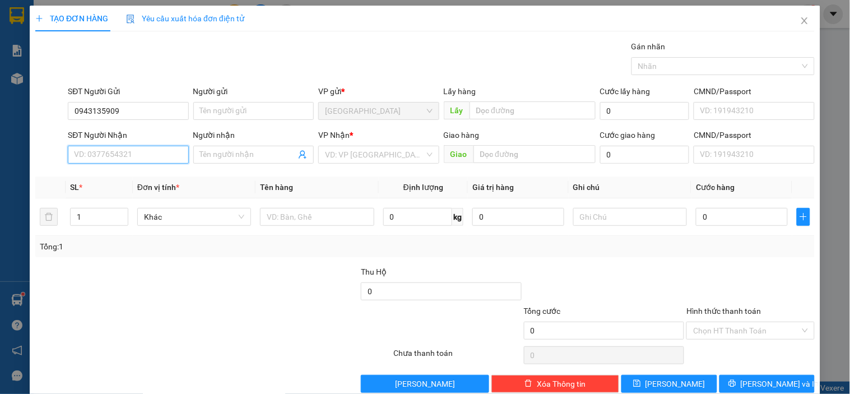
click at [116, 152] on input "SĐT Người Nhận" at bounding box center [128, 155] width 120 height 18
type input "0919505108"
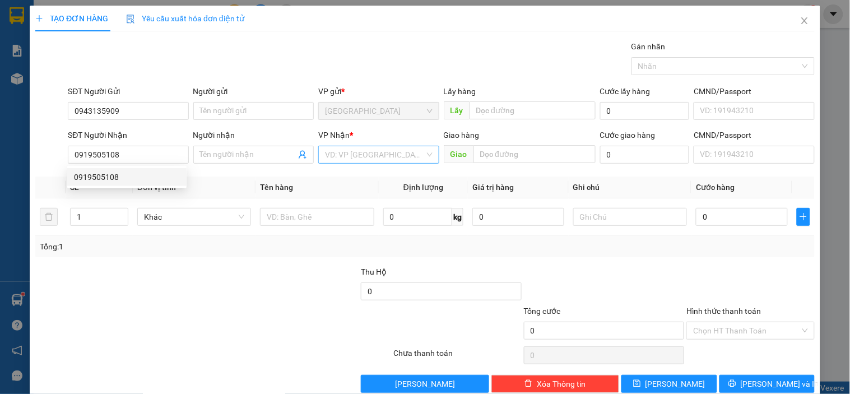
click at [365, 161] on input "search" at bounding box center [374, 154] width 99 height 17
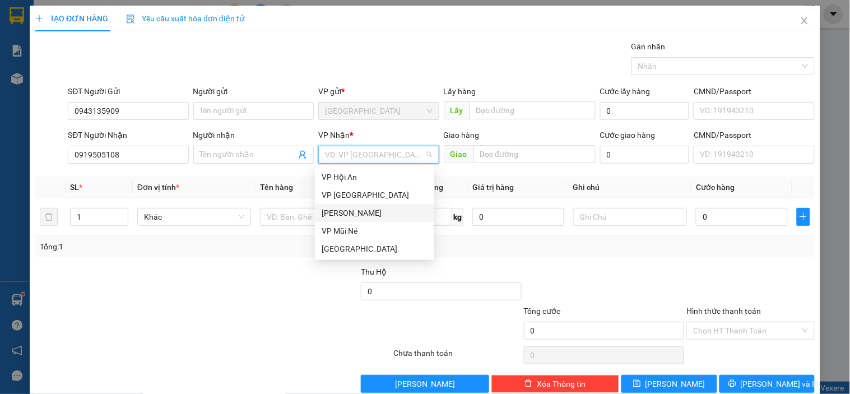
click at [364, 208] on div "[PERSON_NAME]" at bounding box center [375, 213] width 106 height 12
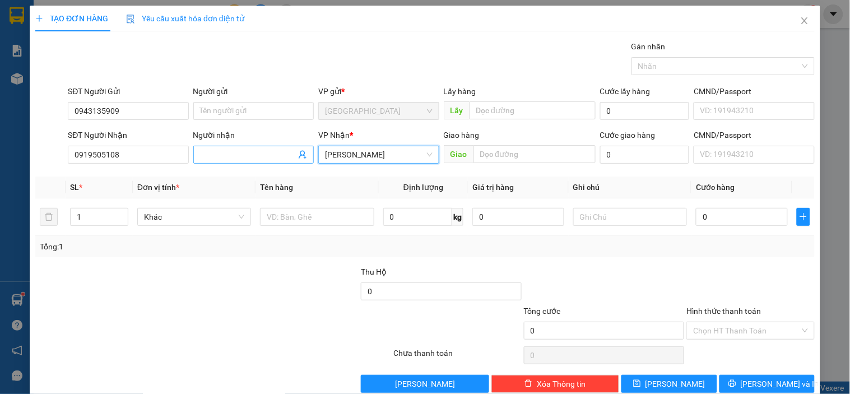
click at [263, 152] on input "Người nhận" at bounding box center [248, 154] width 96 height 12
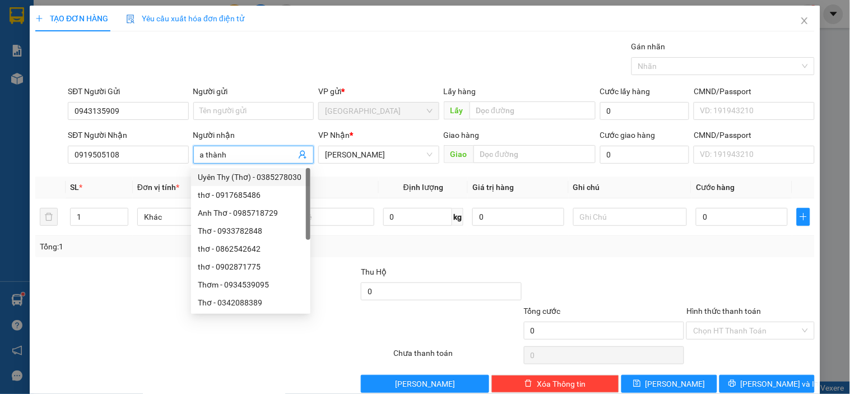
type input "a thành"
click at [344, 197] on th "Tên hàng" at bounding box center [316, 187] width 123 height 22
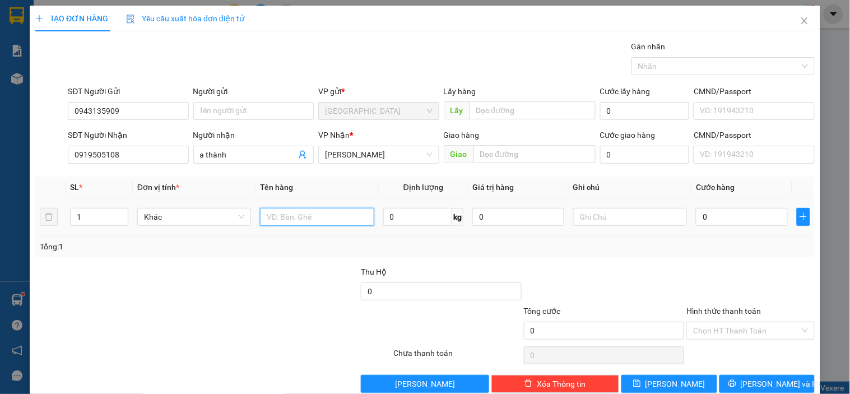
click at [318, 222] on input "text" at bounding box center [317, 217] width 114 height 18
type input "1"
type input "hso"
click at [724, 223] on input "0" at bounding box center [742, 217] width 92 height 18
type input "30"
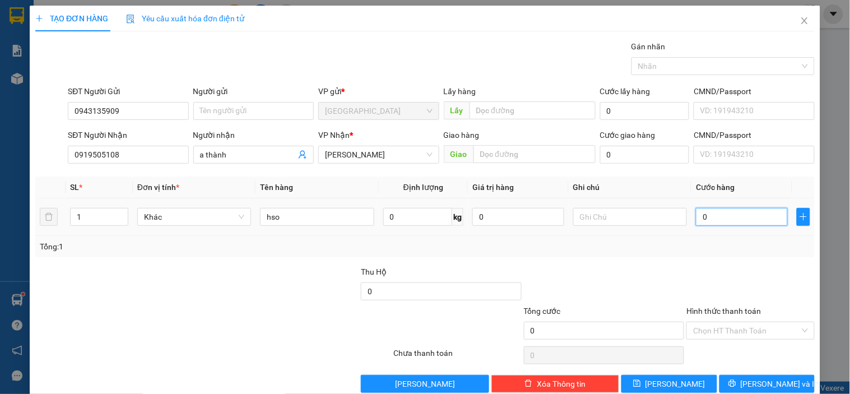
type input "30"
type input "30.000"
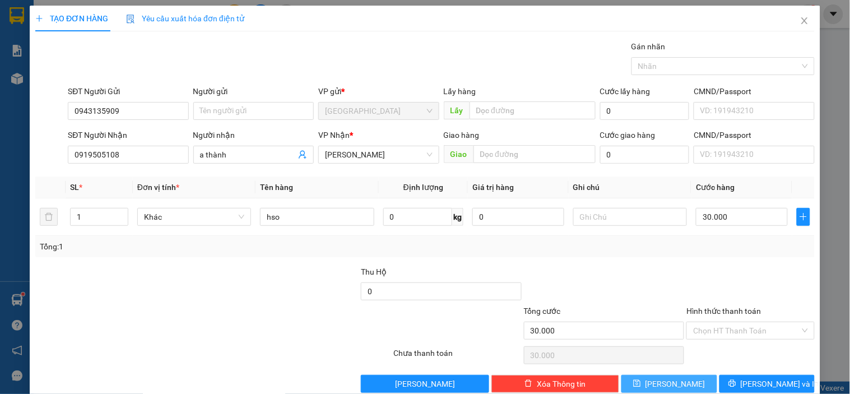
click at [684, 381] on button "[PERSON_NAME]" at bounding box center [668, 384] width 95 height 18
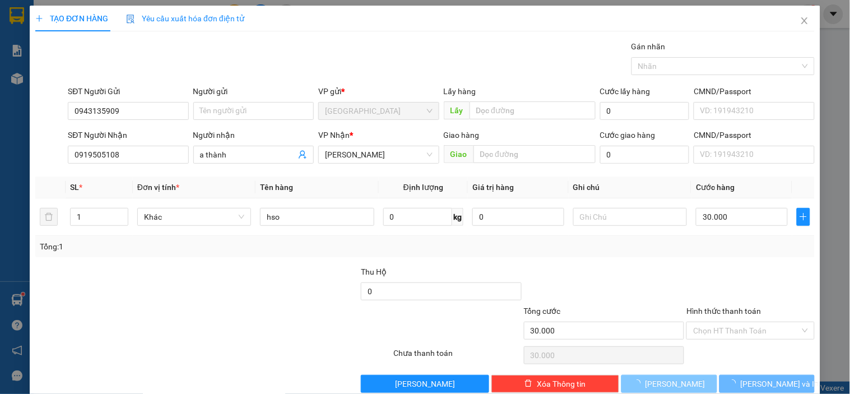
type input "0"
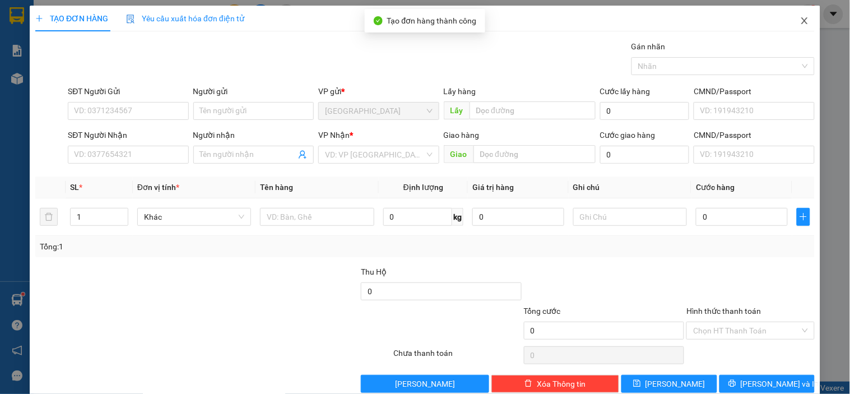
click at [800, 25] on icon "close" at bounding box center [804, 20] width 9 height 9
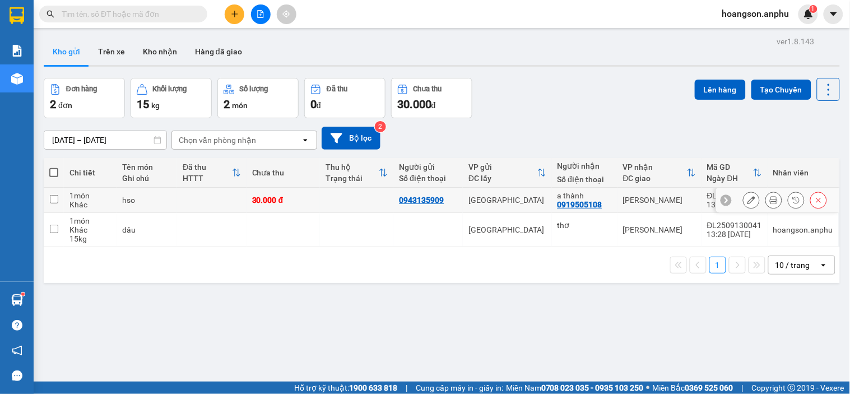
click at [766, 206] on button at bounding box center [774, 200] width 16 height 20
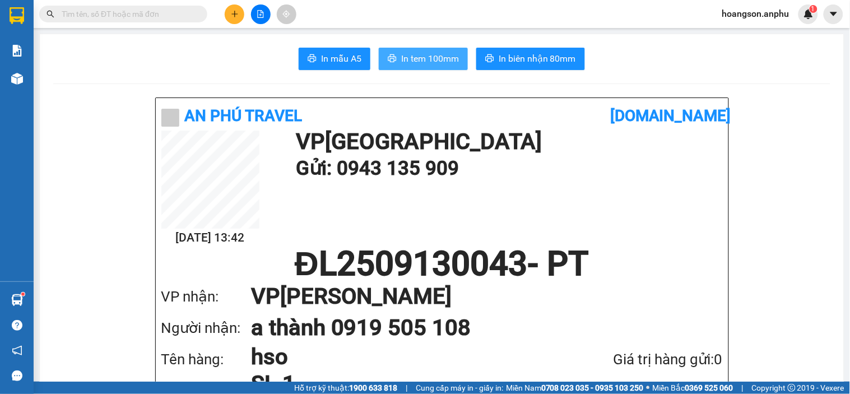
click at [440, 59] on span "In tem 100mm" at bounding box center [430, 59] width 58 height 14
click at [70, 12] on input "text" at bounding box center [128, 14] width 132 height 12
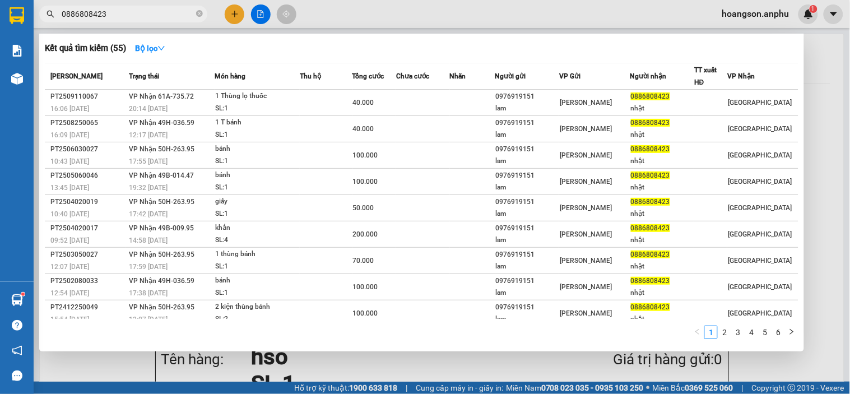
type input "0886808423"
click at [236, 13] on div at bounding box center [425, 197] width 850 height 394
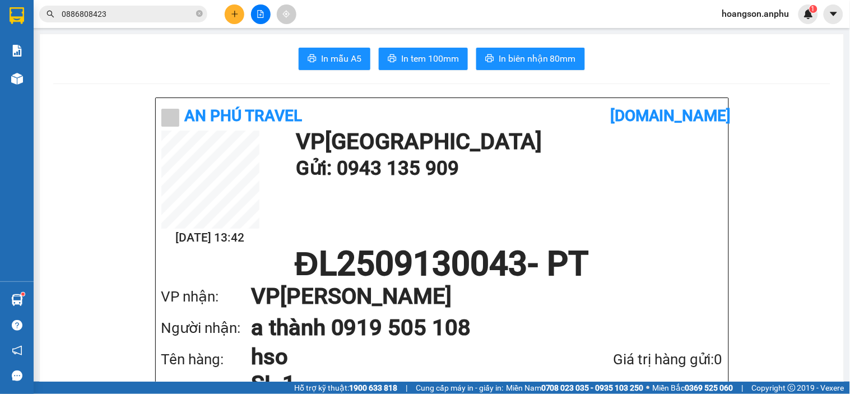
click at [235, 20] on button at bounding box center [235, 14] width 20 height 20
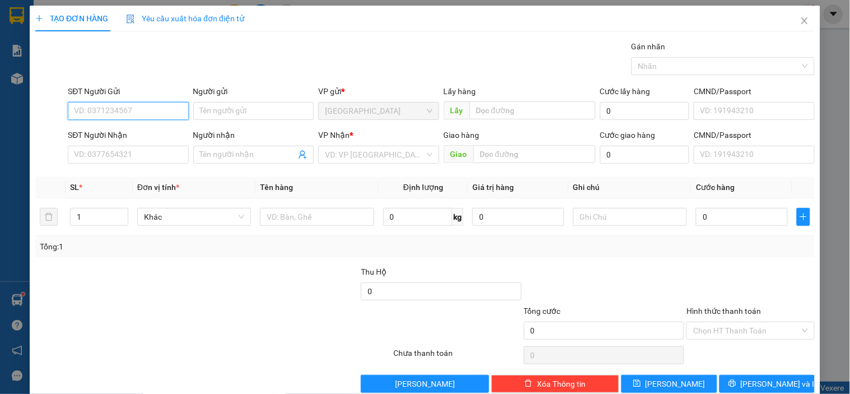
click at [128, 105] on input "SĐT Người Gửi" at bounding box center [128, 111] width 120 height 18
click at [123, 133] on div "0968231475" at bounding box center [127, 133] width 106 height 12
type input "0968231475"
type input "0898767544"
type input "50.000"
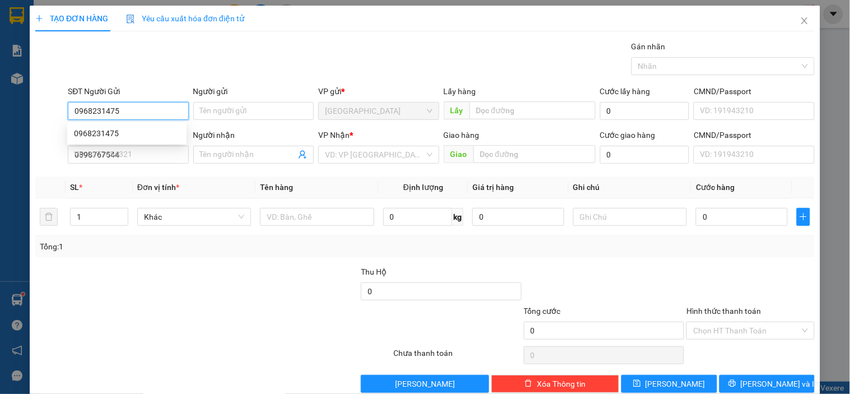
type input "50.000"
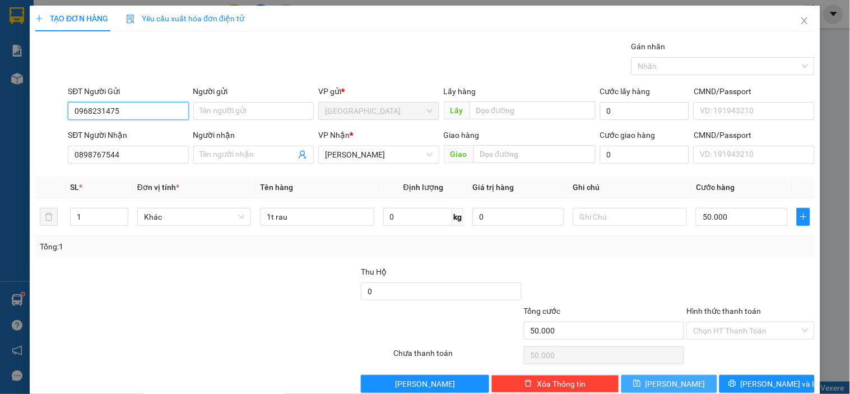
type input "0968231475"
click at [683, 376] on button "[PERSON_NAME]" at bounding box center [668, 384] width 95 height 18
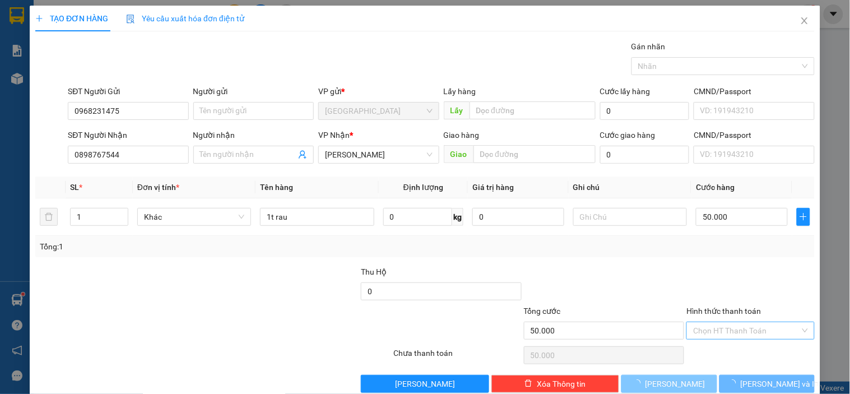
type input "0"
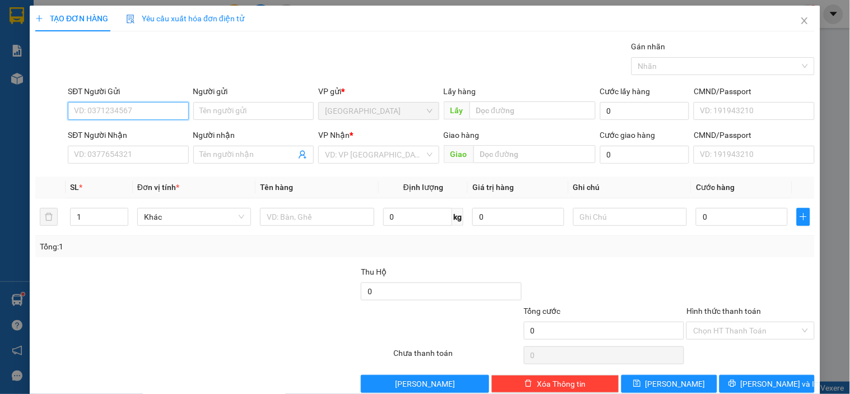
click at [119, 114] on input "SĐT Người Gửi" at bounding box center [128, 111] width 120 height 18
type input "0941773546"
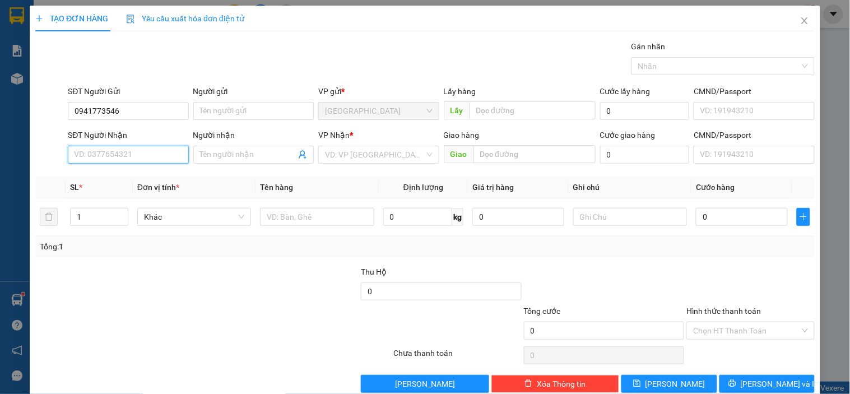
click at [148, 153] on input "SĐT Người Nhận" at bounding box center [128, 155] width 120 height 18
drag, startPoint x: 125, startPoint y: 105, endPoint x: 72, endPoint y: 110, distance: 54.0
click at [72, 110] on input "0941773546" at bounding box center [128, 111] width 120 height 18
click at [125, 155] on input "SĐT Người Nhận" at bounding box center [128, 155] width 120 height 18
paste input "0941773546"
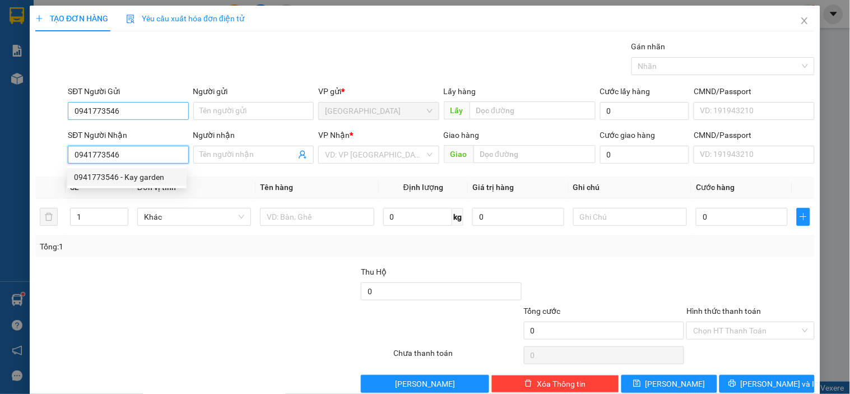
type input "0941773546"
click at [133, 113] on input "0941773546" at bounding box center [128, 111] width 120 height 18
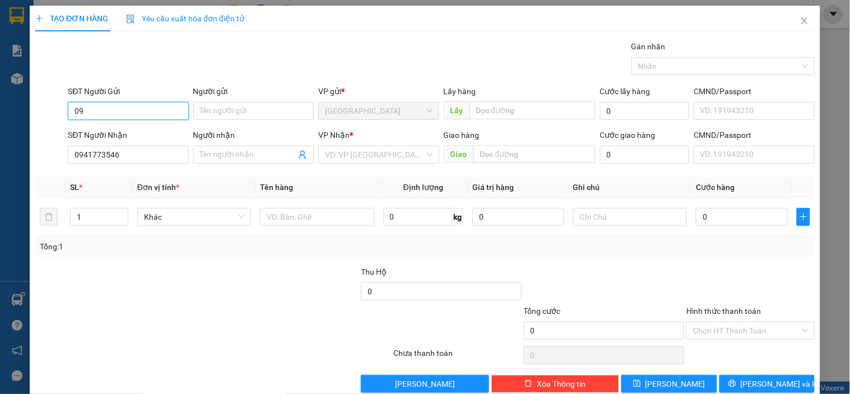
type input "0"
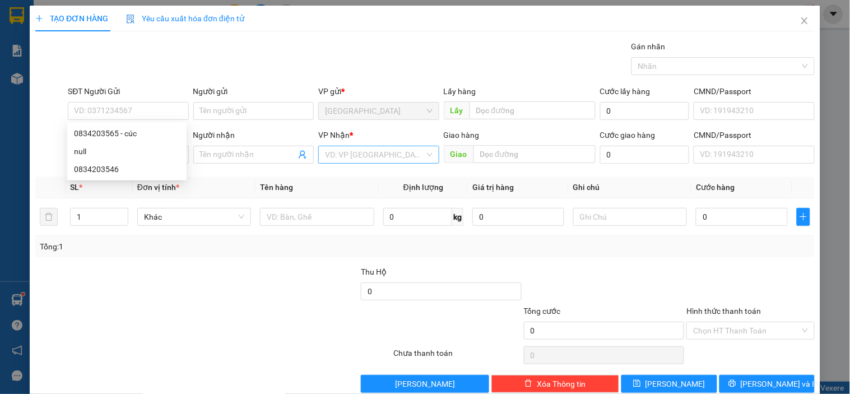
click at [395, 161] on input "search" at bounding box center [374, 154] width 99 height 17
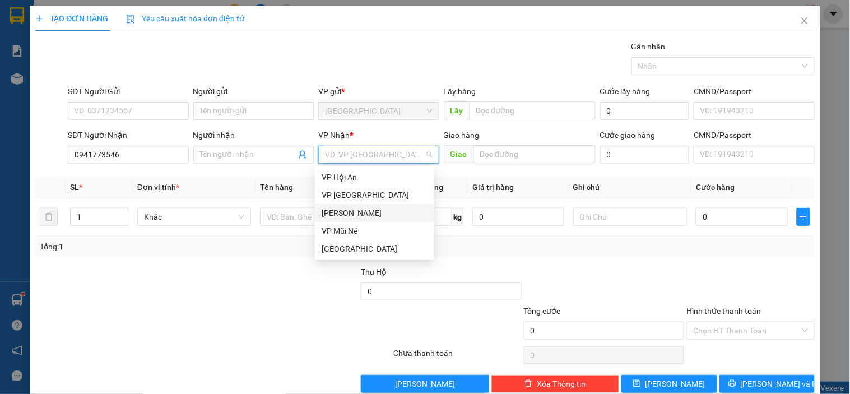
click at [350, 212] on div "[PERSON_NAME]" at bounding box center [375, 213] width 106 height 12
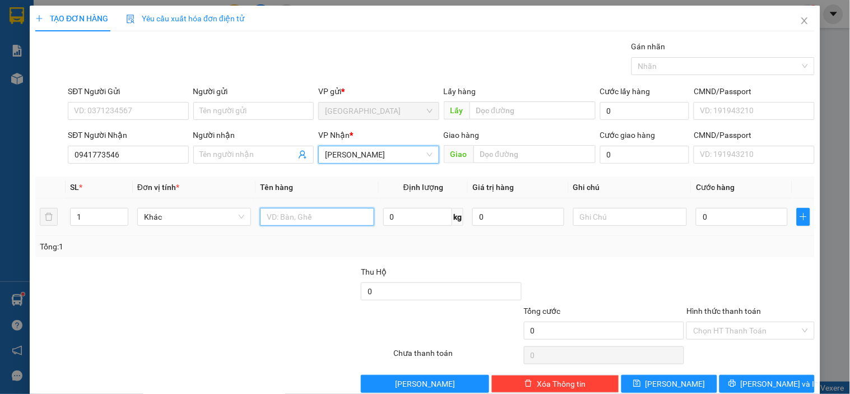
click at [316, 216] on input "text" at bounding box center [317, 217] width 114 height 18
type input "1t"
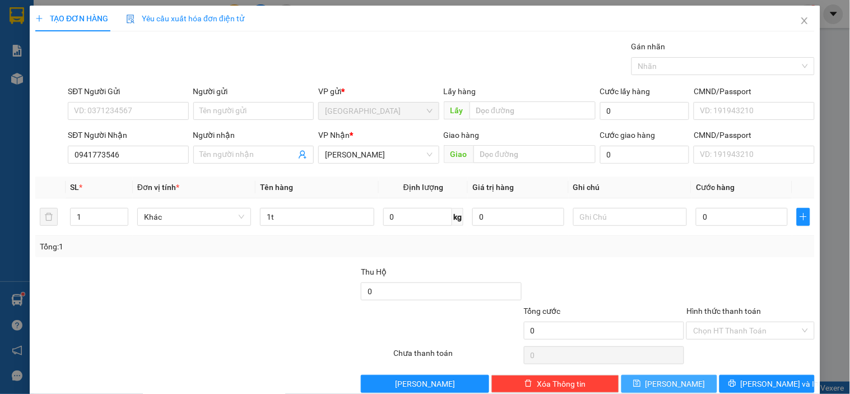
click at [681, 378] on button "[PERSON_NAME]" at bounding box center [668, 384] width 95 height 18
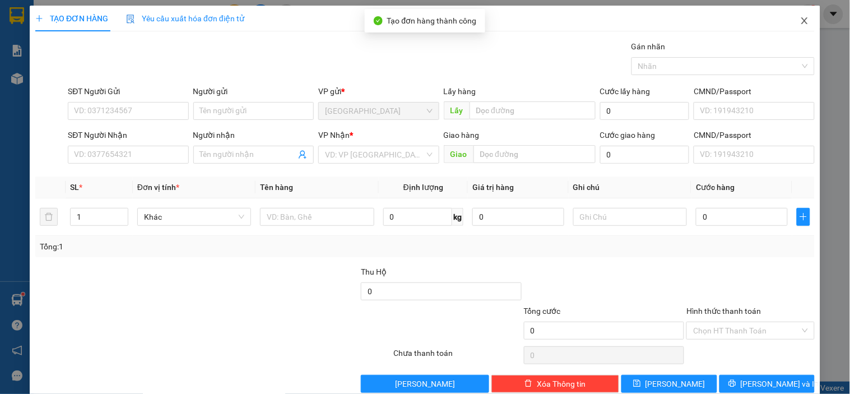
click at [793, 26] on span "Close" at bounding box center [804, 21] width 31 height 31
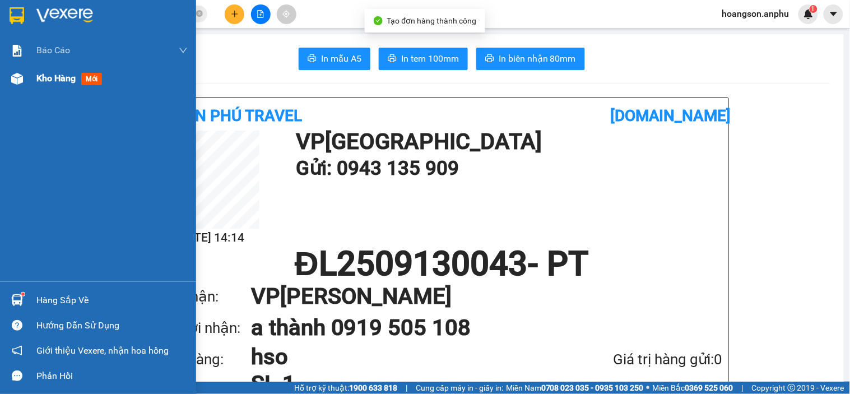
click at [15, 87] on div at bounding box center [17, 79] width 20 height 20
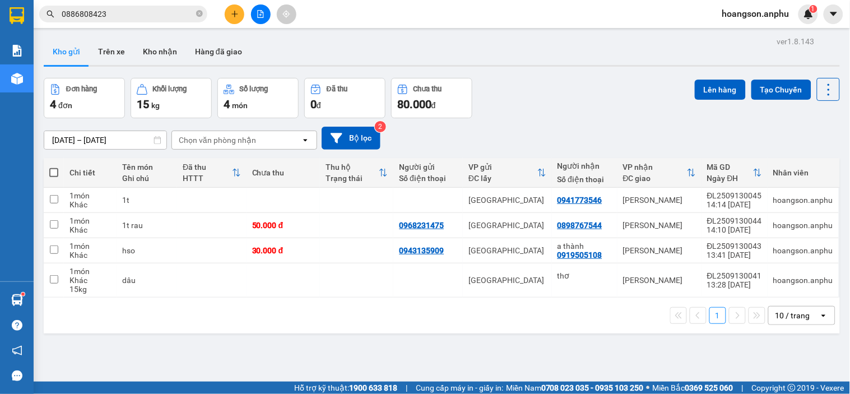
click at [237, 16] on icon "plus" at bounding box center [235, 14] width 8 height 8
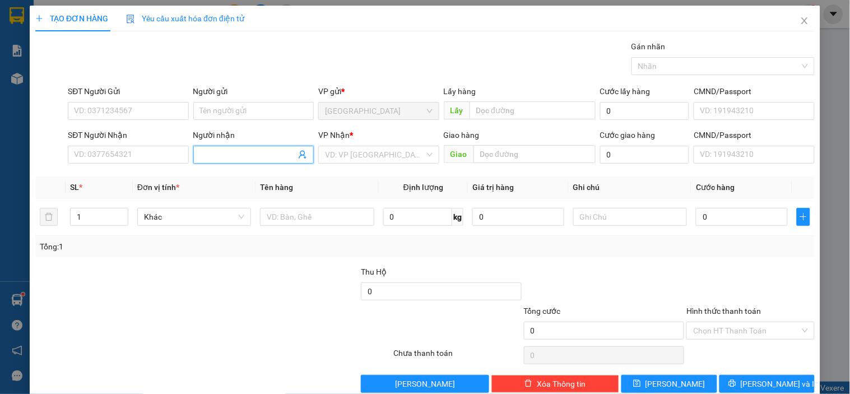
click at [216, 155] on input "Người nhận" at bounding box center [248, 154] width 96 height 12
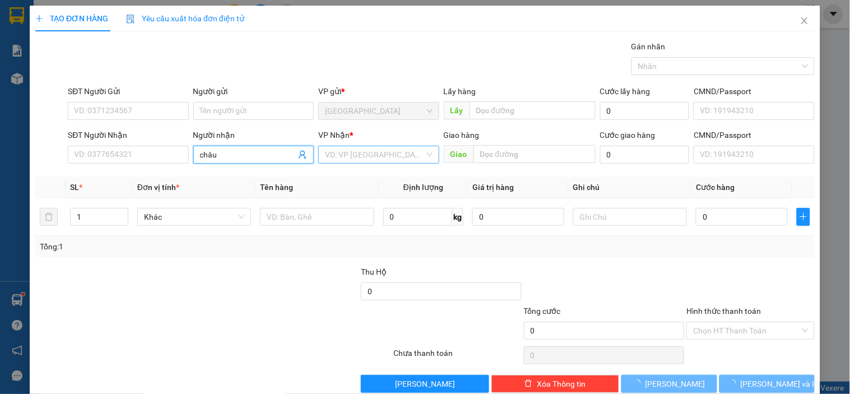
click at [374, 159] on input "search" at bounding box center [374, 154] width 99 height 17
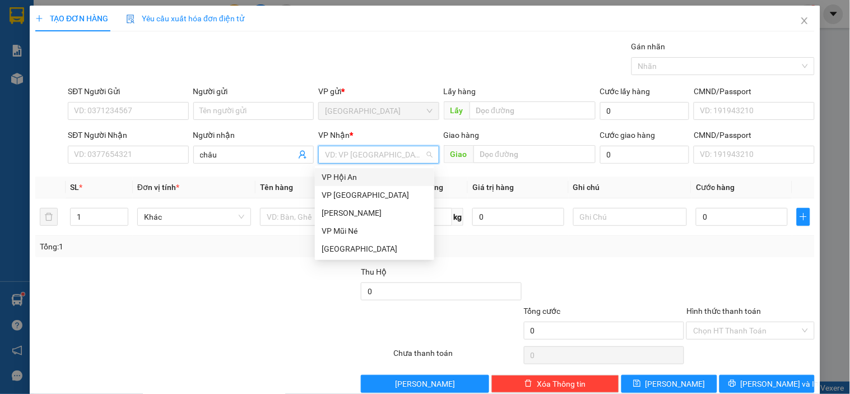
click at [357, 180] on div "VP Hội An" at bounding box center [375, 177] width 106 height 12
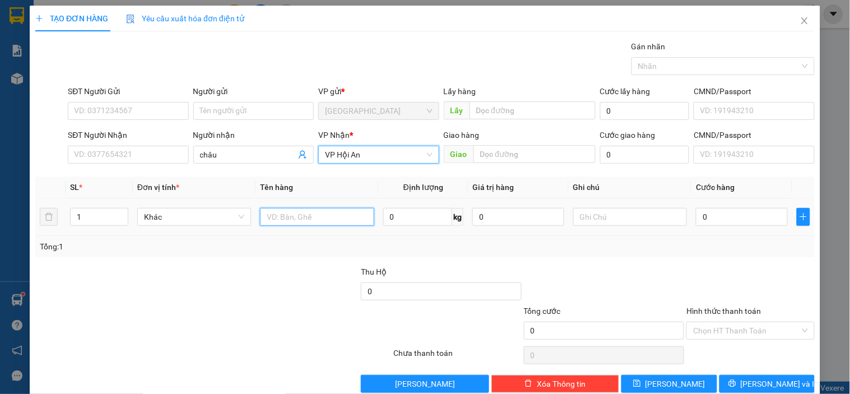
click at [295, 215] on input "text" at bounding box center [317, 217] width 114 height 18
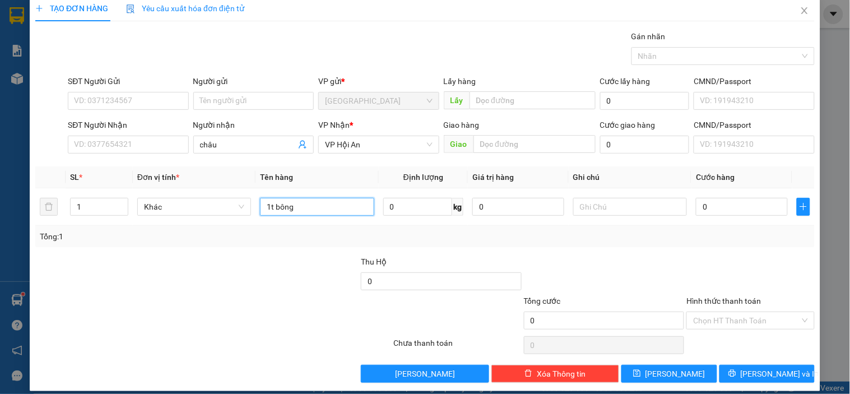
scroll to position [20, 0]
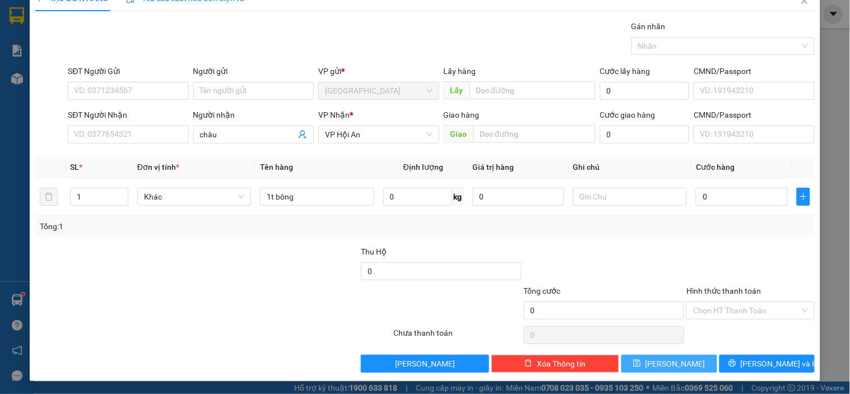
click at [671, 365] on span "[PERSON_NAME]" at bounding box center [675, 363] width 60 height 12
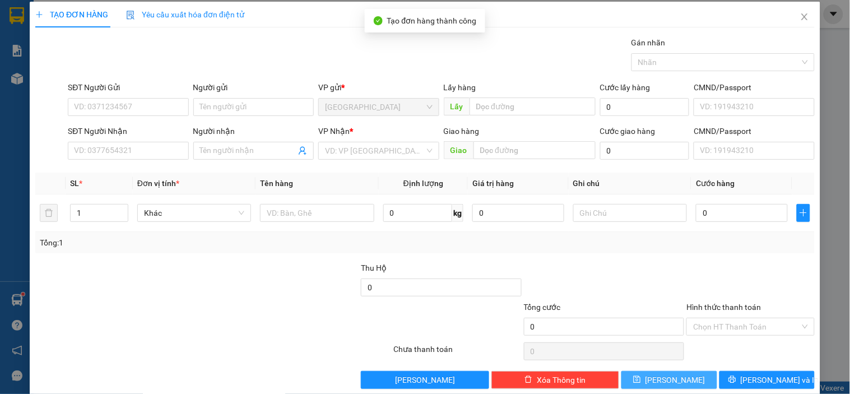
scroll to position [0, 0]
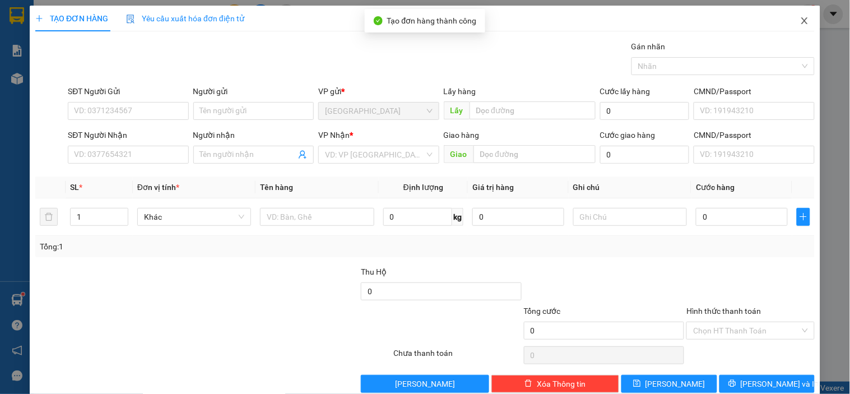
click at [793, 27] on span "Close" at bounding box center [804, 21] width 31 height 31
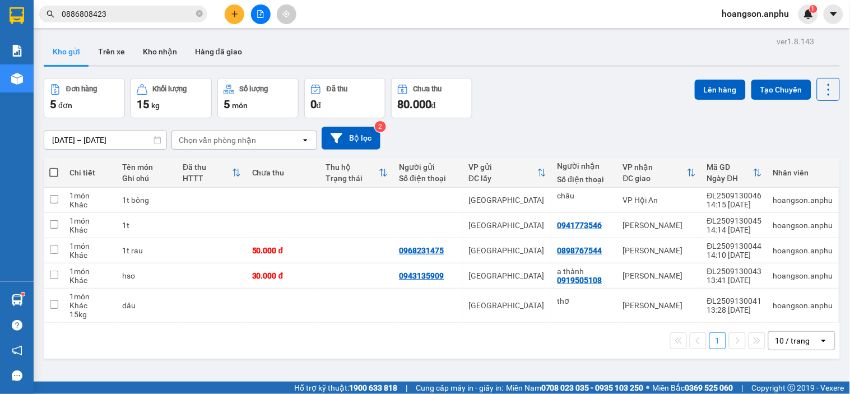
click at [265, 23] on div at bounding box center [260, 14] width 84 height 20
click at [264, 20] on button at bounding box center [261, 14] width 20 height 20
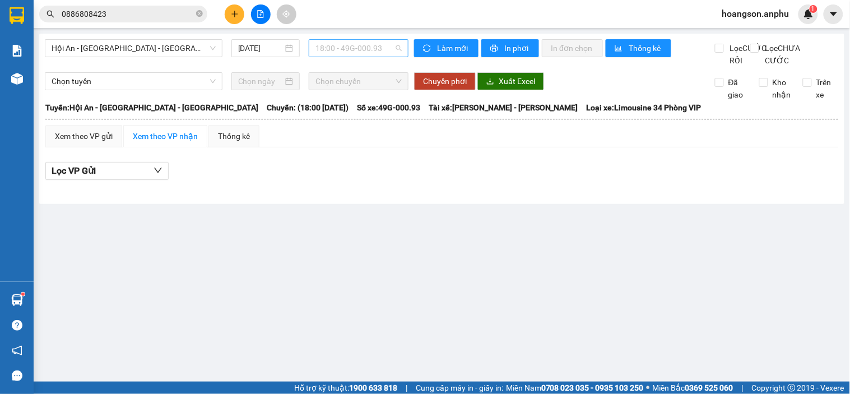
click at [363, 46] on span "18:00 - 49G-000.93" at bounding box center [358, 48] width 86 height 17
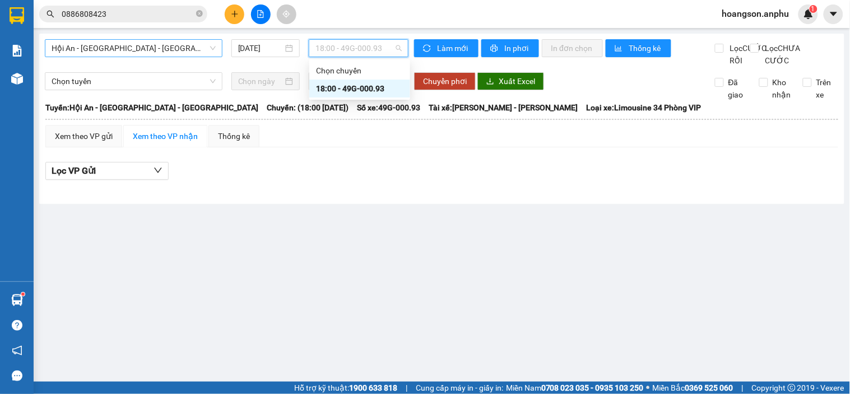
click at [170, 51] on span "Hội An - [GEOGRAPHIC_DATA] - [GEOGRAPHIC_DATA]" at bounding box center [134, 48] width 164 height 17
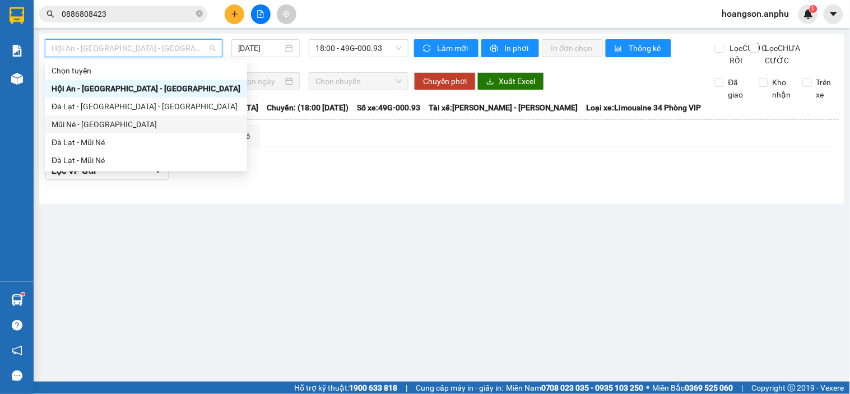
click at [118, 126] on div "Mũi Né - [GEOGRAPHIC_DATA]" at bounding box center [146, 124] width 189 height 12
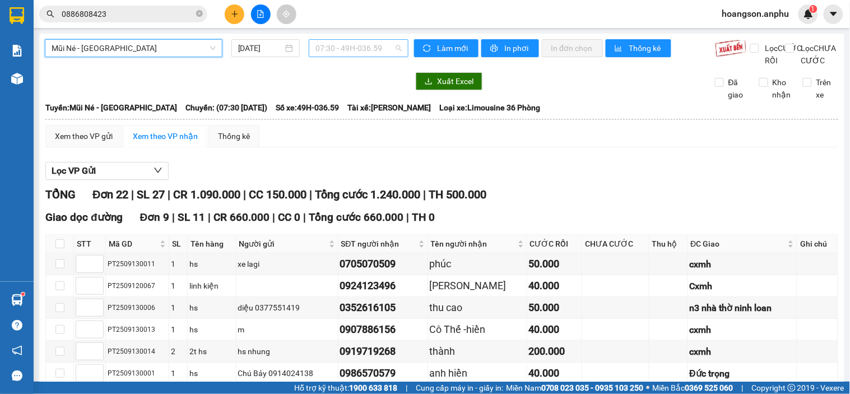
click at [339, 49] on span "07:30 - 49H-036.59" at bounding box center [358, 48] width 86 height 17
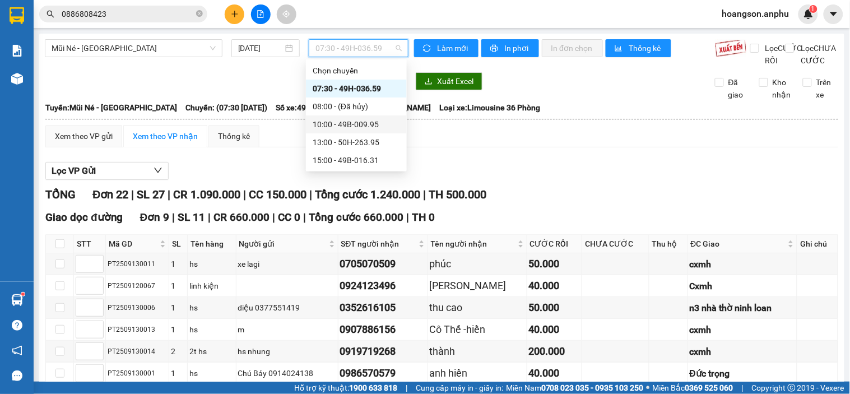
click at [353, 122] on div "10:00 - 49B-009.95" at bounding box center [356, 124] width 87 height 12
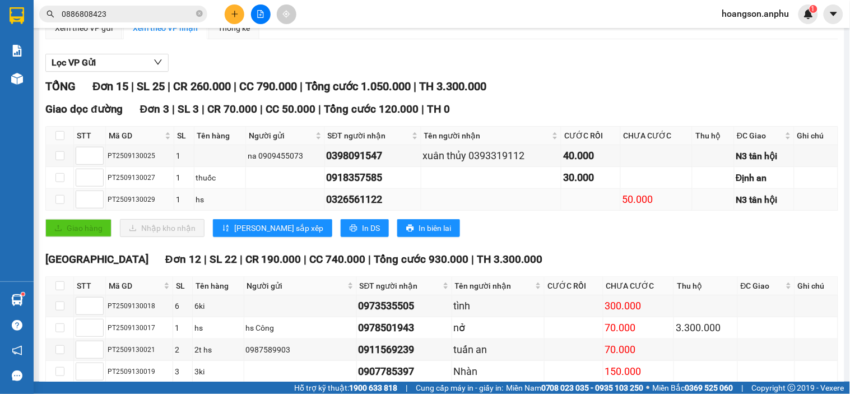
scroll to position [108, 0]
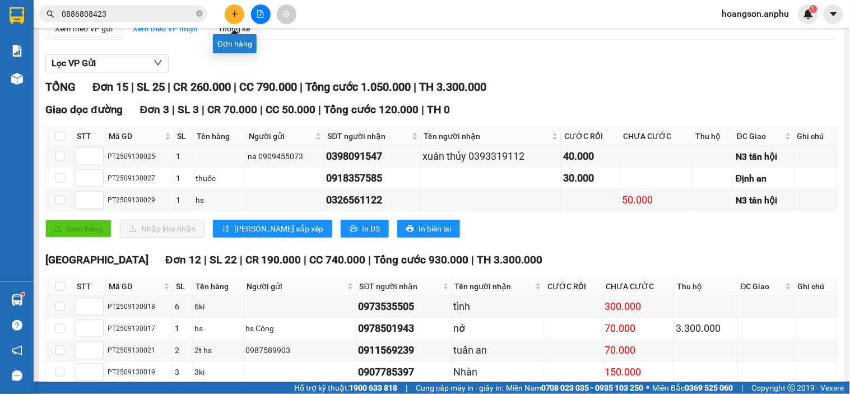
click at [239, 16] on button at bounding box center [235, 14] width 20 height 20
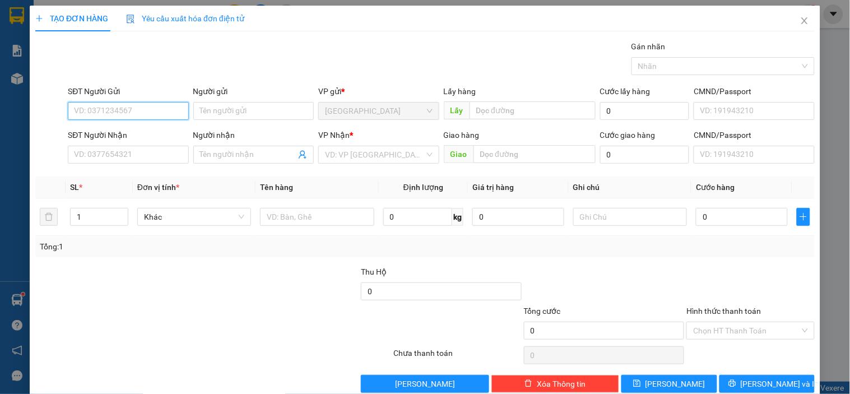
click at [129, 105] on input "SĐT Người Gửi" at bounding box center [128, 111] width 120 height 18
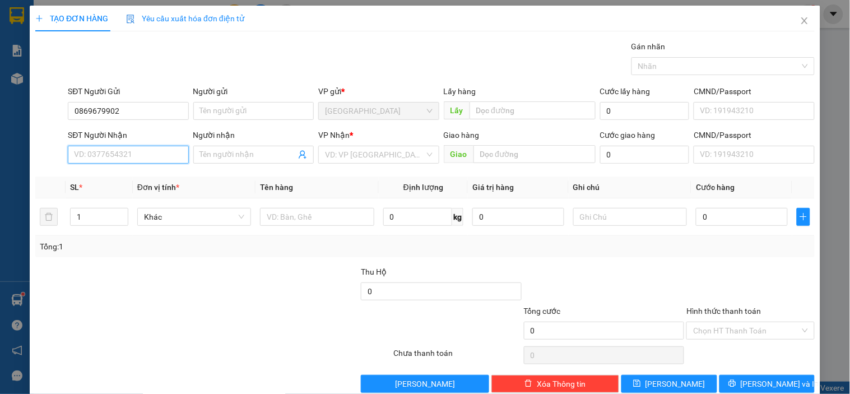
click at [111, 152] on input "SĐT Người Nhận" at bounding box center [128, 155] width 120 height 18
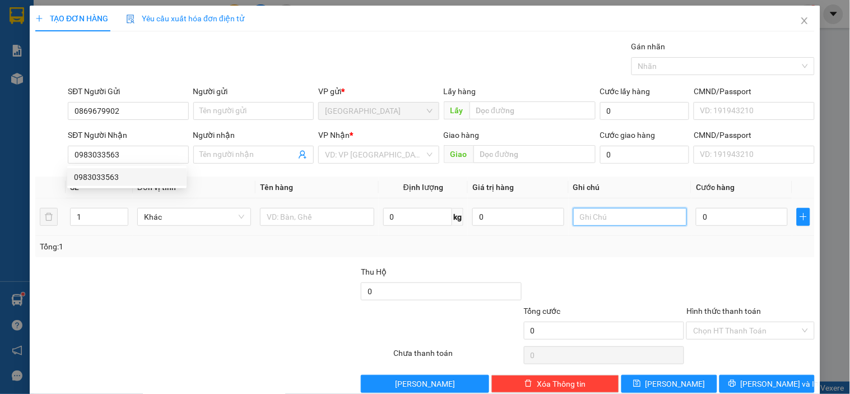
click at [599, 215] on input "text" at bounding box center [630, 217] width 114 height 18
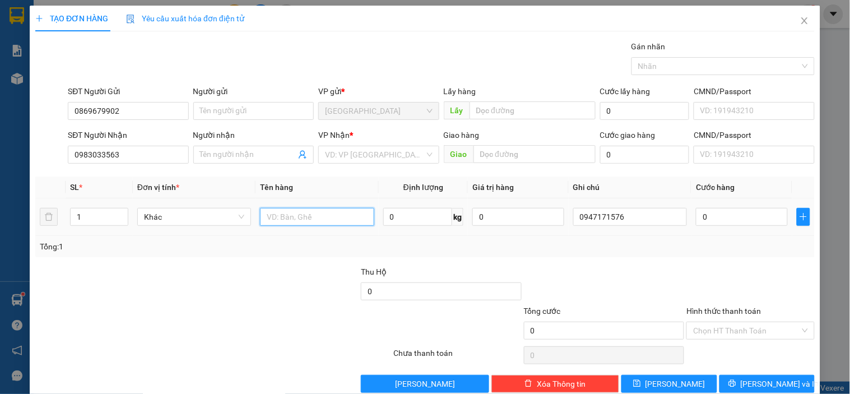
click at [288, 209] on input "text" at bounding box center [317, 217] width 114 height 18
click at [696, 222] on input "0" at bounding box center [742, 217] width 92 height 18
click at [743, 295] on div at bounding box center [750, 285] width 130 height 39
click at [731, 331] on input "Hình thức thanh toán" at bounding box center [746, 330] width 106 height 17
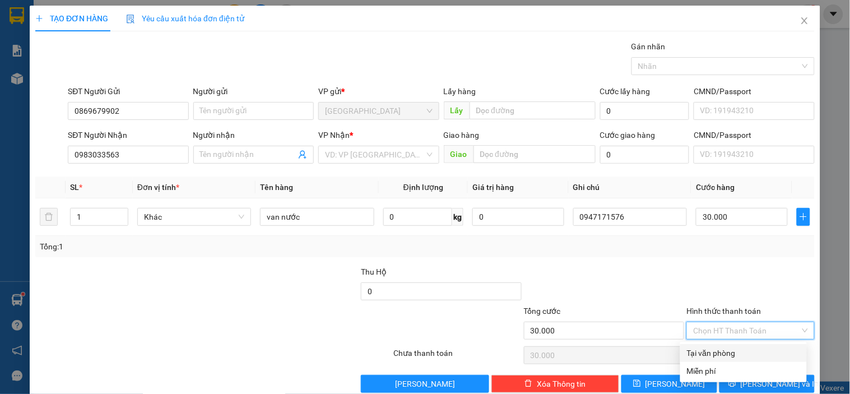
click at [725, 348] on div "Tại văn phòng" at bounding box center [743, 353] width 113 height 12
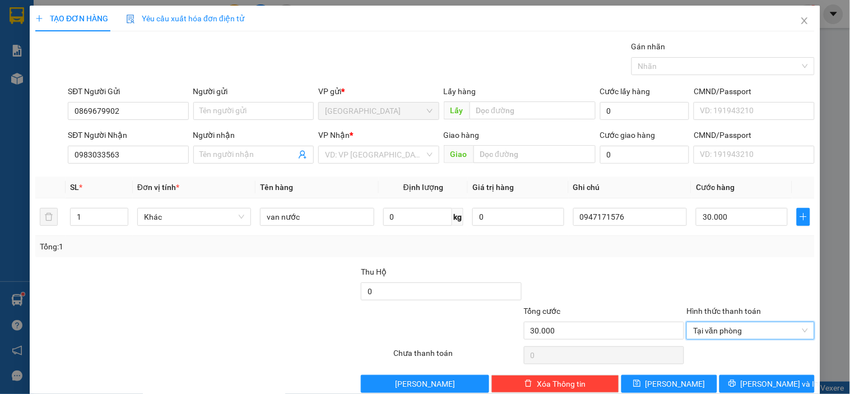
click at [695, 373] on div "Transit Pickup Surcharge Ids Transit Deliver Surcharge Ids Transit Deliver Surc…" at bounding box center [424, 216] width 779 height 352
click at [692, 379] on button "[PERSON_NAME]" at bounding box center [668, 384] width 95 height 18
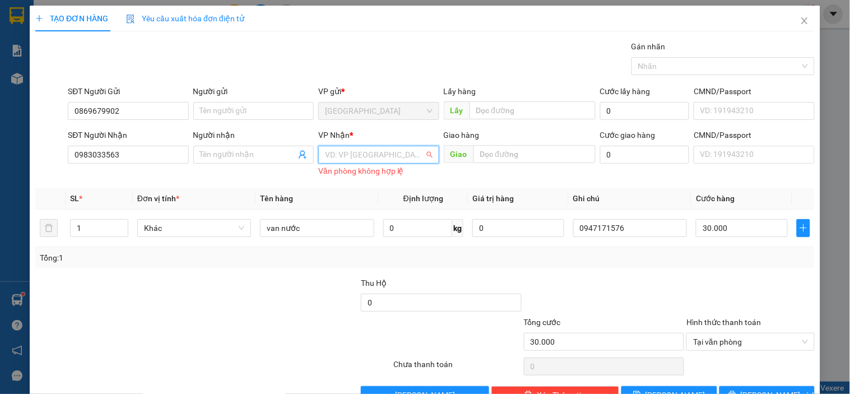
click at [385, 154] on input "search" at bounding box center [374, 154] width 99 height 17
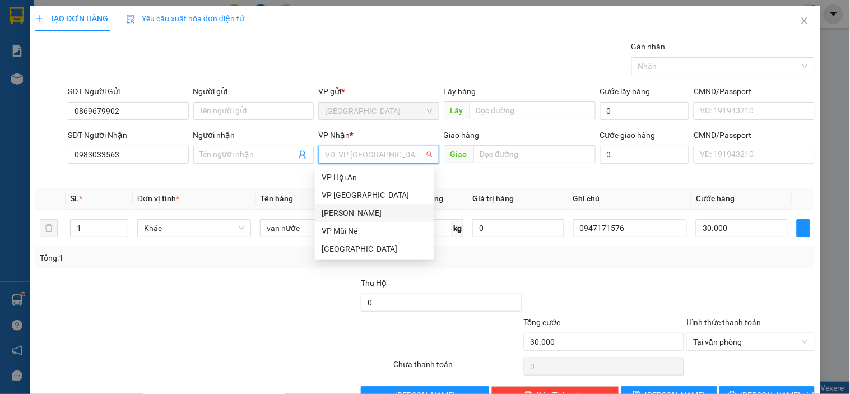
click at [353, 212] on div "[PERSON_NAME]" at bounding box center [375, 213] width 106 height 12
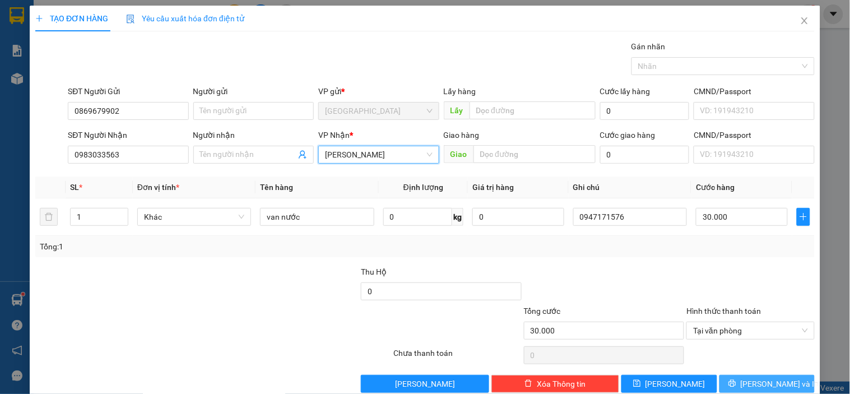
click at [736, 385] on icon "printer" at bounding box center [732, 383] width 8 height 8
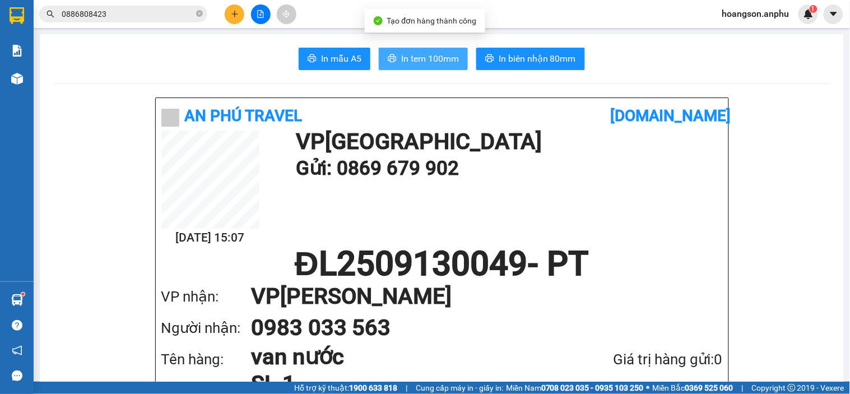
click at [441, 50] on button "In tem 100mm" at bounding box center [423, 59] width 89 height 22
click at [268, 4] on div at bounding box center [260, 14] width 84 height 20
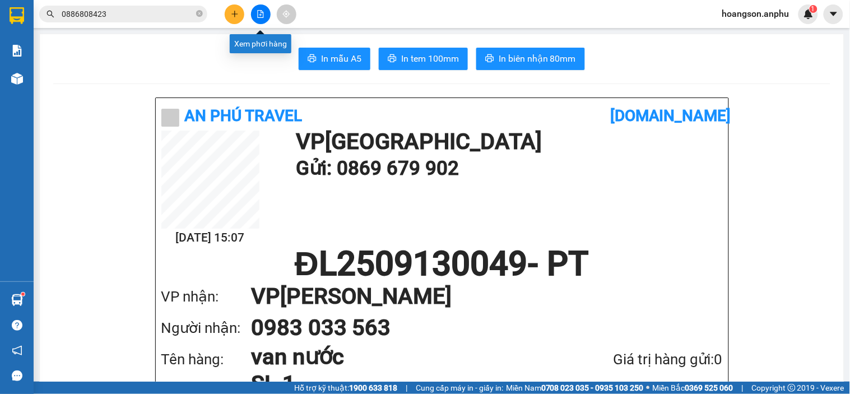
click at [260, 12] on icon "file-add" at bounding box center [261, 14] width 6 height 8
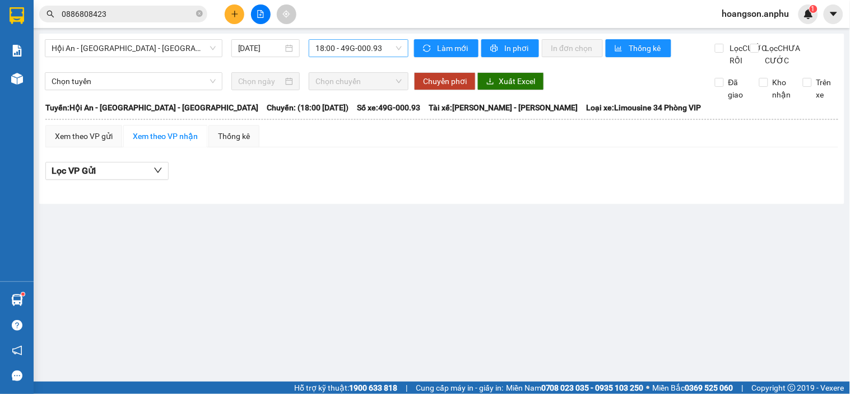
click at [349, 51] on span "18:00 - 49G-000.93" at bounding box center [358, 48] width 86 height 17
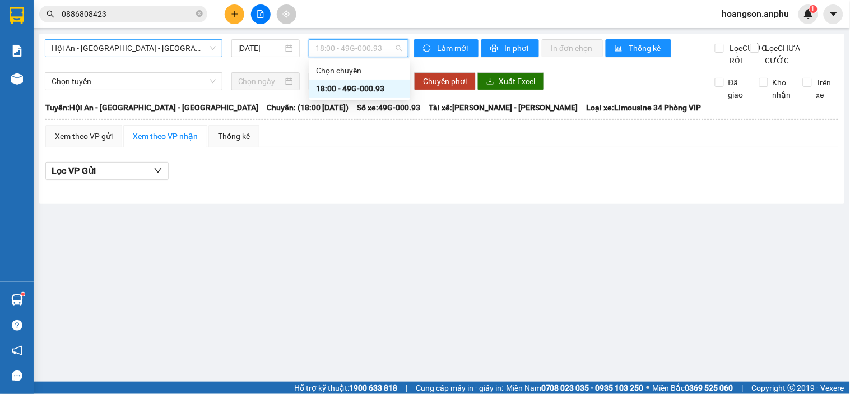
click at [166, 52] on span "Hội An - [GEOGRAPHIC_DATA] - [GEOGRAPHIC_DATA]" at bounding box center [134, 48] width 164 height 17
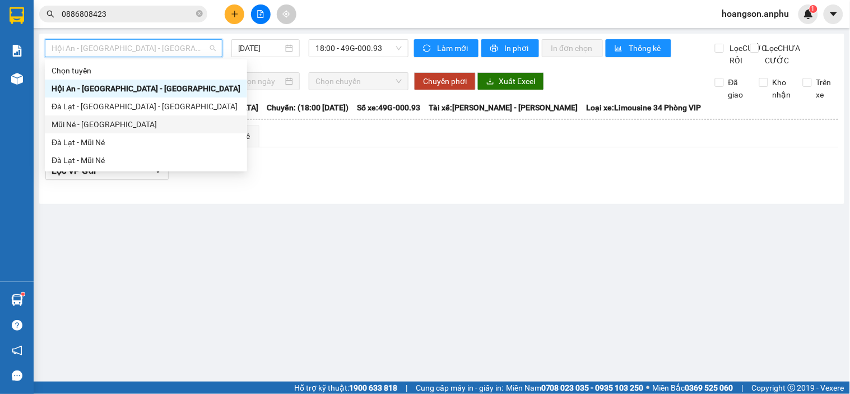
click at [82, 128] on div "Mũi Né - [GEOGRAPHIC_DATA]" at bounding box center [146, 124] width 189 height 12
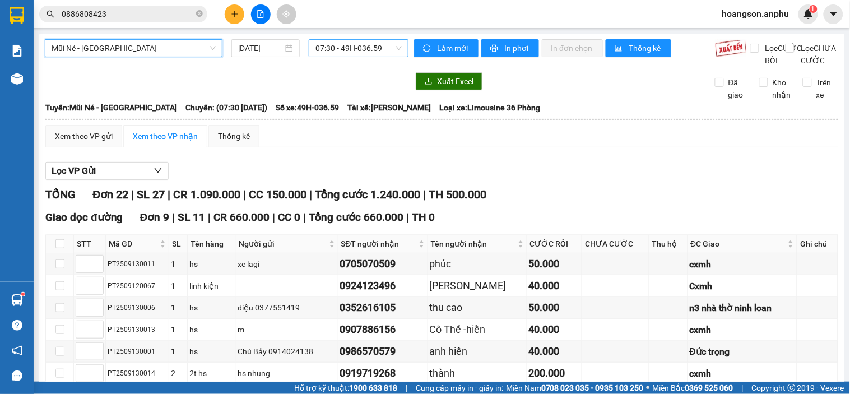
click at [366, 50] on span "07:30 - 49H-036.59" at bounding box center [358, 48] width 86 height 17
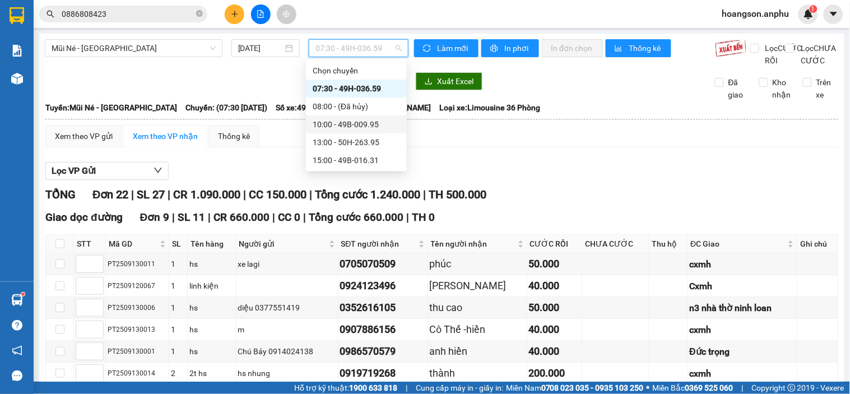
click at [347, 120] on div "10:00 - 49B-009.95" at bounding box center [356, 124] width 87 height 12
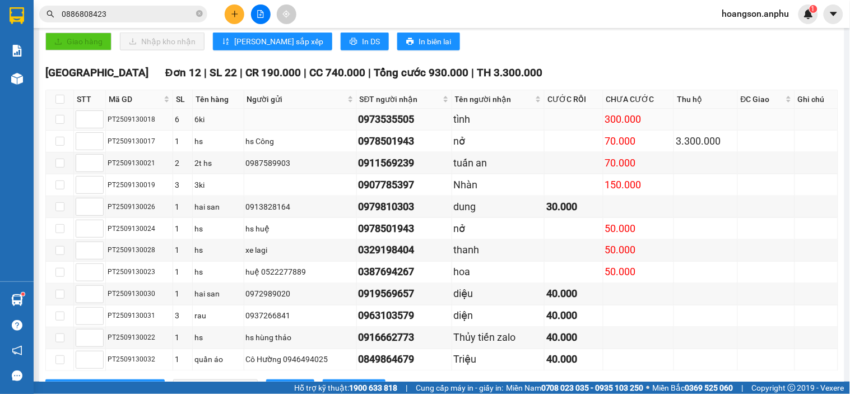
scroll to position [311, 0]
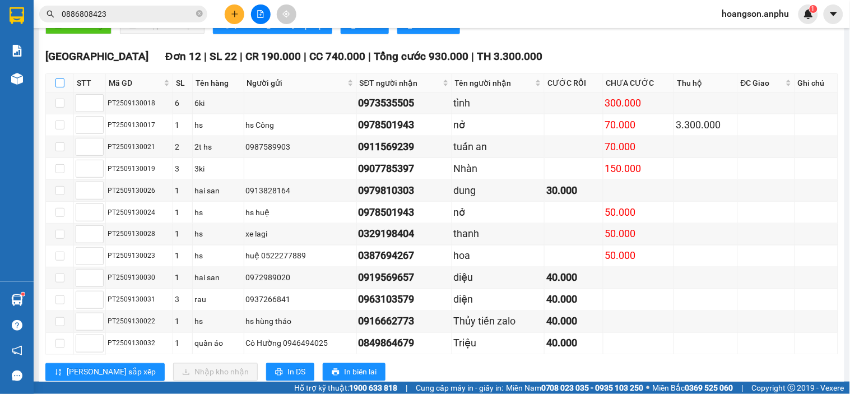
click at [55, 87] on input "checkbox" at bounding box center [59, 82] width 9 height 9
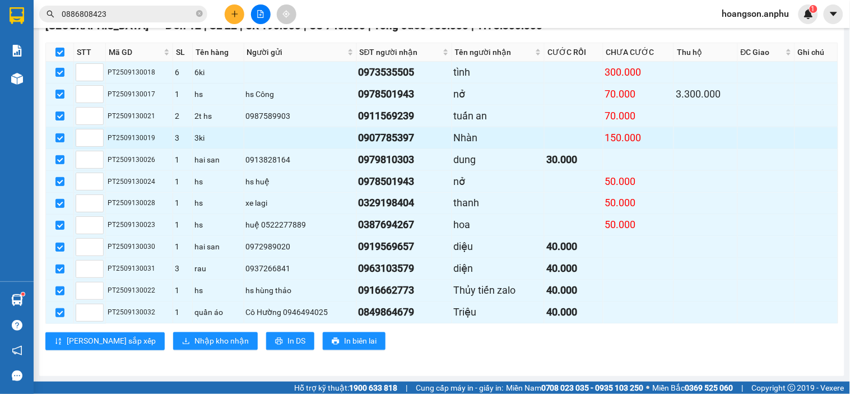
scroll to position [356, 0]
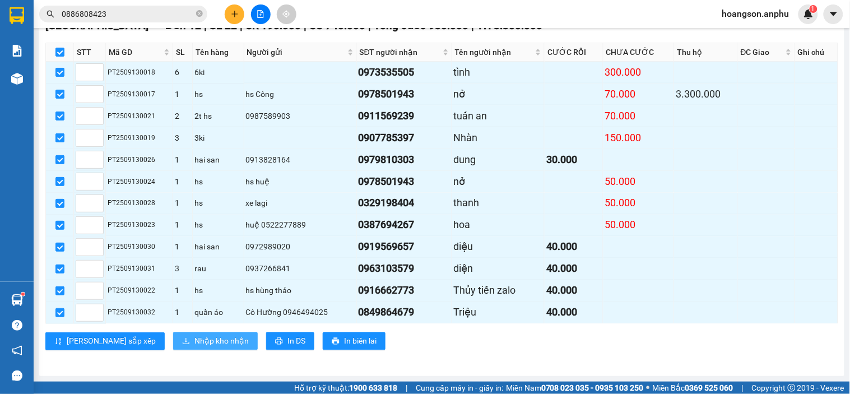
click at [173, 350] on button "Nhập kho nhận" at bounding box center [215, 341] width 85 height 18
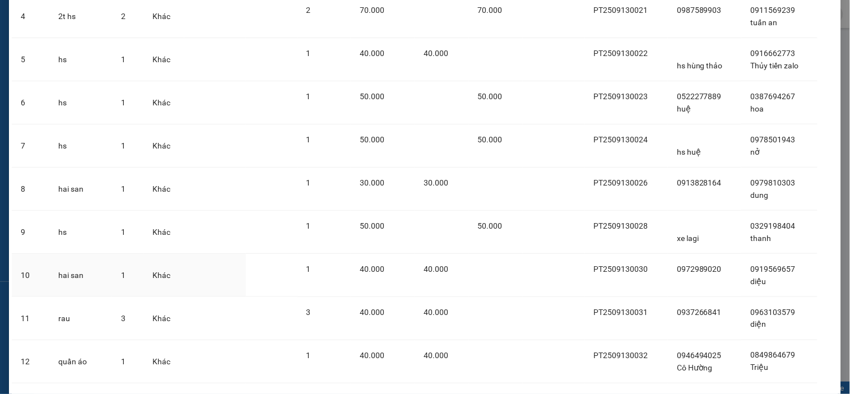
scroll to position [300, 0]
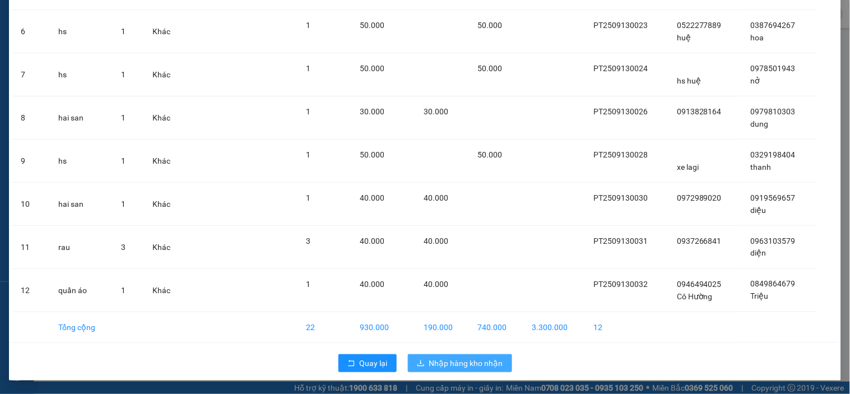
click at [432, 363] on span "Nhập hàng kho nhận" at bounding box center [466, 363] width 74 height 12
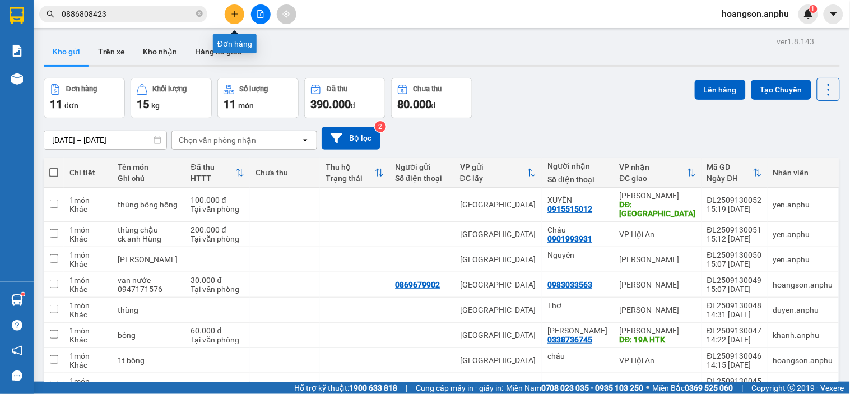
click at [227, 11] on button at bounding box center [235, 14] width 20 height 20
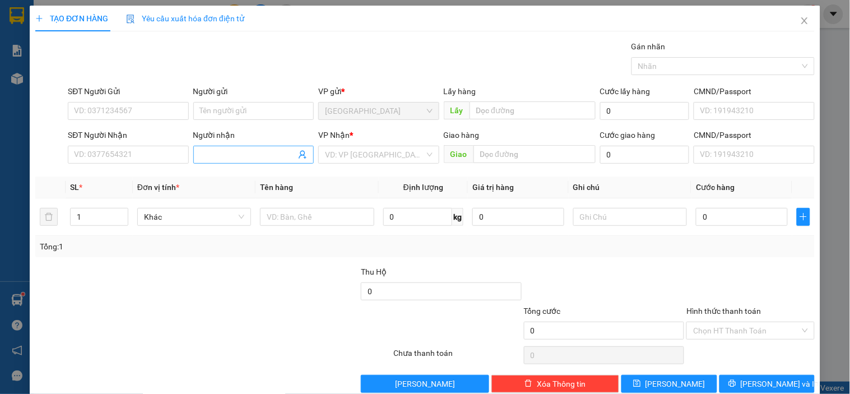
click at [241, 156] on input "Người nhận" at bounding box center [248, 154] width 96 height 12
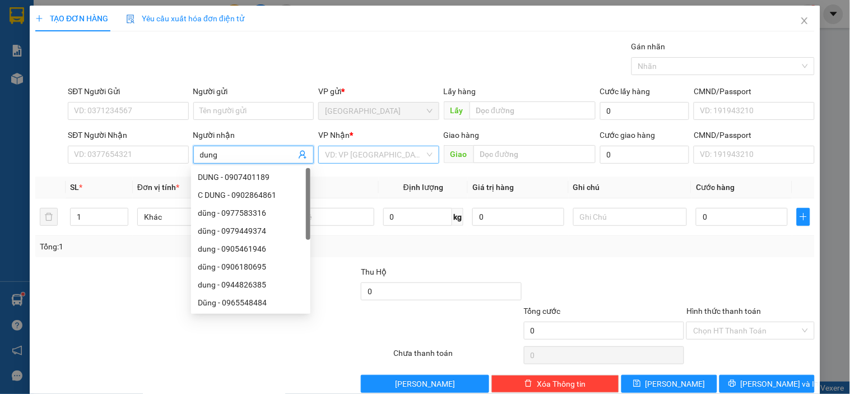
click at [334, 161] on input "search" at bounding box center [374, 154] width 99 height 17
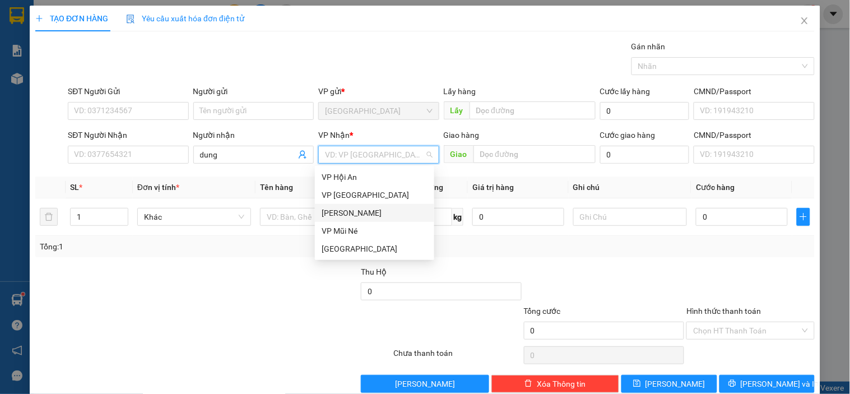
click at [350, 217] on div "[PERSON_NAME]" at bounding box center [375, 213] width 106 height 12
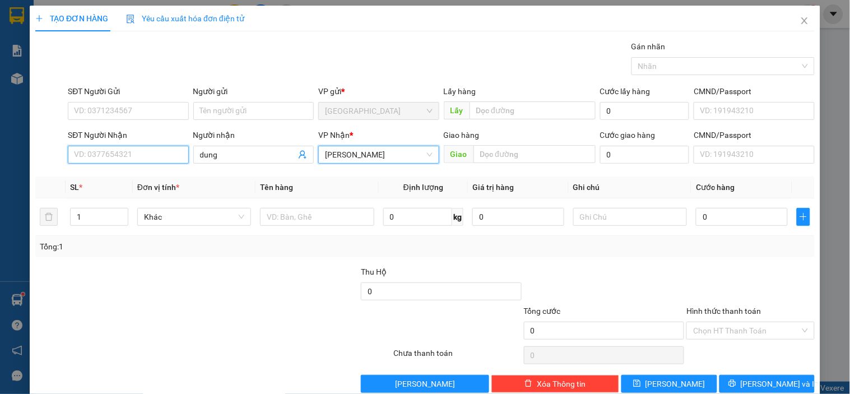
click at [124, 156] on input "SĐT Người Nhận" at bounding box center [128, 155] width 120 height 18
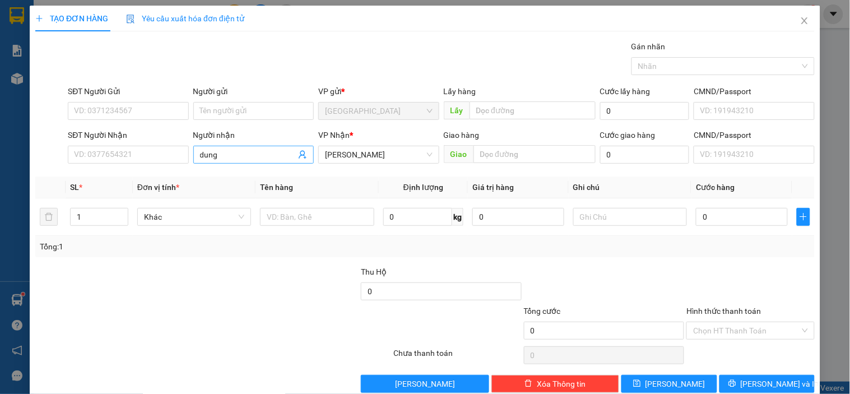
click at [227, 157] on input "dung" at bounding box center [248, 154] width 96 height 12
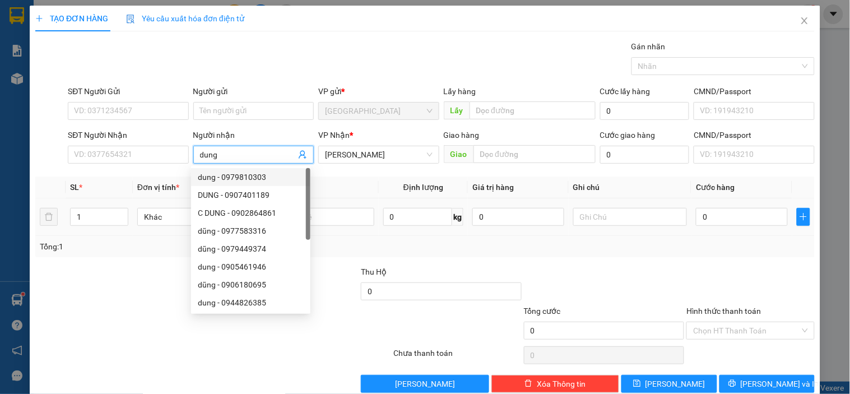
click at [347, 198] on td at bounding box center [316, 217] width 123 height 38
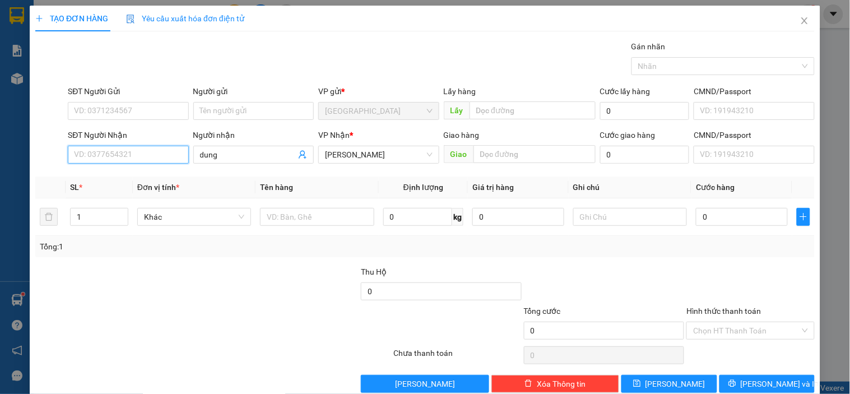
click at [92, 153] on input "SĐT Người Nhận" at bounding box center [128, 155] width 120 height 18
click at [118, 181] on div "0347773425 - dung" at bounding box center [127, 177] width 106 height 12
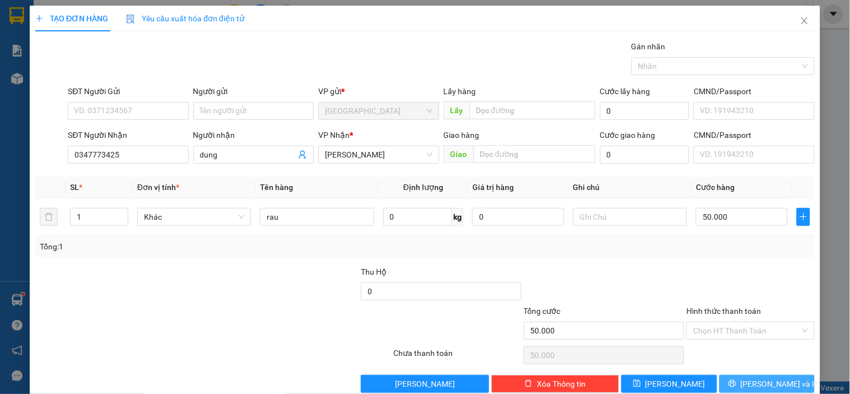
click at [749, 384] on span "[PERSON_NAME] và In" at bounding box center [780, 384] width 78 height 12
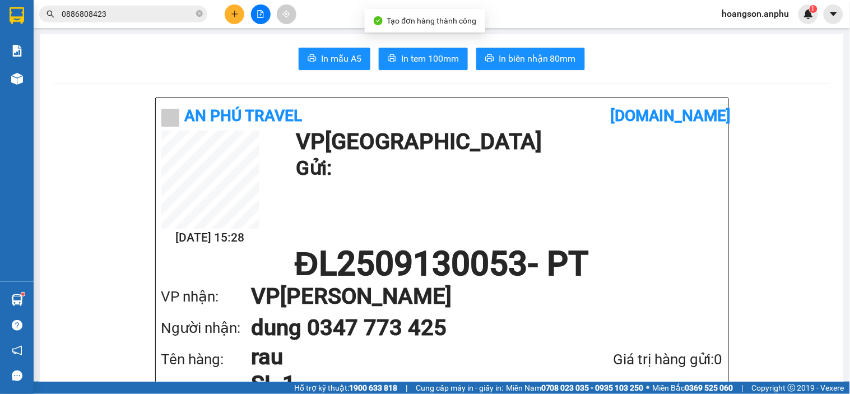
click at [410, 60] on span "In tem 100mm" at bounding box center [430, 59] width 58 height 14
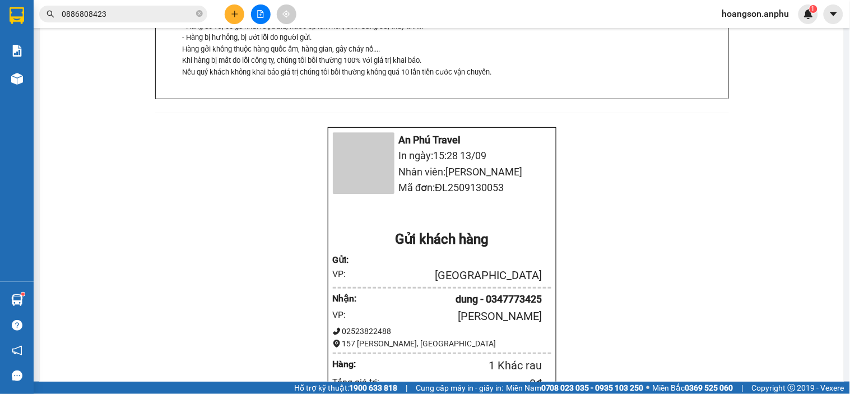
scroll to position [747, 0]
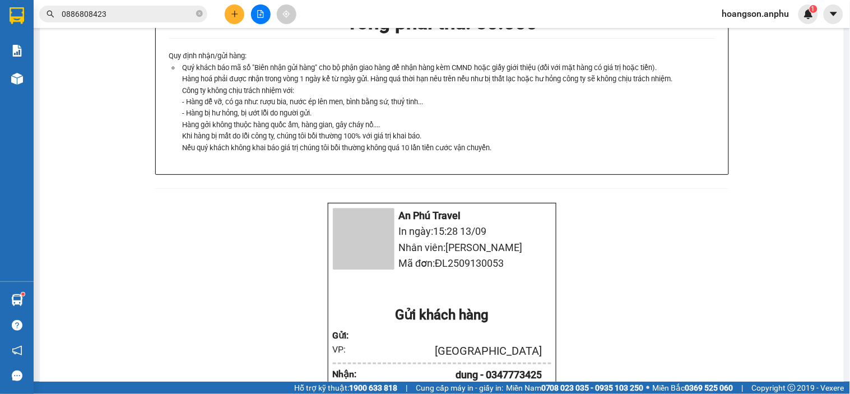
click at [239, 19] on button at bounding box center [235, 14] width 20 height 20
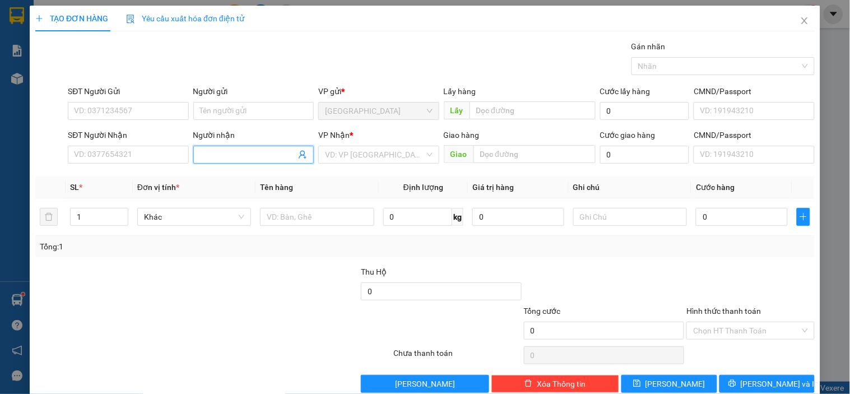
click at [262, 157] on input "Người nhận" at bounding box center [248, 154] width 96 height 12
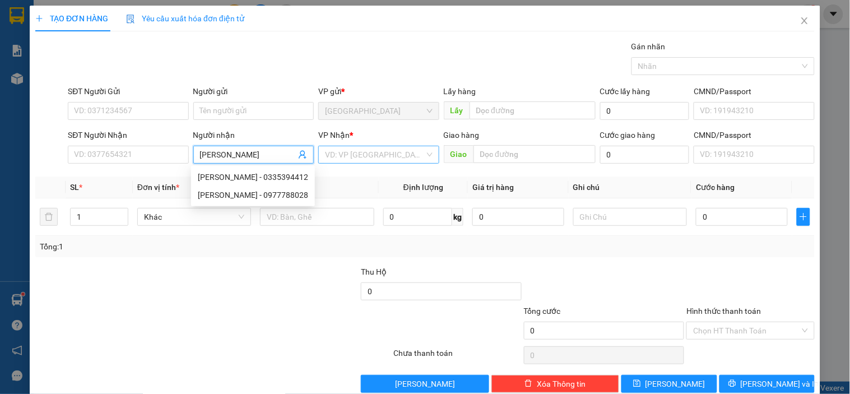
click at [334, 156] on input "search" at bounding box center [374, 154] width 99 height 17
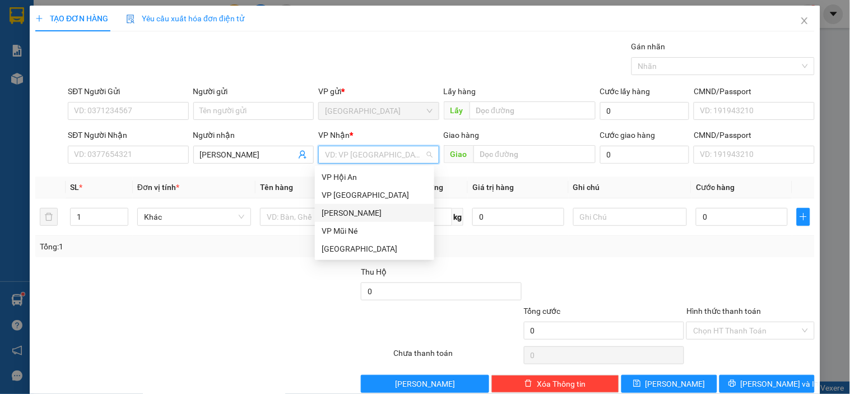
click at [350, 208] on div "[PERSON_NAME]" at bounding box center [375, 213] width 106 height 12
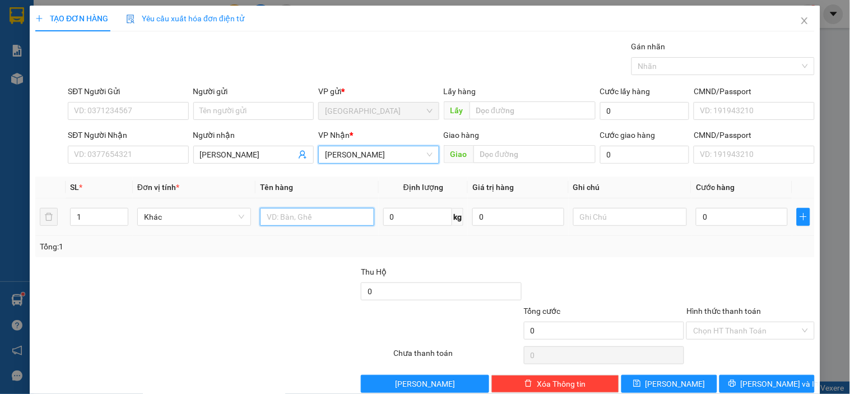
click at [294, 215] on input "text" at bounding box center [317, 217] width 114 height 18
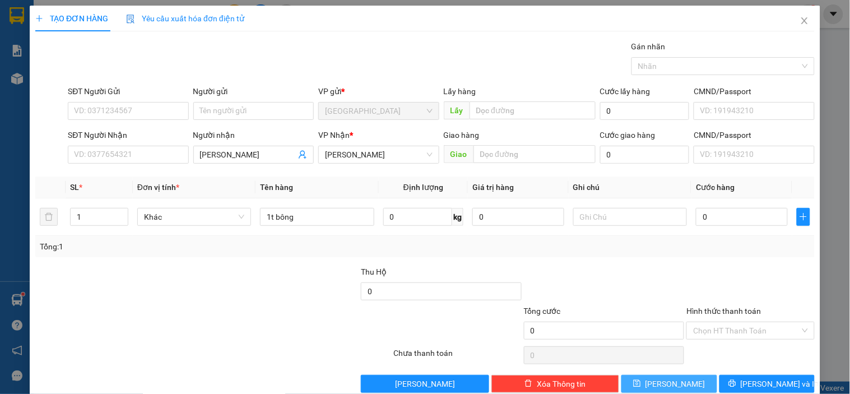
click at [697, 379] on button "[PERSON_NAME]" at bounding box center [668, 384] width 95 height 18
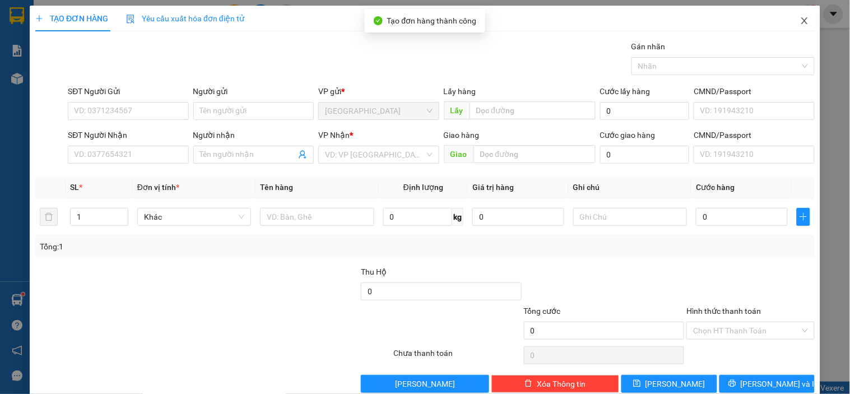
click at [801, 22] on icon "close" at bounding box center [804, 20] width 6 height 7
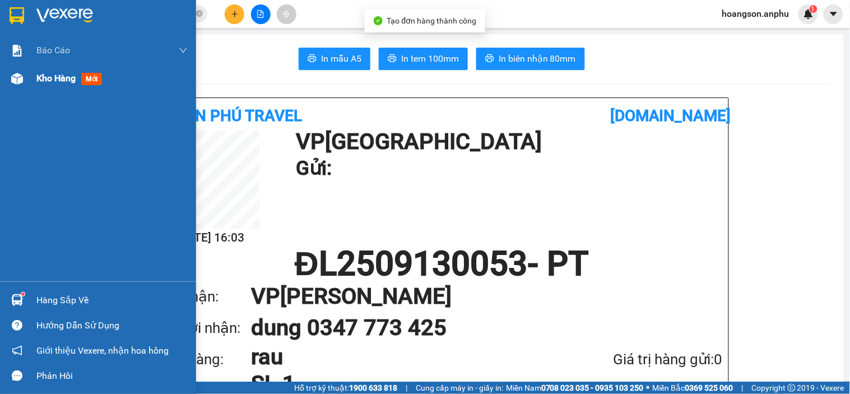
click at [58, 91] on div "Kho hàng mới" at bounding box center [111, 78] width 151 height 28
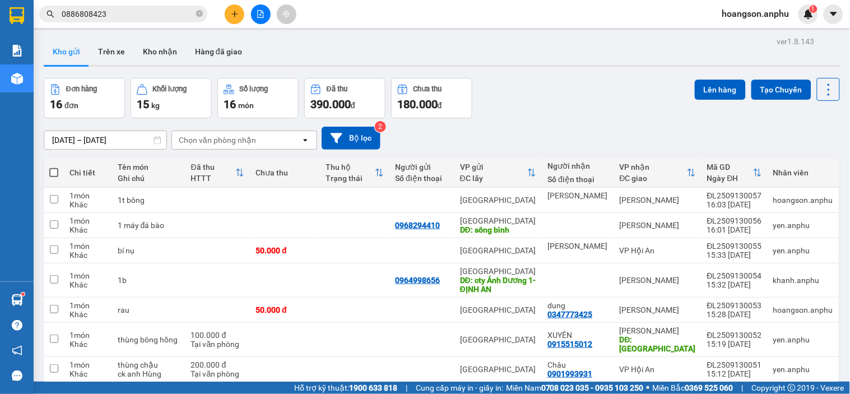
click at [239, 12] on button at bounding box center [235, 14] width 20 height 20
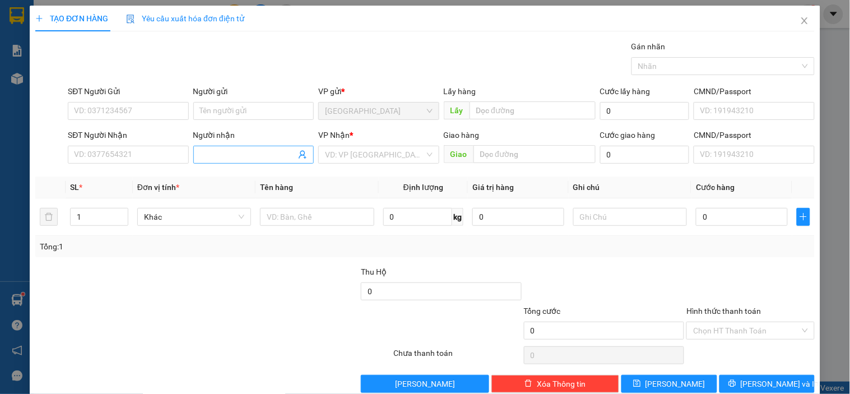
click at [234, 153] on input "Người nhận" at bounding box center [248, 154] width 96 height 12
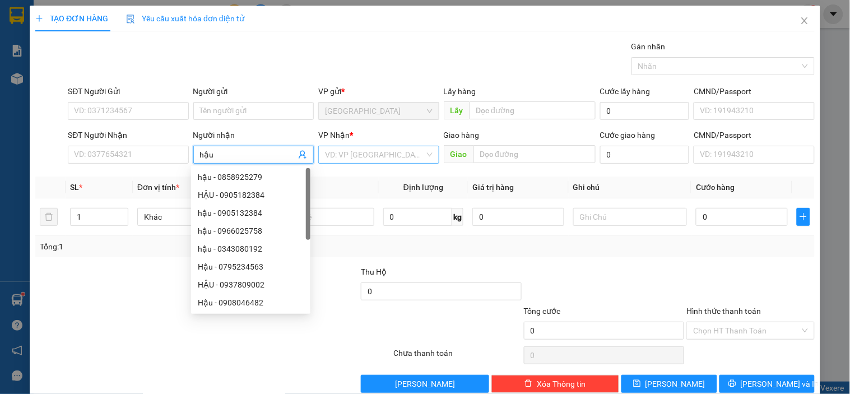
click at [355, 148] on input "search" at bounding box center [374, 154] width 99 height 17
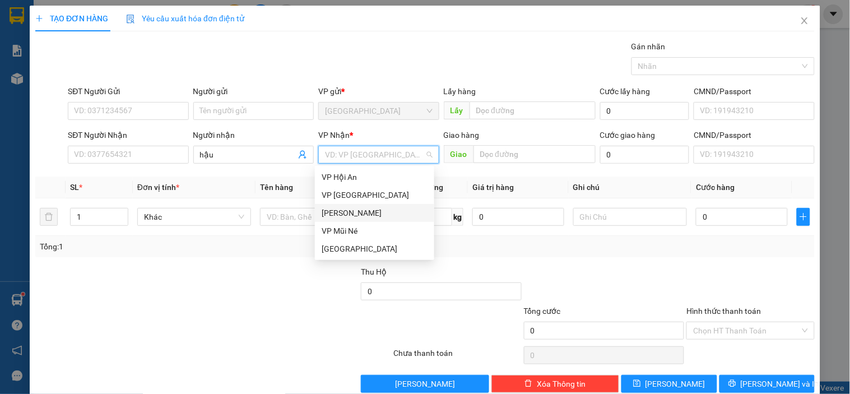
click at [356, 211] on div "[PERSON_NAME]" at bounding box center [375, 213] width 106 height 12
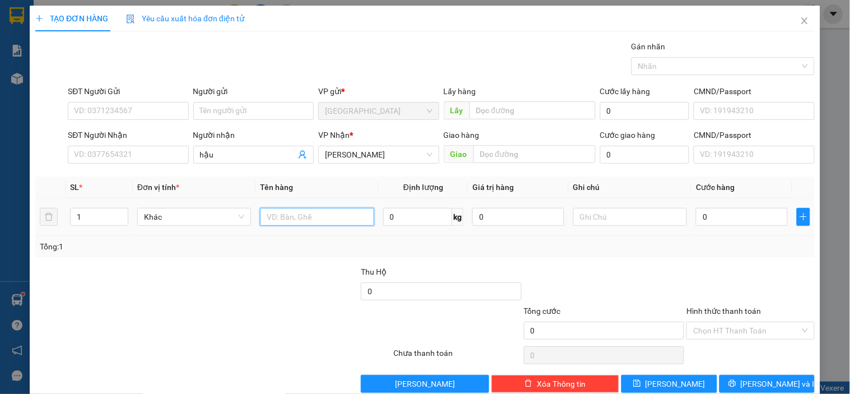
click at [286, 217] on input "text" at bounding box center [317, 217] width 114 height 18
click at [659, 379] on button "[PERSON_NAME]" at bounding box center [668, 384] width 95 height 18
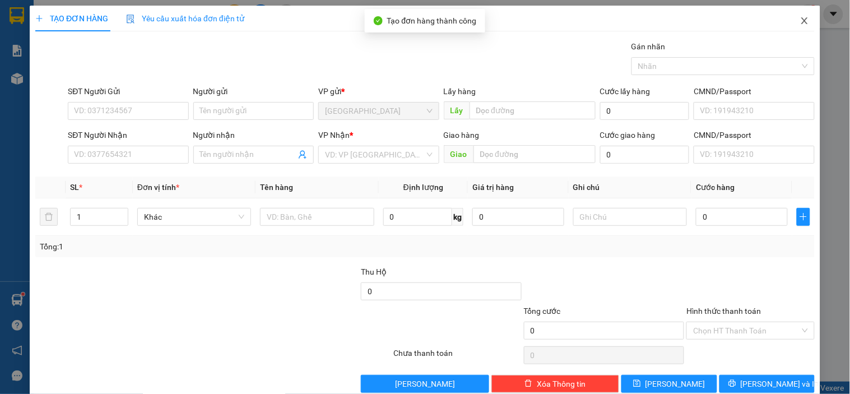
click at [789, 19] on span "Close" at bounding box center [804, 21] width 31 height 31
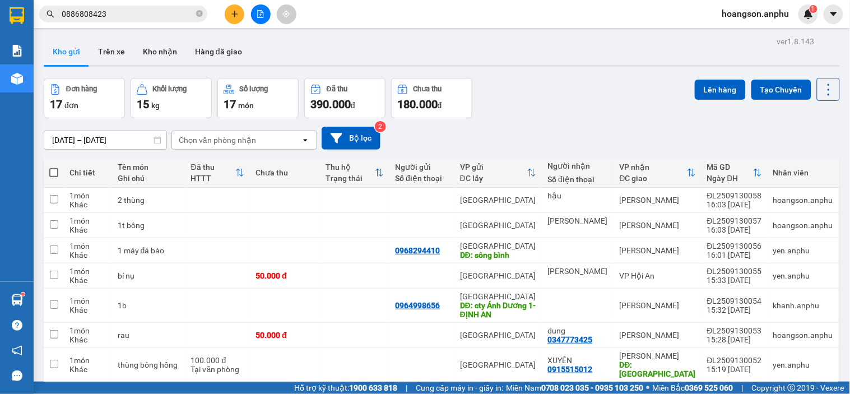
click at [241, 20] on button at bounding box center [235, 14] width 20 height 20
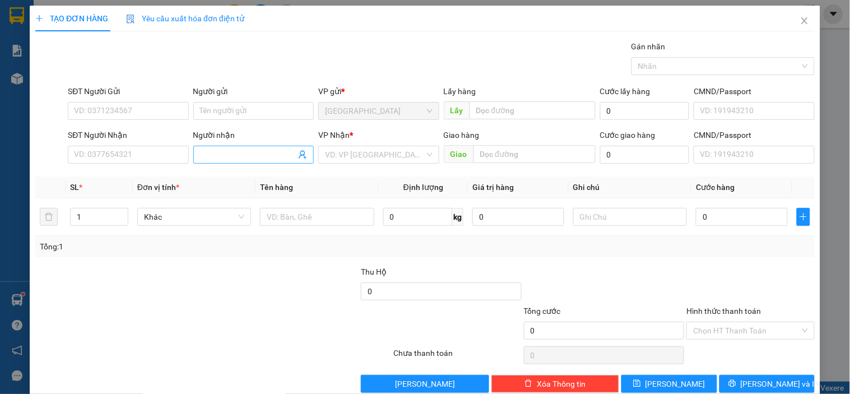
click at [241, 152] on input "Người nhận" at bounding box center [248, 154] width 96 height 12
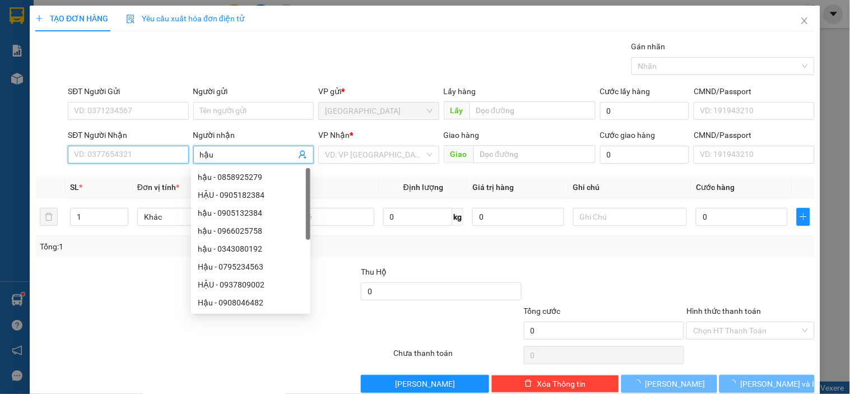
click at [122, 148] on input "SĐT Người Nhận" at bounding box center [128, 155] width 120 height 18
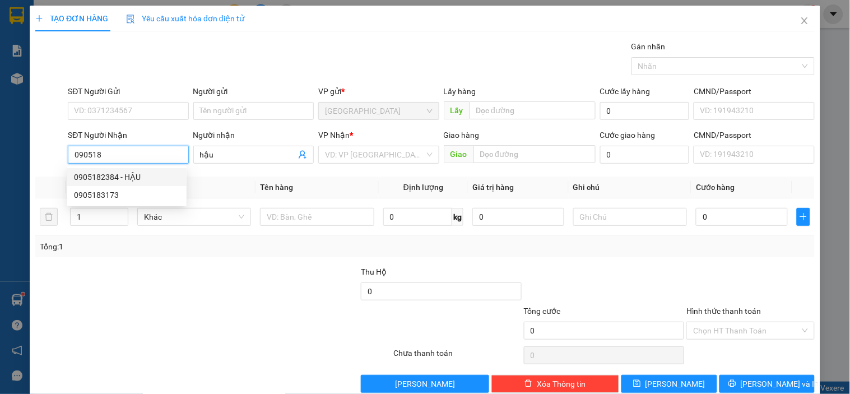
click at [144, 173] on div "0905182384 - HẬU" at bounding box center [127, 177] width 106 height 12
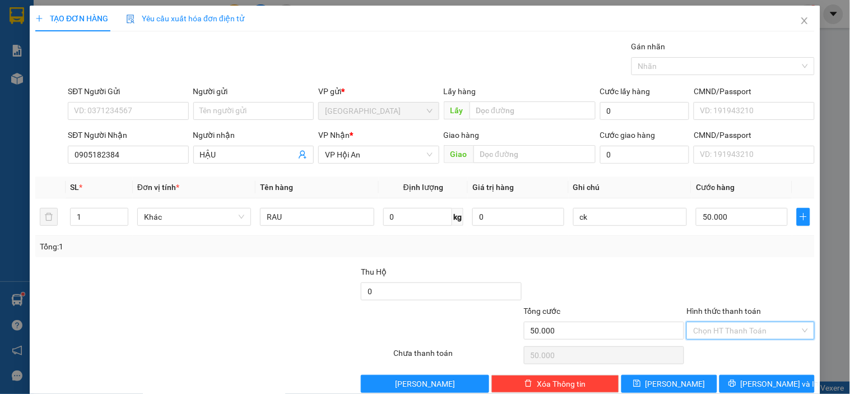
click at [703, 322] on input "Hình thức thanh toán" at bounding box center [746, 330] width 106 height 17
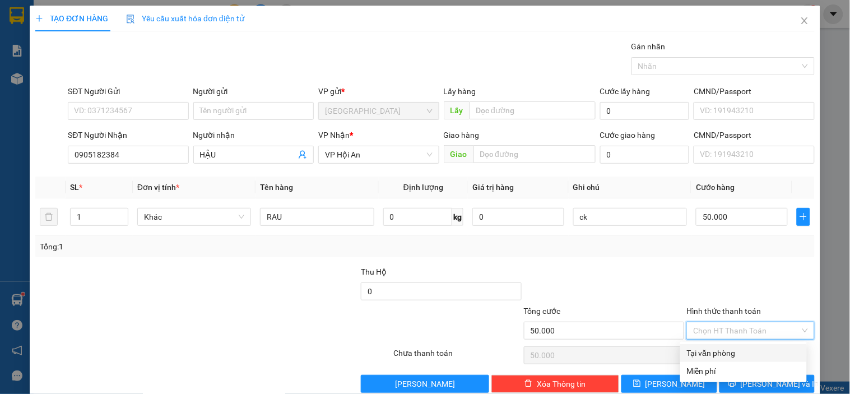
click at [715, 355] on div "Tại văn phòng" at bounding box center [743, 353] width 113 height 12
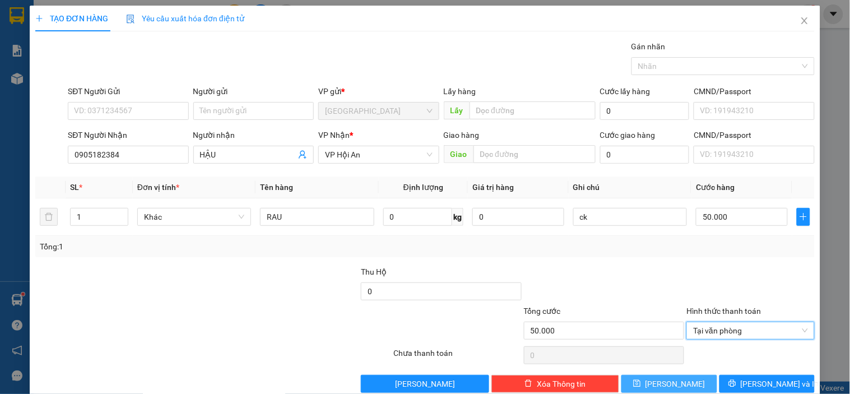
click at [695, 388] on button "[PERSON_NAME]" at bounding box center [668, 384] width 95 height 18
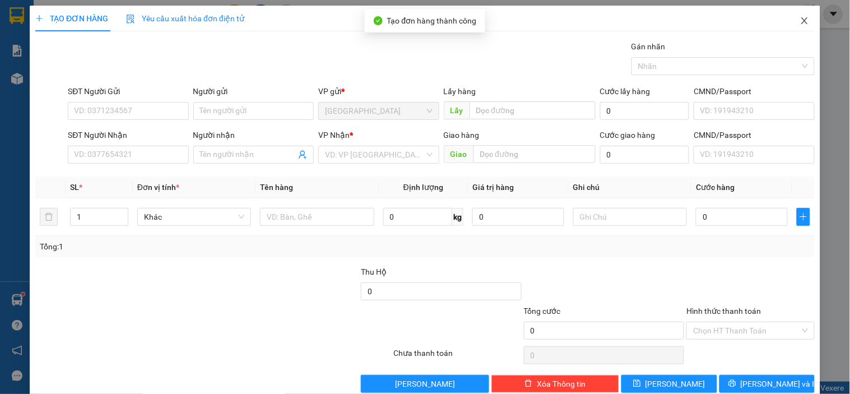
click at [800, 24] on icon "close" at bounding box center [804, 20] width 9 height 9
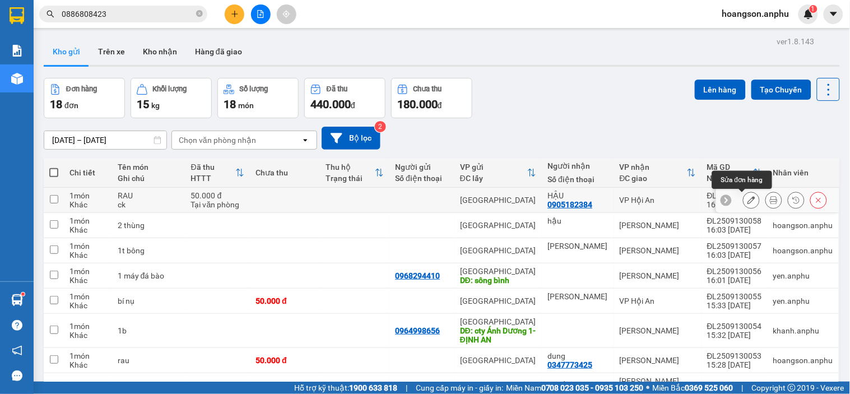
click at [746, 204] on button at bounding box center [751, 200] width 16 height 20
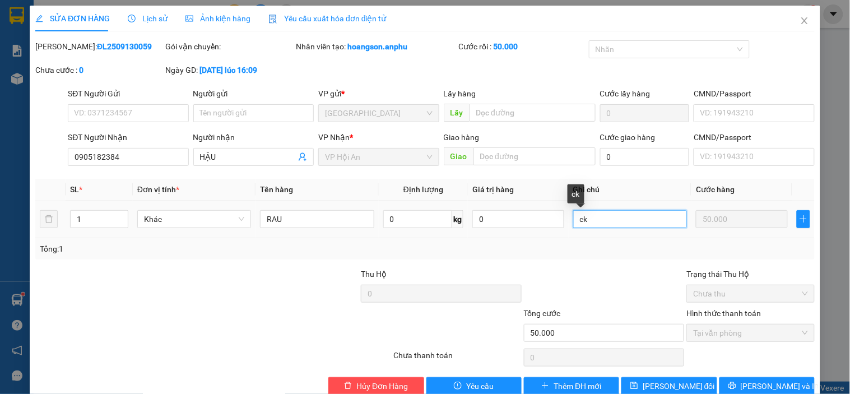
click at [597, 218] on input "ck" at bounding box center [630, 219] width 114 height 18
type input "c"
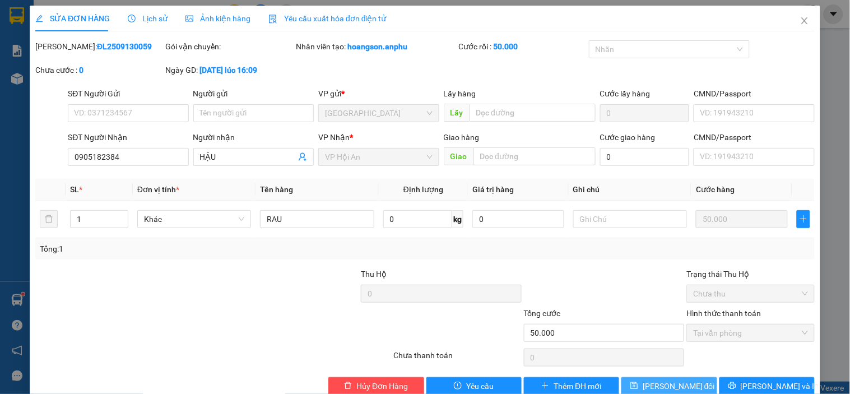
click at [649, 385] on span "[PERSON_NAME] thay đổi" at bounding box center [679, 386] width 72 height 12
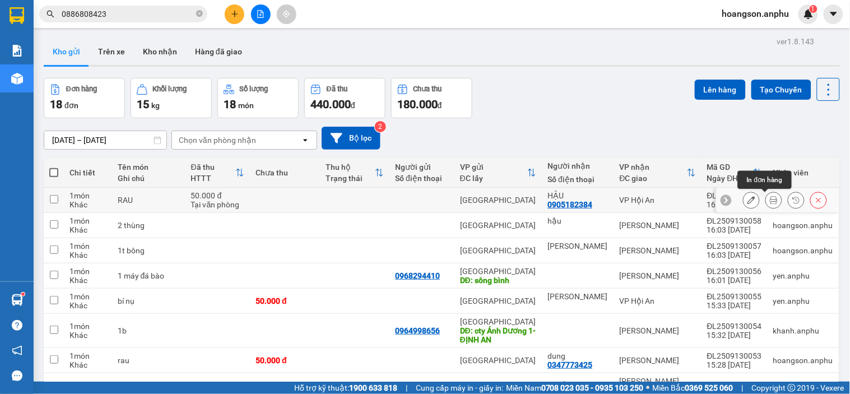
click at [767, 206] on button at bounding box center [774, 200] width 16 height 20
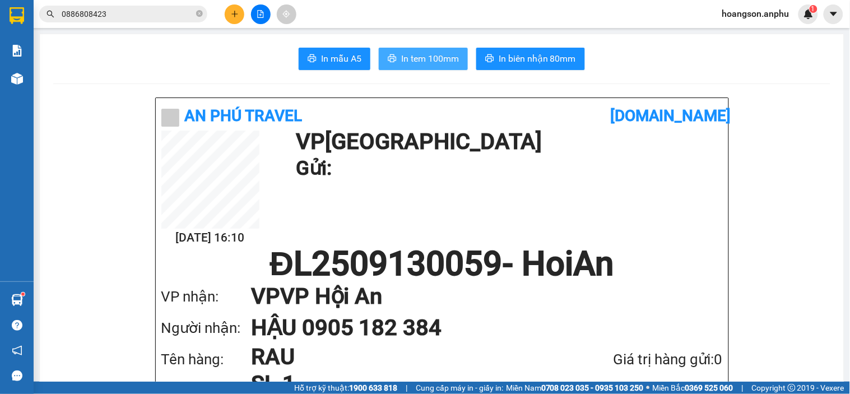
click at [415, 62] on span "In tem 100mm" at bounding box center [430, 59] width 58 height 14
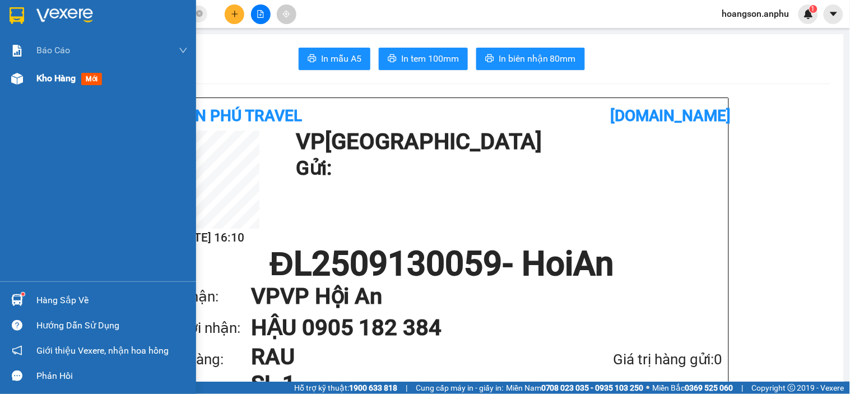
click at [77, 84] on div "Kho hàng mới" at bounding box center [71, 78] width 70 height 14
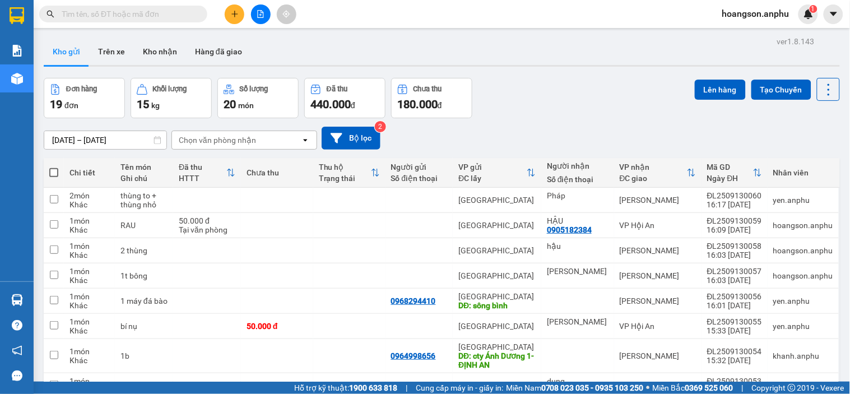
click at [241, 7] on button at bounding box center [235, 14] width 20 height 20
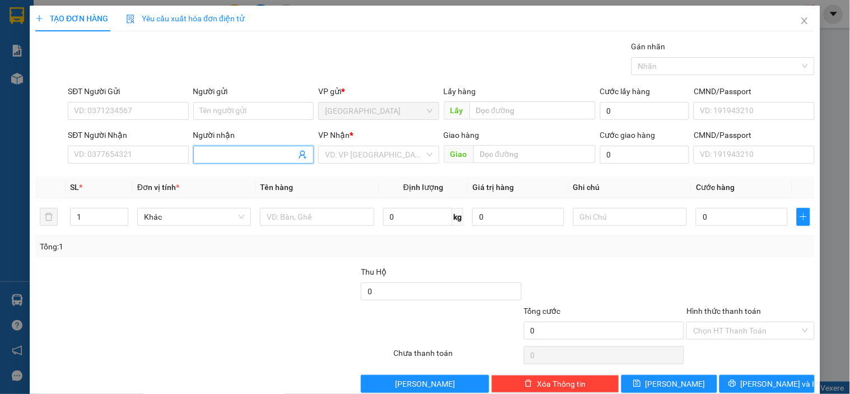
click at [223, 152] on input "Người nhận" at bounding box center [248, 154] width 96 height 12
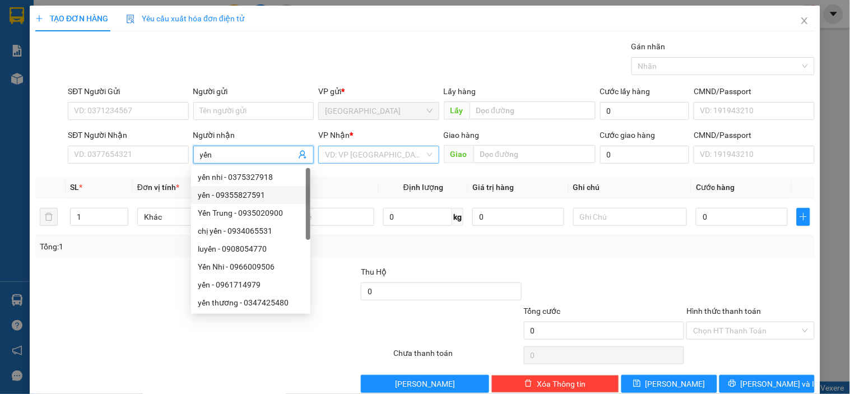
type input "yến"
click at [363, 161] on input "search" at bounding box center [374, 154] width 99 height 17
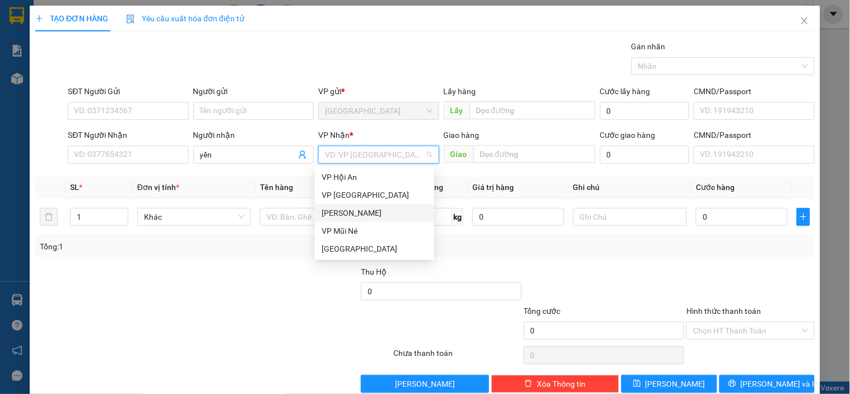
click at [349, 212] on div "[PERSON_NAME]" at bounding box center [375, 213] width 106 height 12
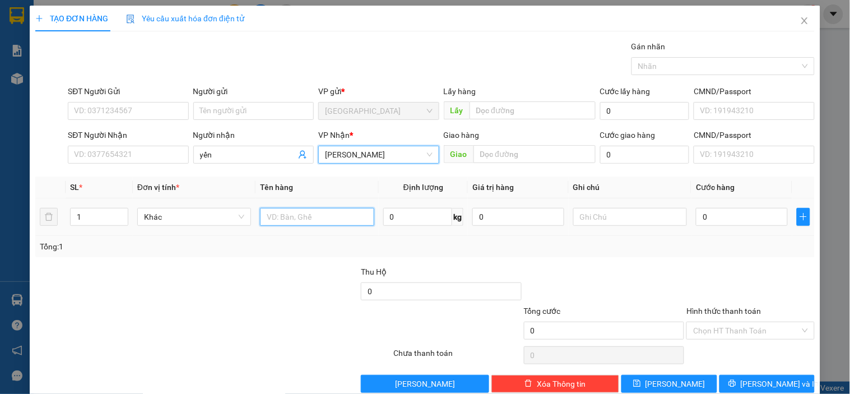
click at [312, 220] on input "text" at bounding box center [317, 217] width 114 height 18
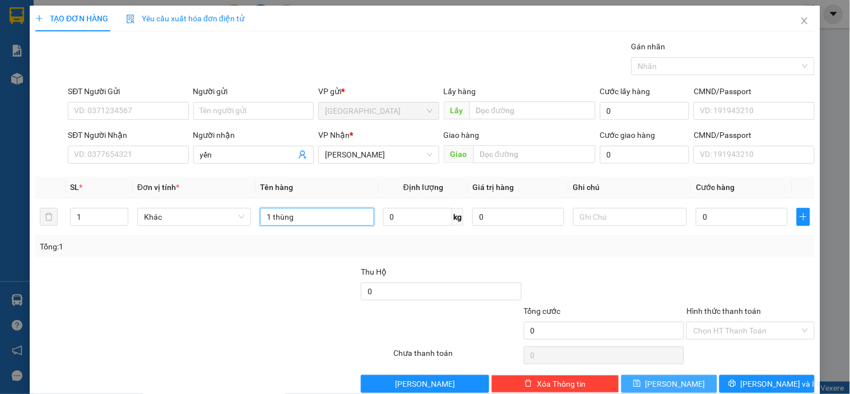
type input "1 thùng"
click at [696, 381] on button "[PERSON_NAME]" at bounding box center [668, 384] width 95 height 18
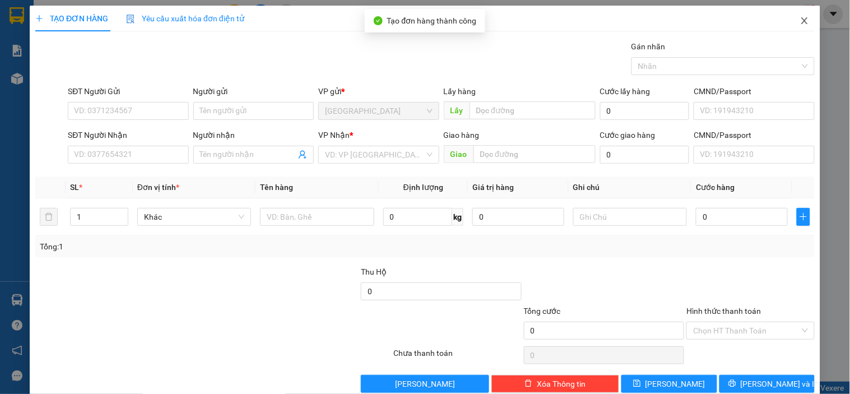
click at [800, 24] on icon "close" at bounding box center [804, 20] width 9 height 9
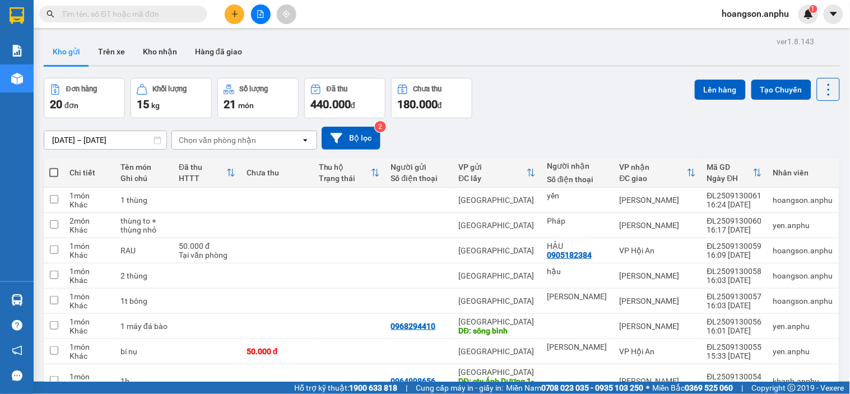
click at [231, 20] on button at bounding box center [235, 14] width 20 height 20
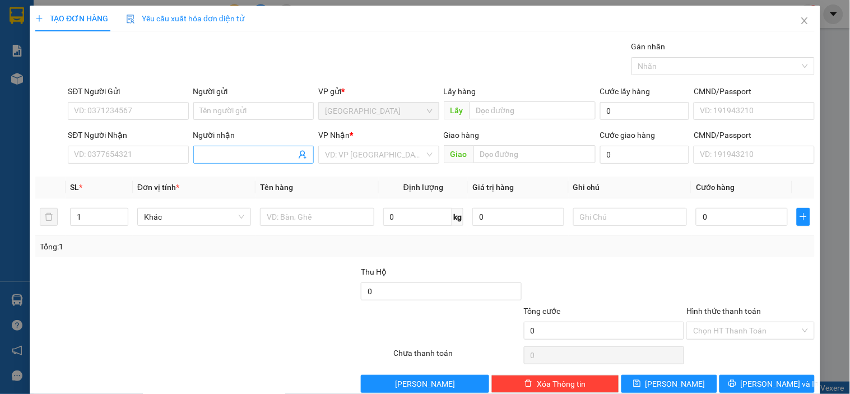
click at [247, 156] on input "Người nhận" at bounding box center [248, 154] width 96 height 12
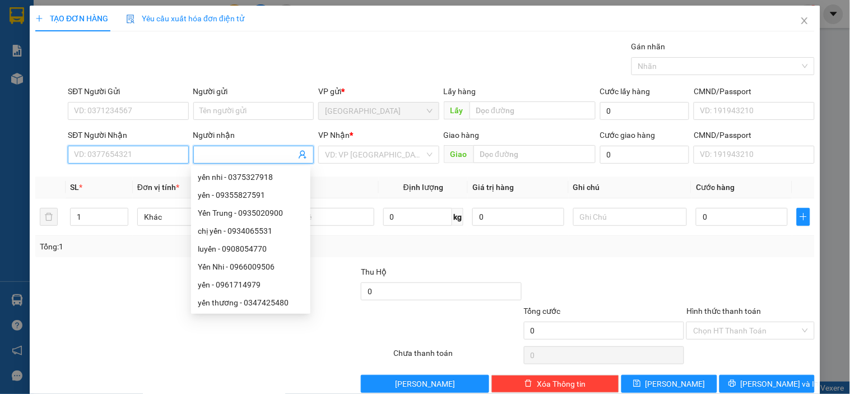
click at [159, 156] on input "SĐT Người Nhận" at bounding box center [128, 155] width 120 height 18
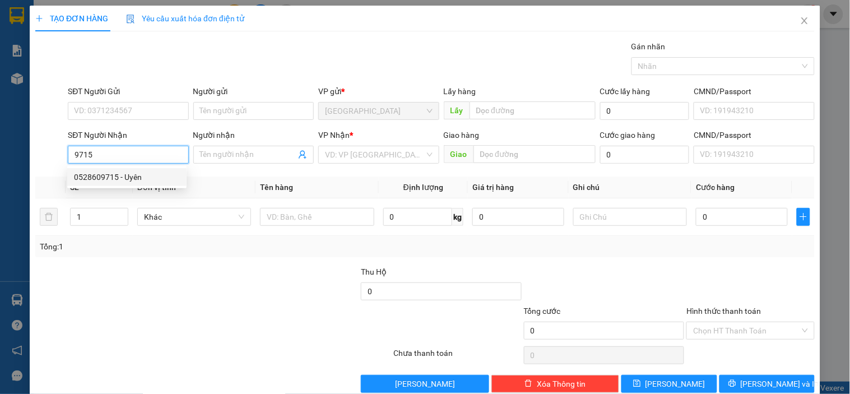
click at [141, 181] on div "0528609715 - Uyên" at bounding box center [127, 177] width 106 height 12
type input "0528609715"
type input "Uyên"
type input "N3 Gộp"
type input "30.000"
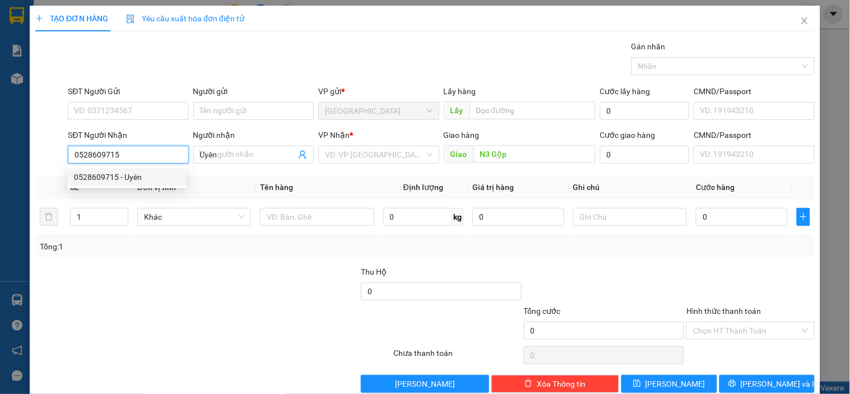
type input "30.000"
type input "0528609715"
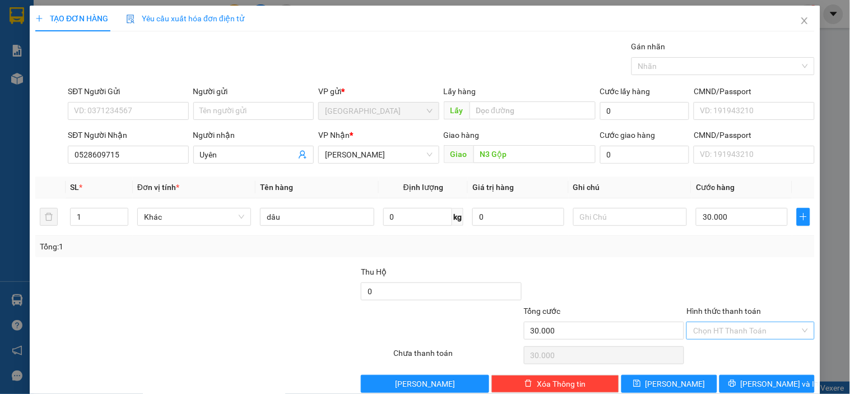
click at [752, 334] on input "Hình thức thanh toán" at bounding box center [746, 330] width 106 height 17
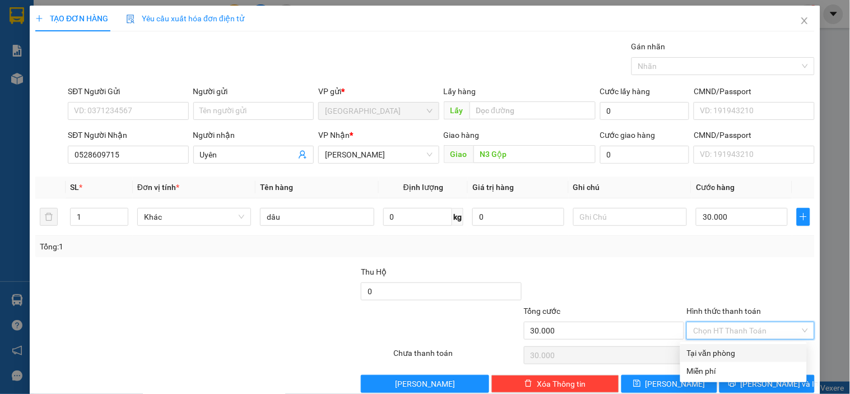
click at [705, 349] on div "Tại văn phòng" at bounding box center [743, 353] width 113 height 12
type input "0"
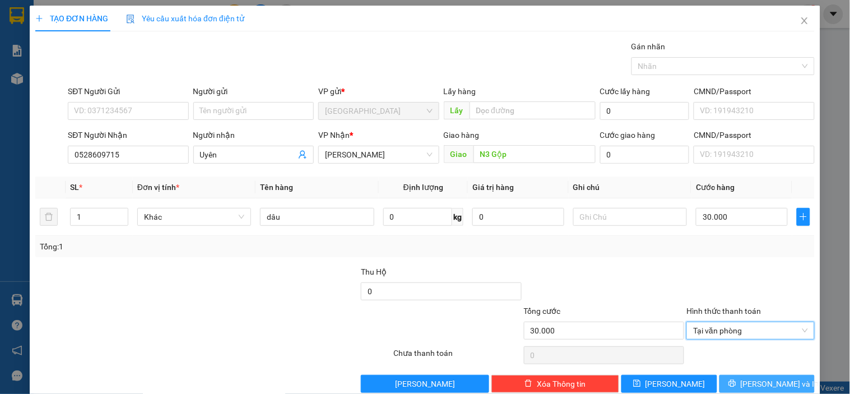
click at [737, 378] on button "[PERSON_NAME] và In" at bounding box center [766, 384] width 95 height 18
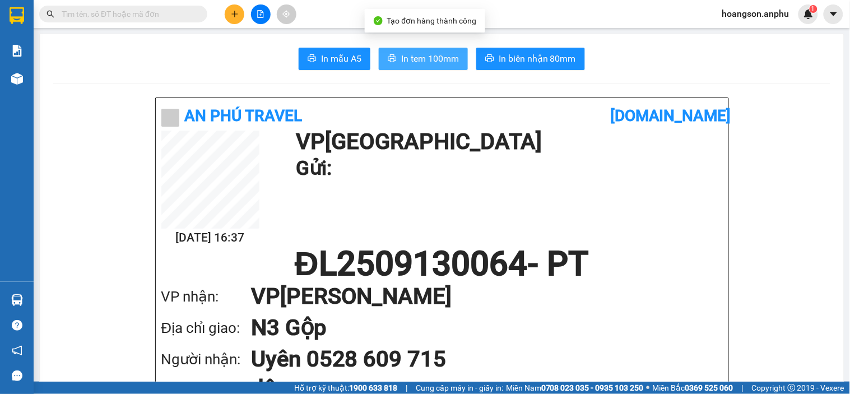
click at [430, 59] on span "In tem 100mm" at bounding box center [430, 59] width 58 height 14
click at [238, 8] on button at bounding box center [235, 14] width 20 height 20
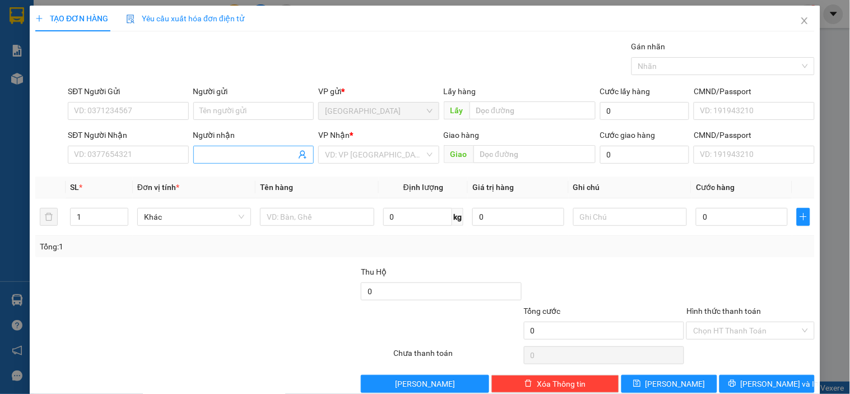
click at [217, 159] on input "Người nhận" at bounding box center [248, 154] width 96 height 12
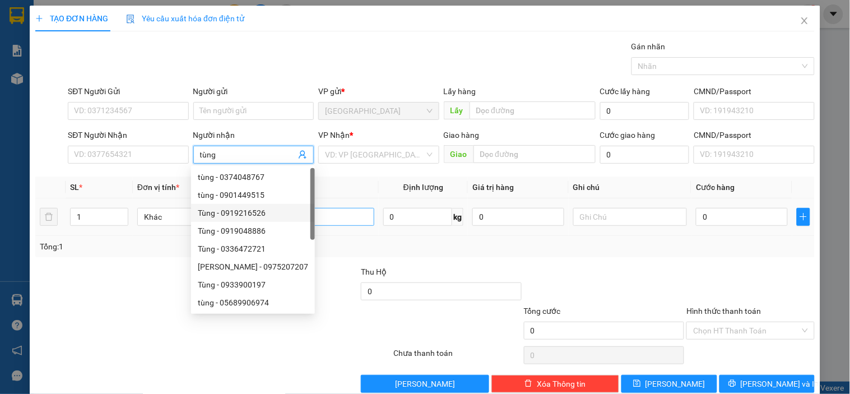
type input "tùng"
click at [348, 219] on input "text" at bounding box center [317, 217] width 114 height 18
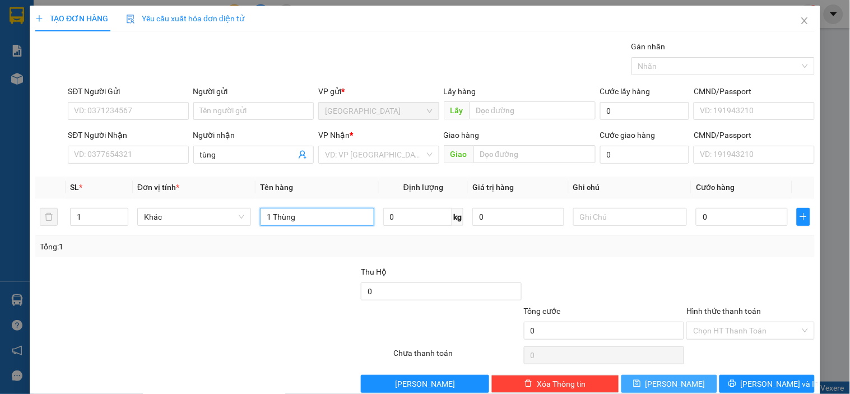
type input "1 Thùng"
click at [673, 376] on button "[PERSON_NAME]" at bounding box center [668, 384] width 95 height 18
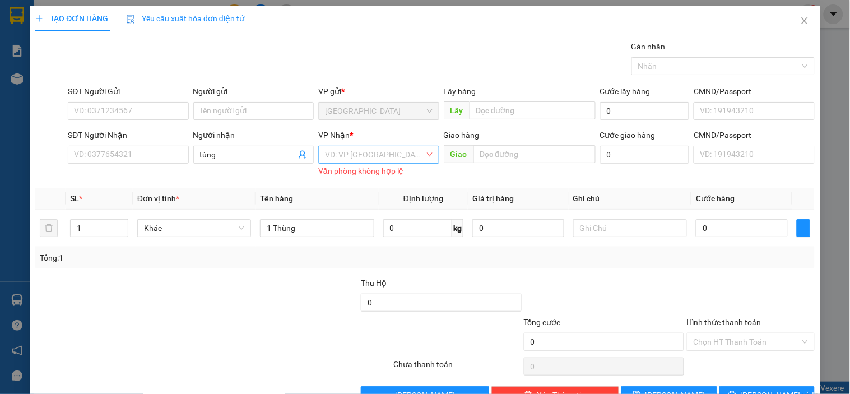
click at [355, 156] on input "search" at bounding box center [374, 154] width 99 height 17
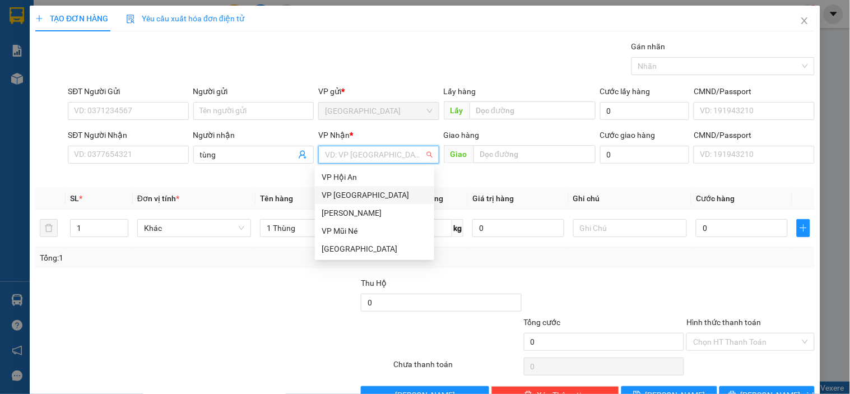
click at [351, 208] on div "[PERSON_NAME]" at bounding box center [375, 213] width 106 height 12
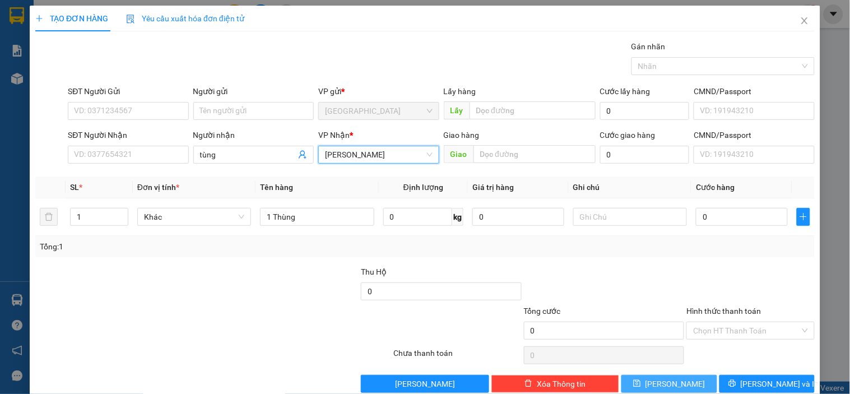
click at [651, 379] on button "[PERSON_NAME]" at bounding box center [668, 384] width 95 height 18
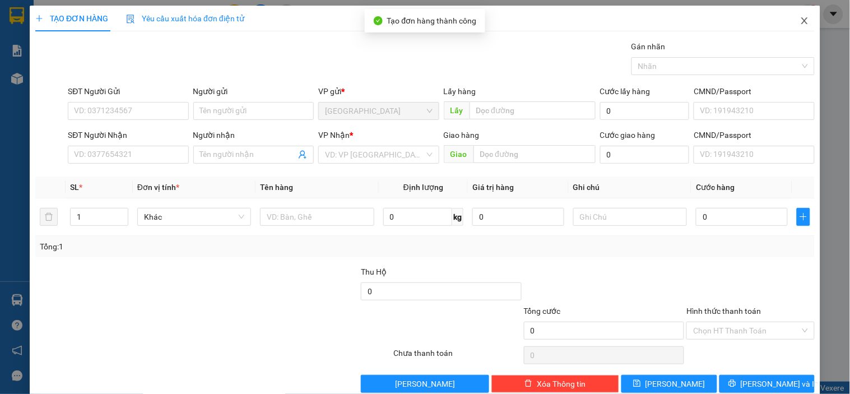
click at [800, 19] on icon "close" at bounding box center [804, 20] width 9 height 9
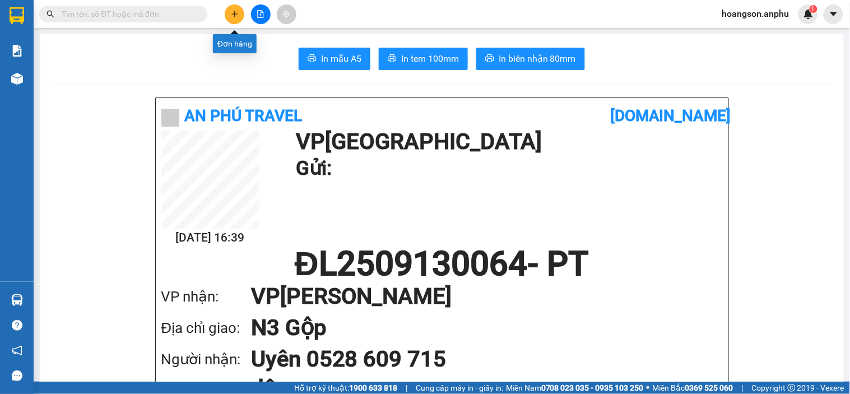
click at [232, 20] on button at bounding box center [235, 14] width 20 height 20
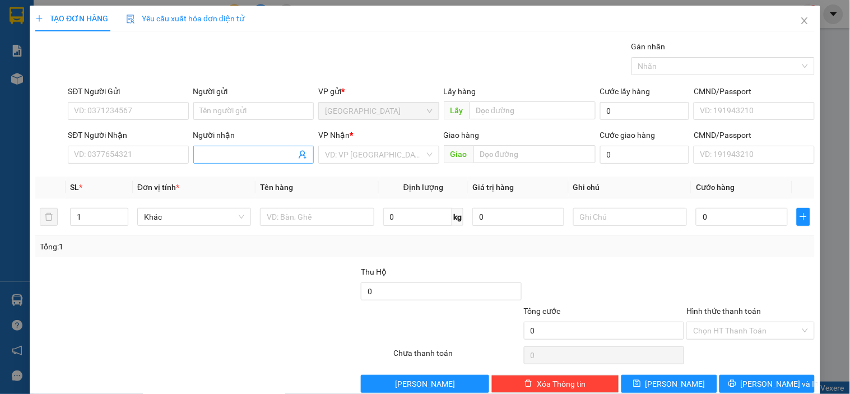
click at [244, 157] on input "Người nhận" at bounding box center [248, 154] width 96 height 12
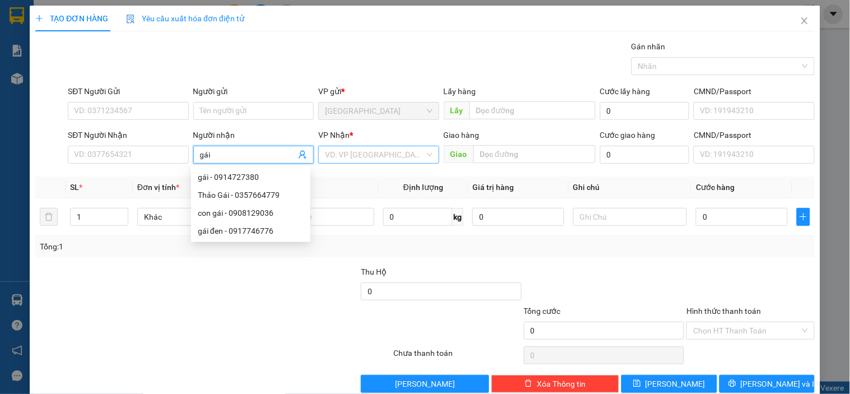
type input "gái"
click at [350, 159] on input "search" at bounding box center [374, 154] width 99 height 17
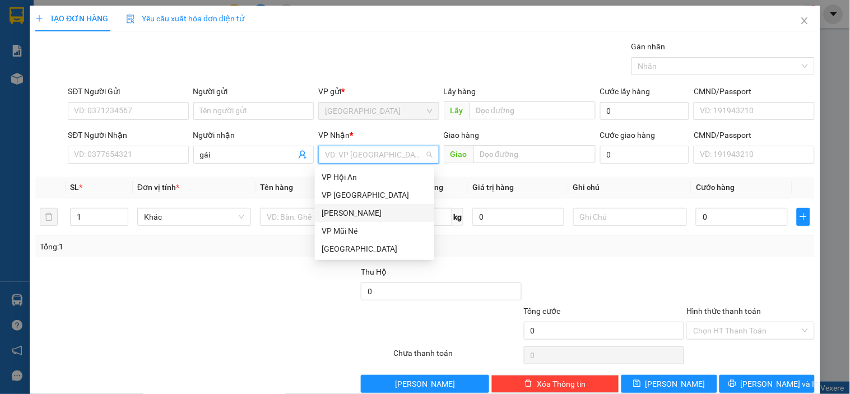
click at [351, 215] on div "[PERSON_NAME]" at bounding box center [375, 213] width 106 height 12
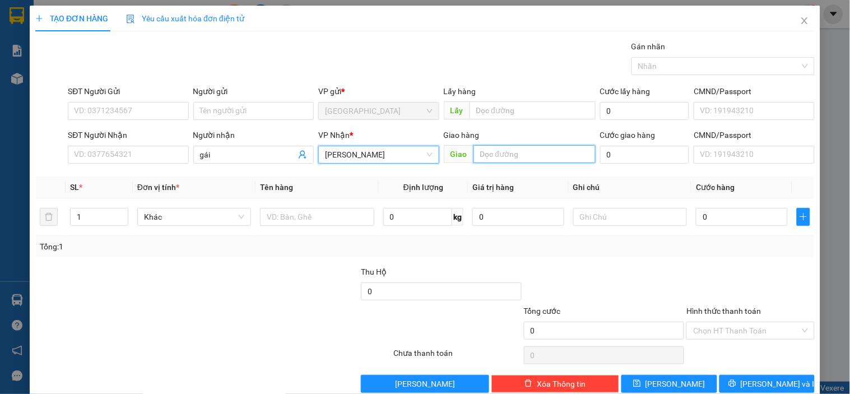
click at [505, 160] on input "text" at bounding box center [534, 154] width 122 height 18
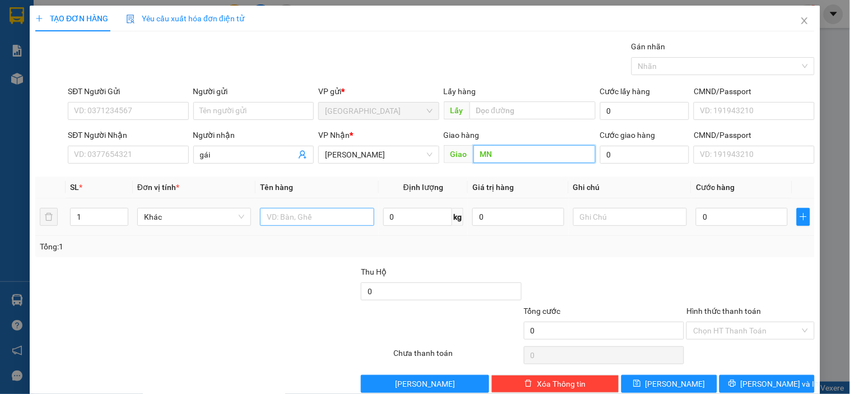
type input "MN"
click at [320, 219] on input "text" at bounding box center [317, 217] width 114 height 18
type input "1 t"
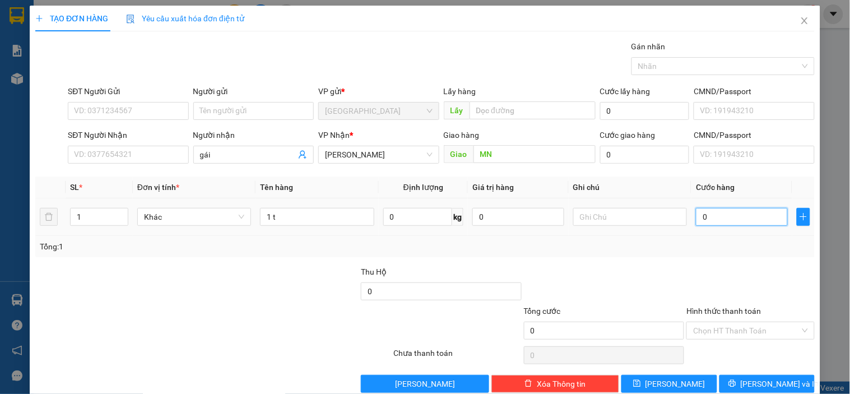
click at [739, 217] on input "0" at bounding box center [742, 217] width 92 height 18
type input "001"
type input "1"
type input "0.013"
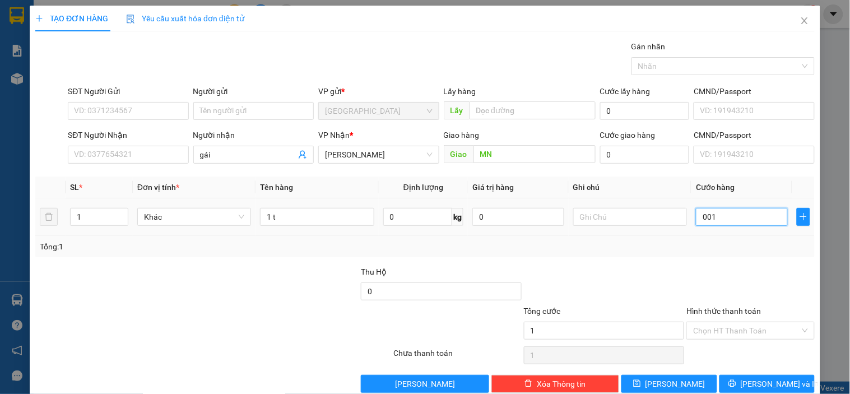
type input "13"
type input "00.130"
type input "130"
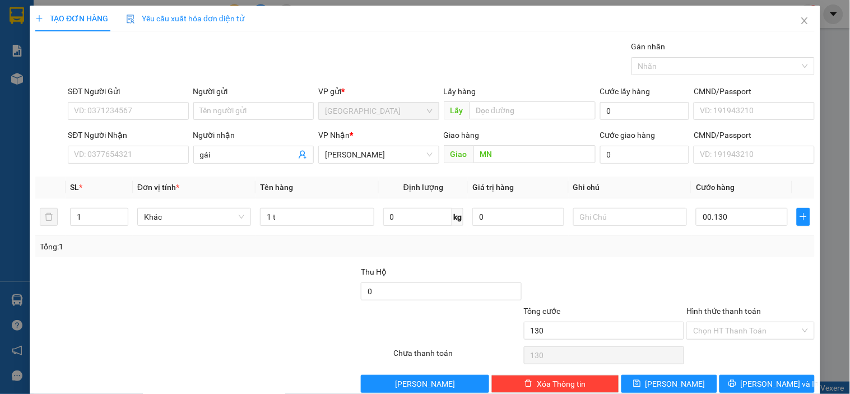
type input "130.000"
click at [737, 269] on div at bounding box center [750, 285] width 130 height 39
click at [735, 332] on input "Hình thức thanh toán" at bounding box center [746, 330] width 106 height 17
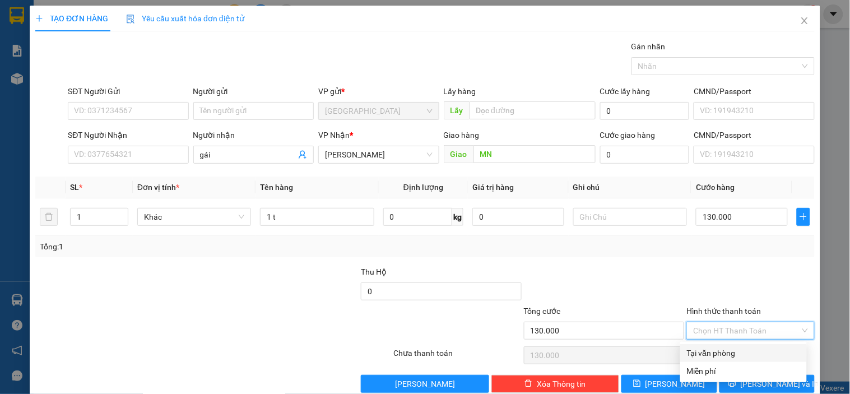
click at [713, 351] on div "Tại văn phòng" at bounding box center [743, 353] width 113 height 12
type input "0"
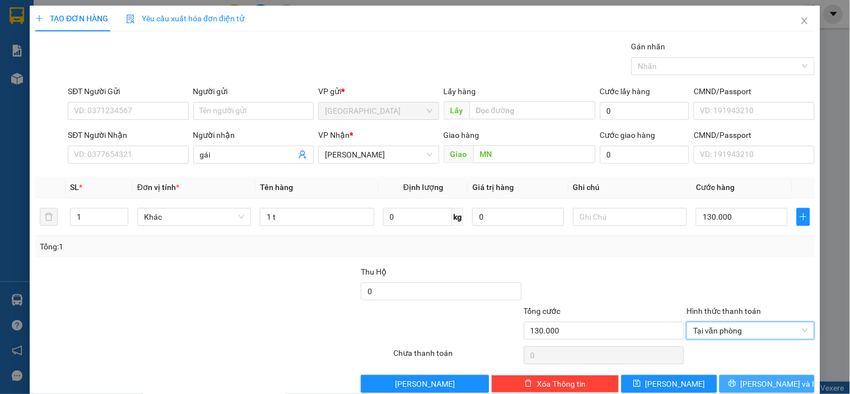
click at [736, 381] on icon "printer" at bounding box center [732, 383] width 8 height 8
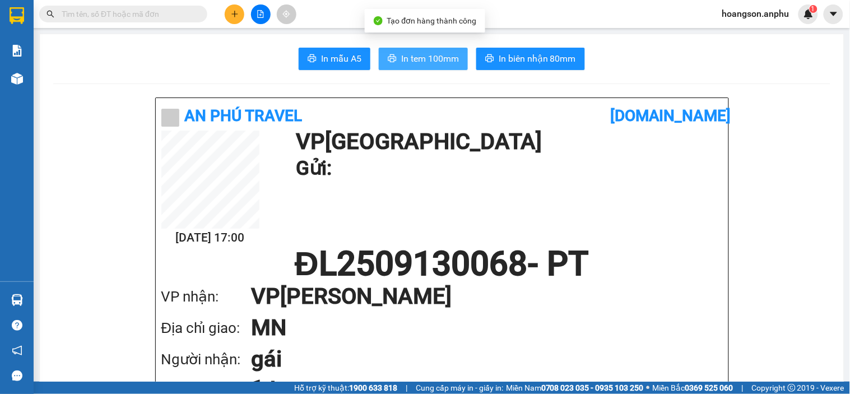
click at [412, 58] on span "In tem 100mm" at bounding box center [430, 59] width 58 height 14
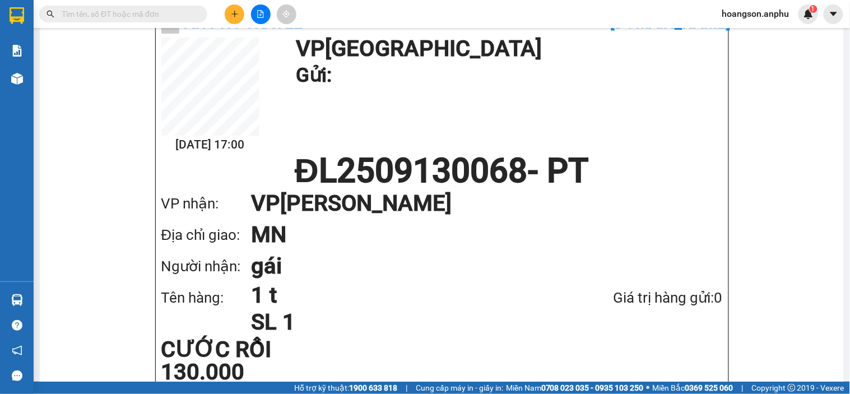
scroll to position [249, 0]
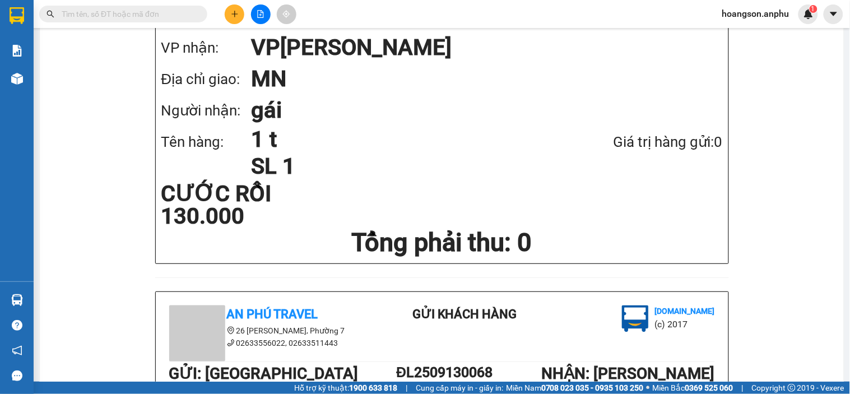
click at [260, 14] on icon "file-add" at bounding box center [261, 14] width 8 height 8
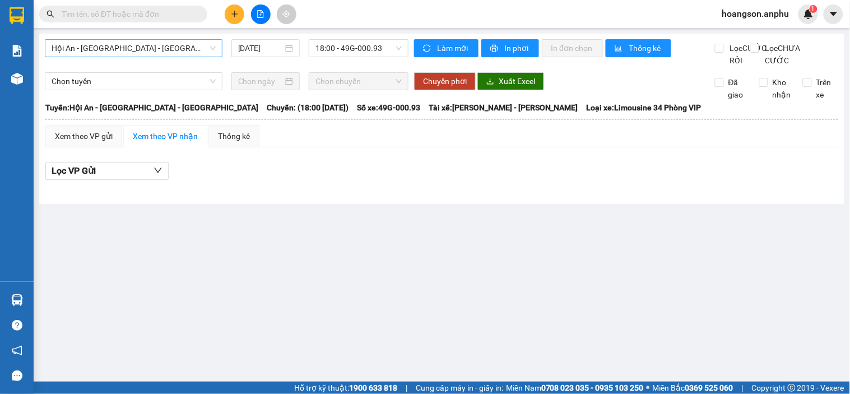
click at [169, 50] on span "Hội An - [GEOGRAPHIC_DATA] - [GEOGRAPHIC_DATA]" at bounding box center [134, 48] width 164 height 17
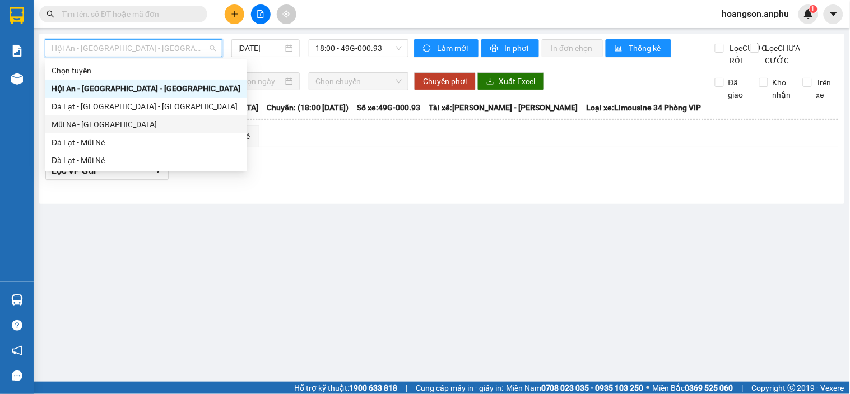
click at [87, 124] on div "Mũi Né - [GEOGRAPHIC_DATA]" at bounding box center [146, 124] width 189 height 12
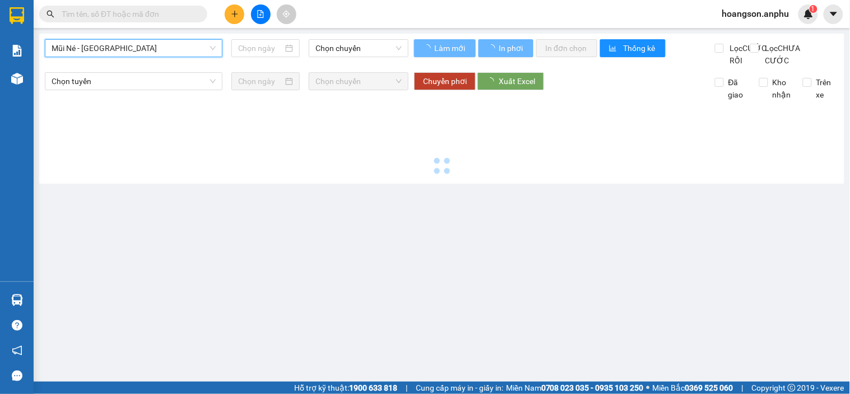
type input "[DATE]"
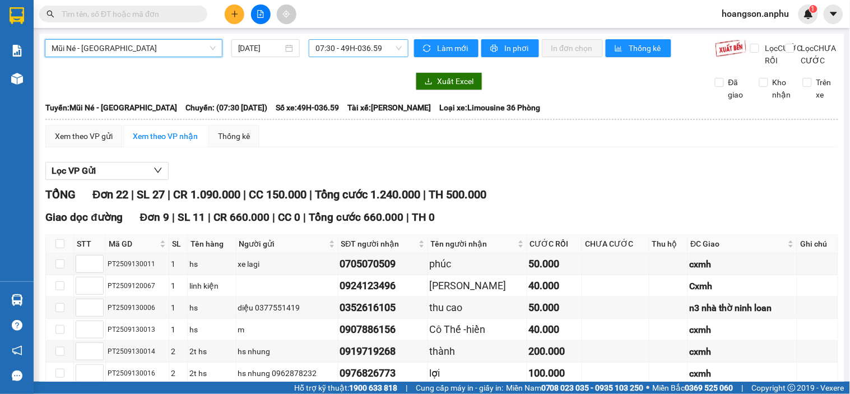
click at [338, 40] on span "07:30 - 49H-036.59" at bounding box center [358, 48] width 86 height 17
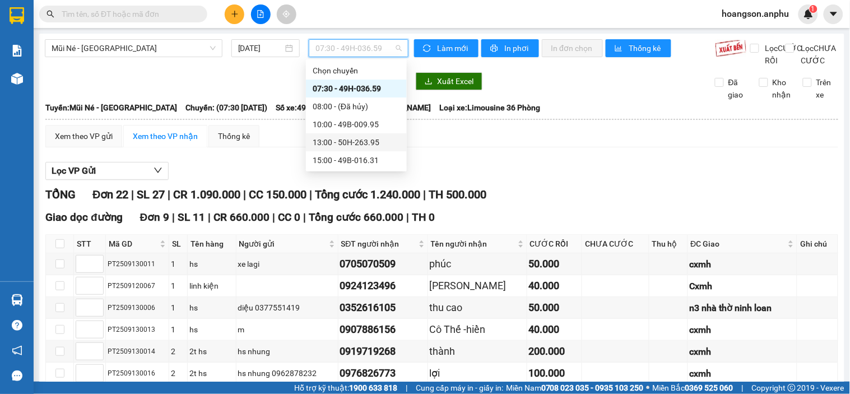
click at [376, 148] on div "13:00 - 50H-263.95" at bounding box center [356, 142] width 87 height 12
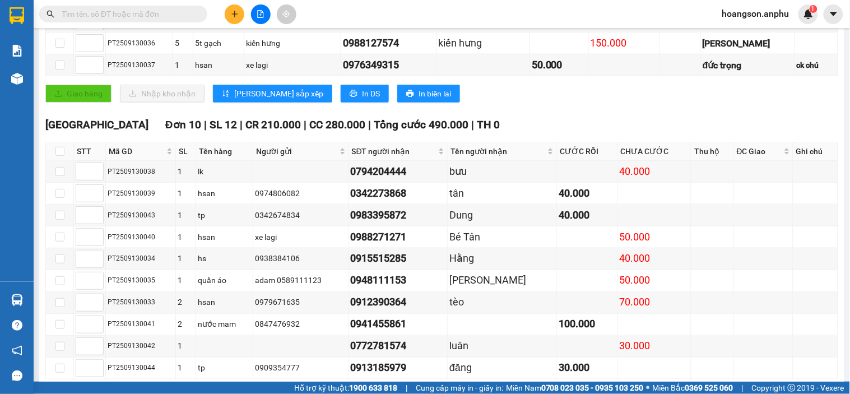
scroll to position [311, 0]
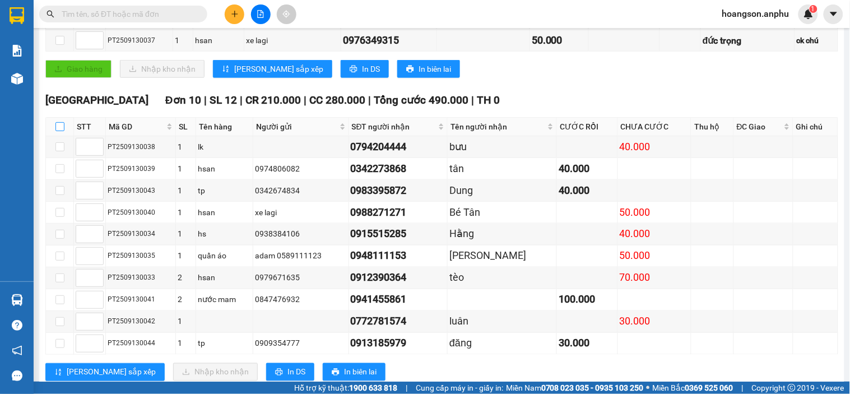
click at [57, 131] on input "checkbox" at bounding box center [59, 126] width 9 height 9
checkbox input "true"
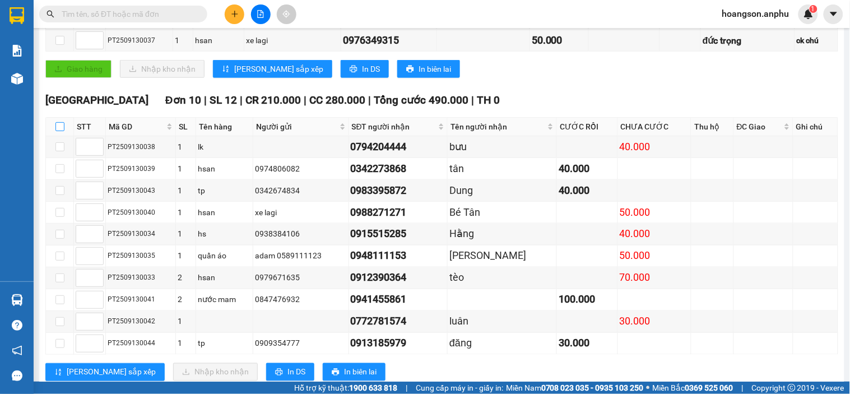
checkbox input "true"
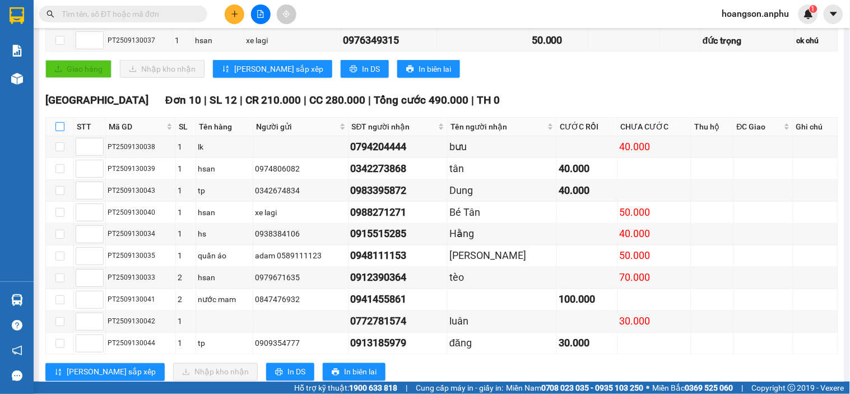
checkbox input "true"
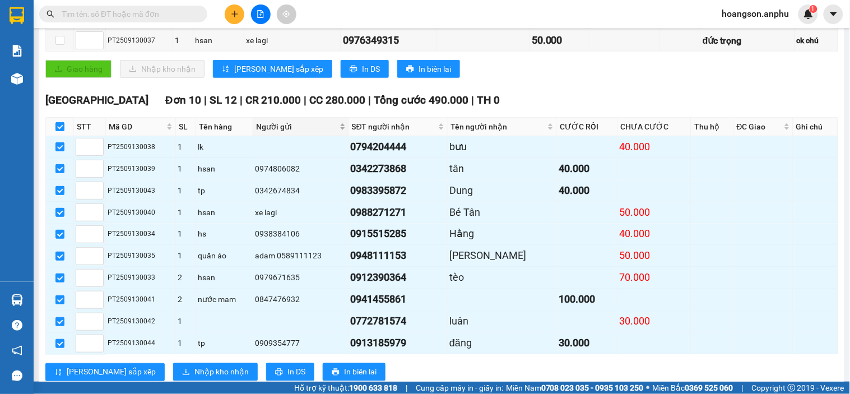
scroll to position [356, 0]
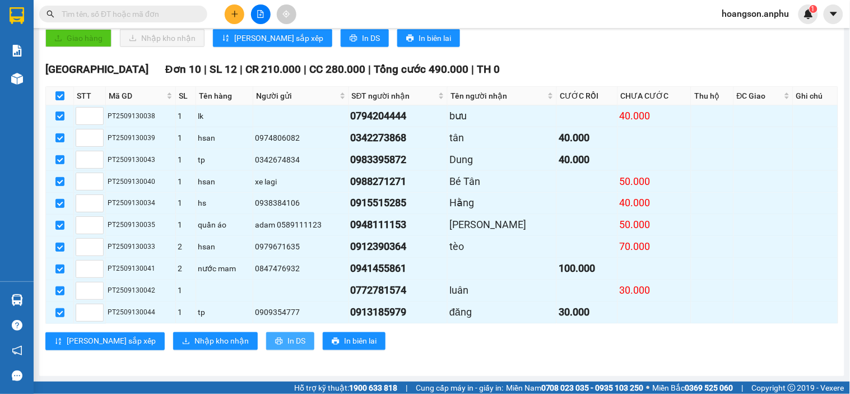
click at [287, 339] on span "In DS" at bounding box center [296, 341] width 18 height 12
click at [196, 337] on span "Nhập kho nhận" at bounding box center [221, 341] width 54 height 12
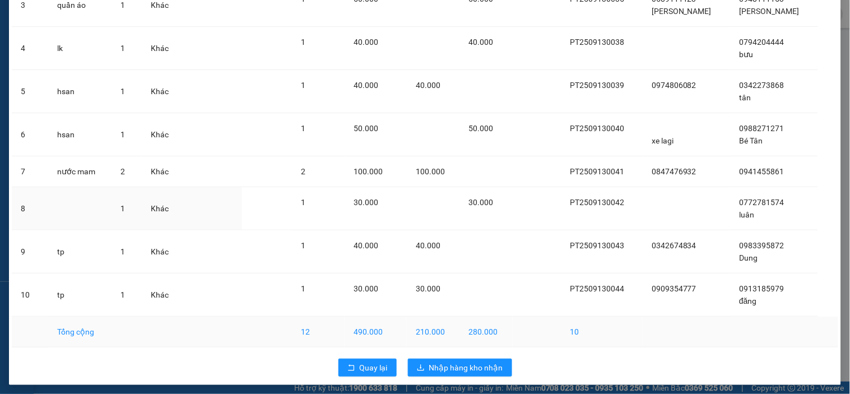
scroll to position [201, 0]
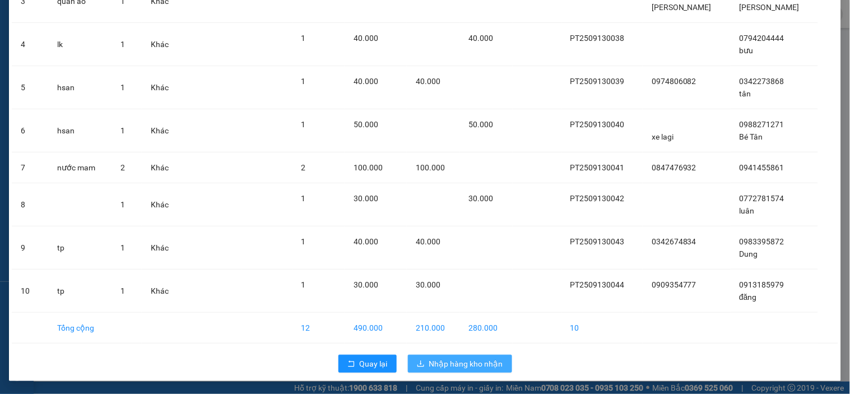
click at [469, 366] on span "Nhập hàng kho nhận" at bounding box center [466, 363] width 74 height 12
